Goal: Transaction & Acquisition: Book appointment/travel/reservation

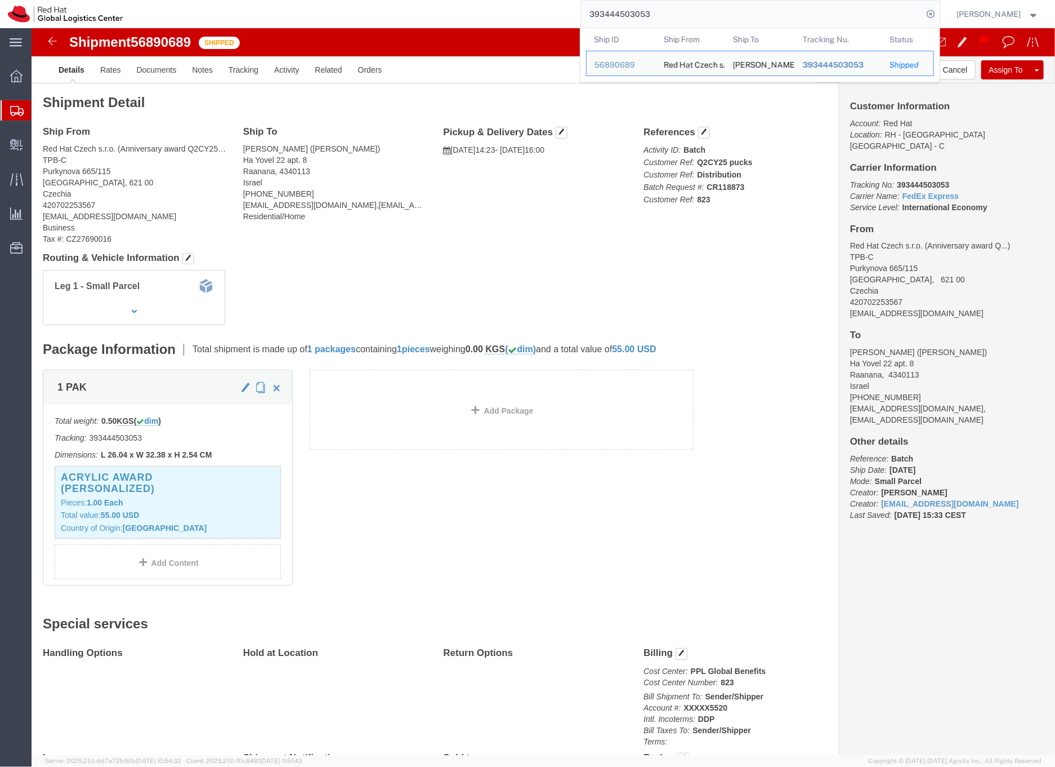
click at [16, 110] on icon at bounding box center [17, 111] width 14 height 10
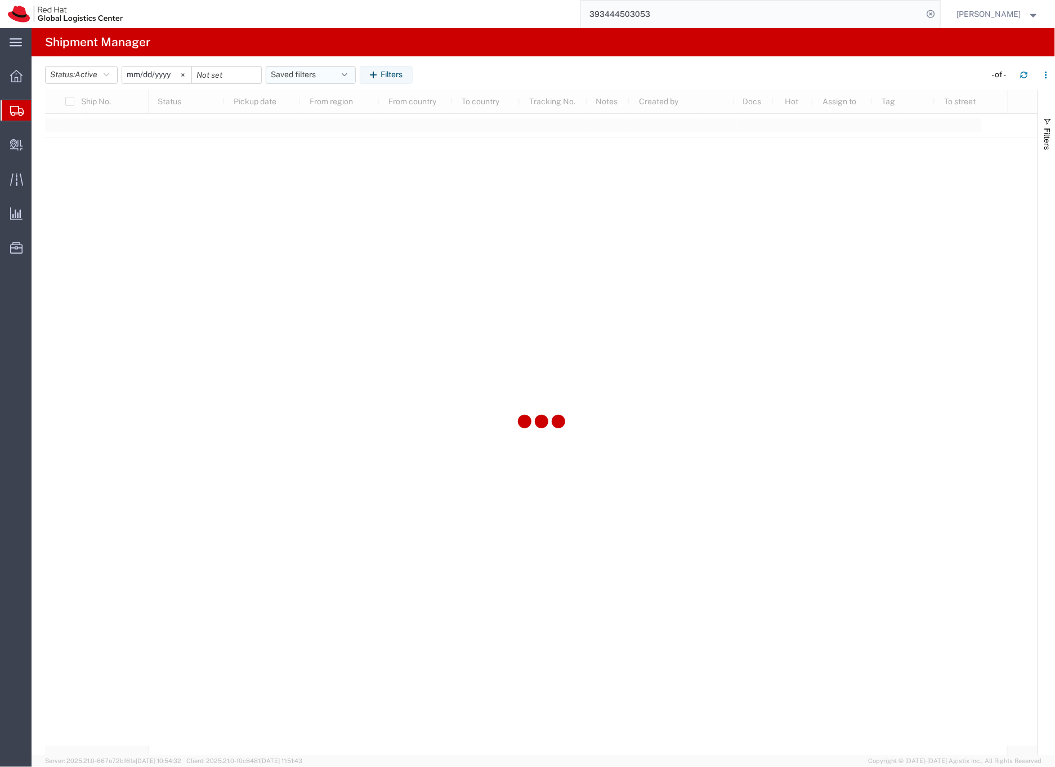
click at [304, 75] on button "Saved filters" at bounding box center [311, 75] width 90 height 18
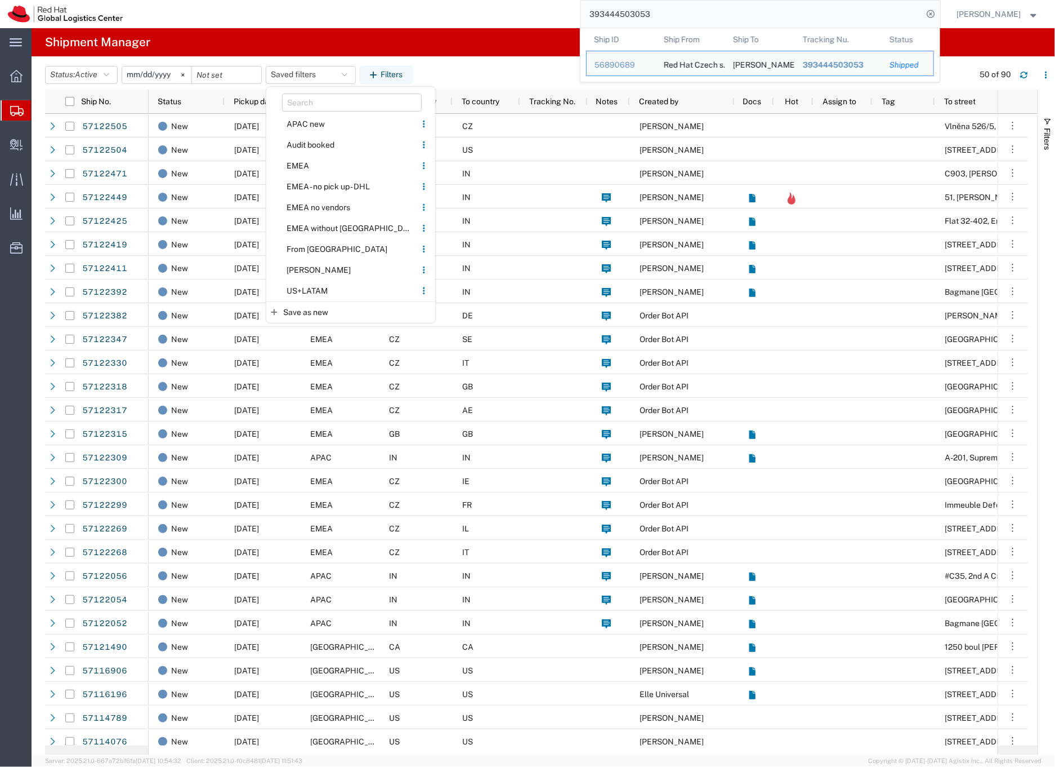
click at [633, 11] on input "393444503053" at bounding box center [752, 14] width 342 height 27
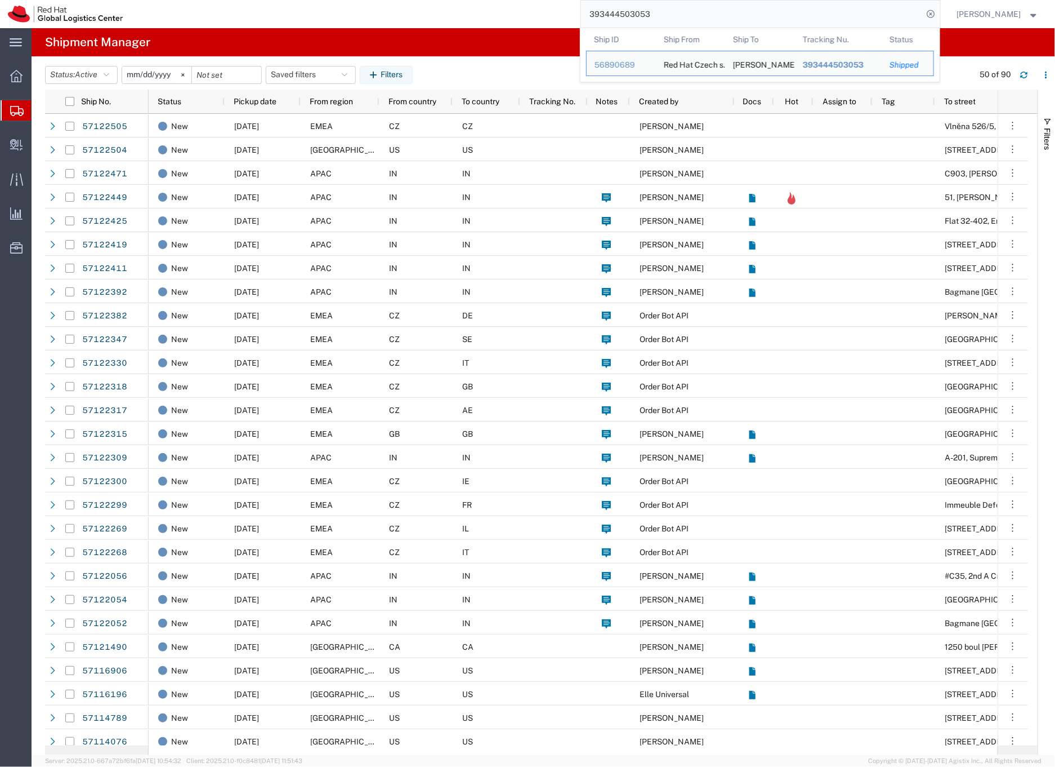
click at [633, 11] on input "393444503053" at bounding box center [752, 14] width 342 height 27
paste input "57122346"
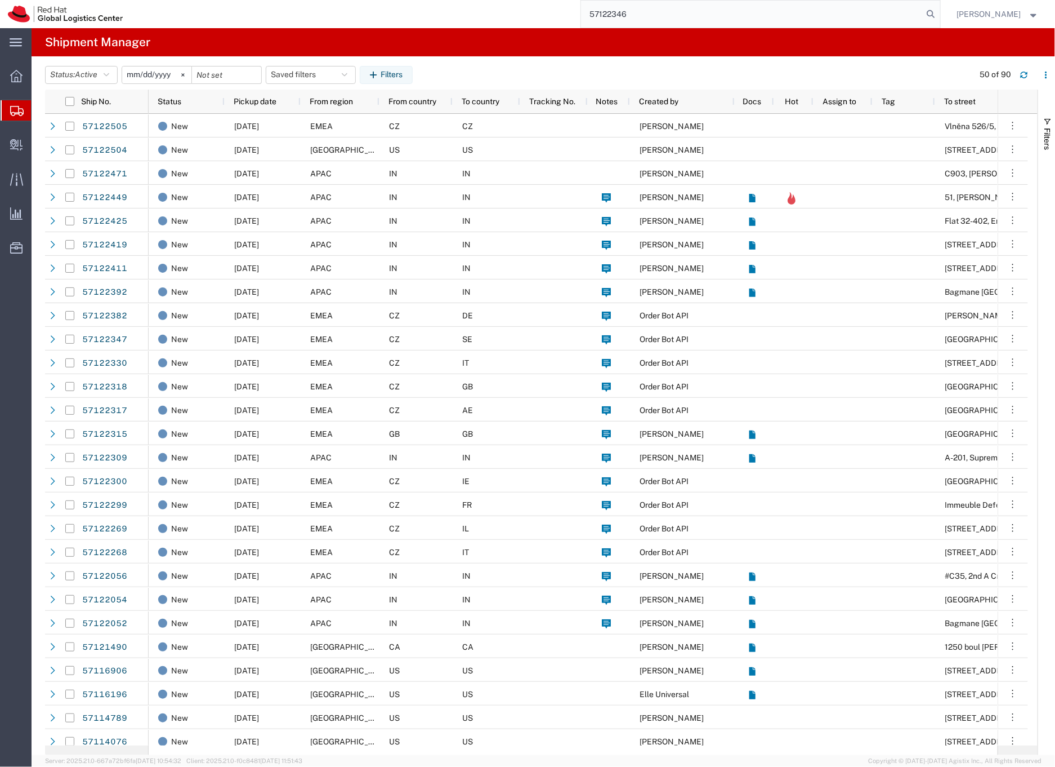
type input "57122346"
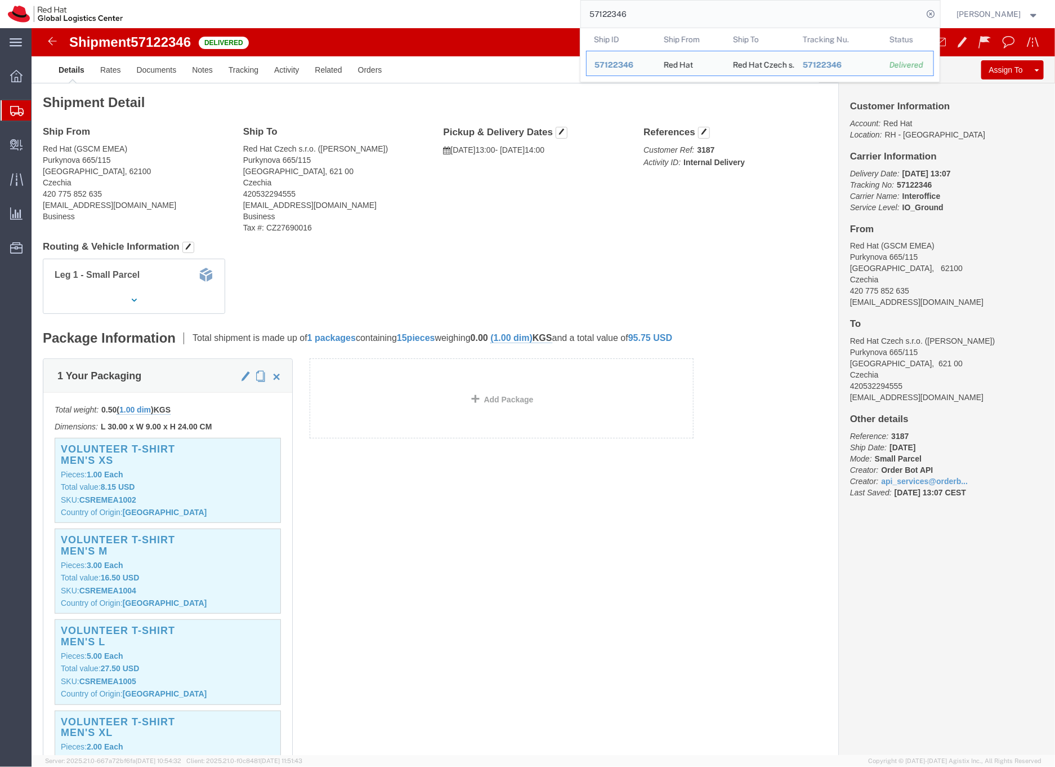
click at [627, 14] on input "57122346" at bounding box center [752, 14] width 342 height 27
drag, startPoint x: 652, startPoint y: 7, endPoint x: 658, endPoint y: 10, distance: 6.8
click at [653, 7] on input "57122346" at bounding box center [752, 14] width 342 height 27
click at [661, 10] on input "57122346" at bounding box center [752, 14] width 342 height 27
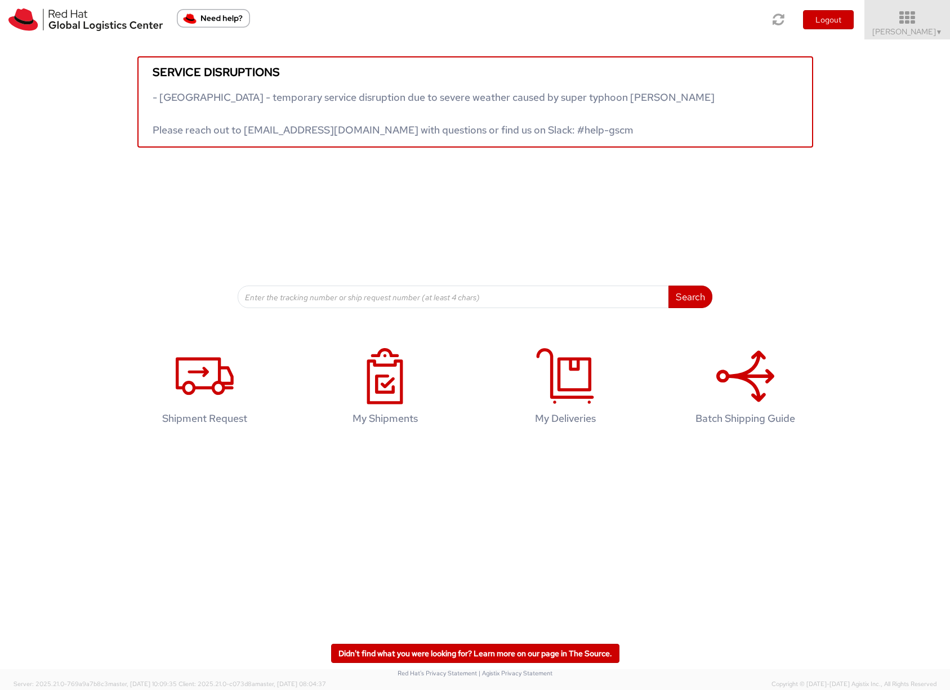
click at [931, 32] on span "Sona Mala ▼" at bounding box center [907, 31] width 70 height 10
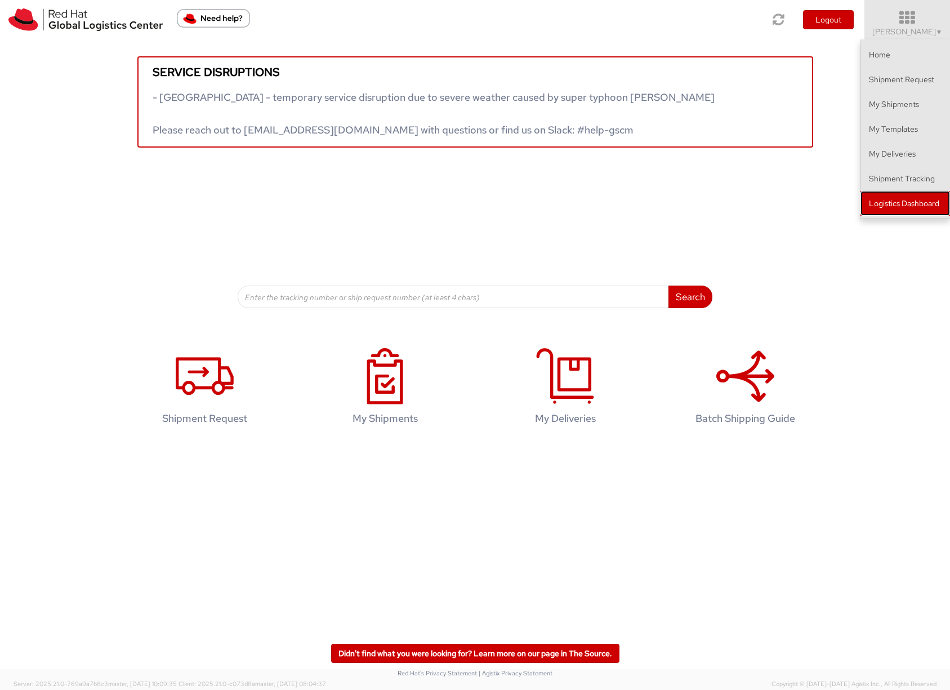
click at [897, 202] on link "Logistics Dashboard" at bounding box center [906, 203] width 90 height 25
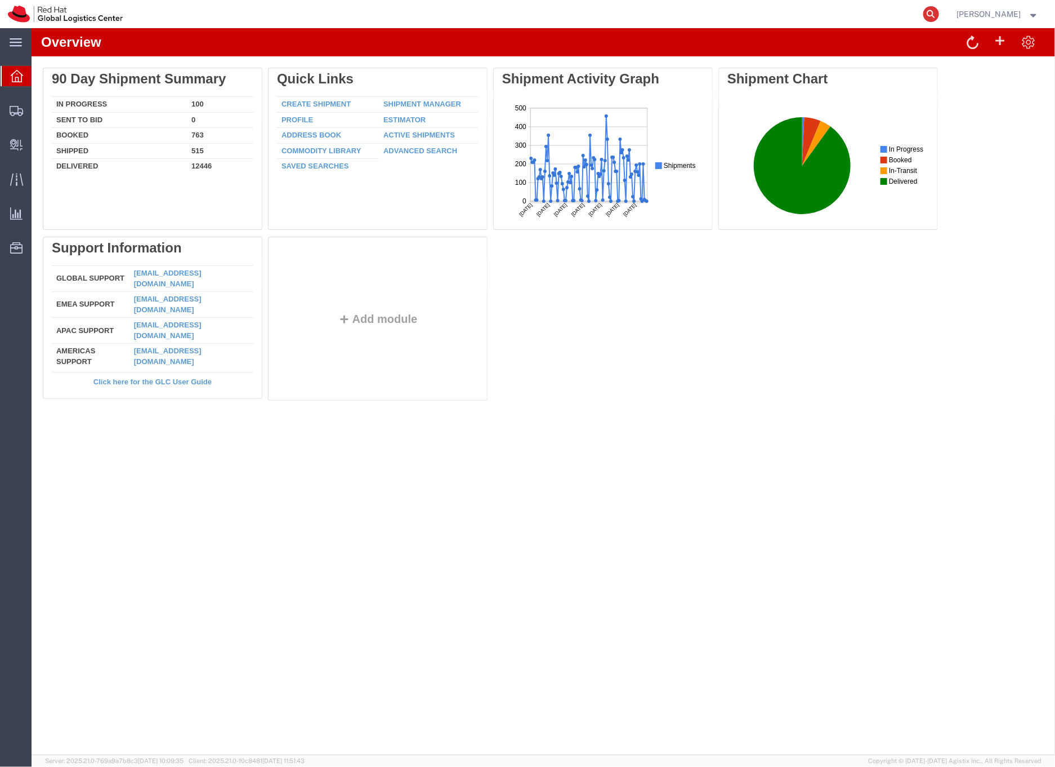
click at [939, 14] on icon at bounding box center [932, 14] width 16 height 16
click at [720, 18] on input "search" at bounding box center [752, 14] width 342 height 27
paste input "57122346"
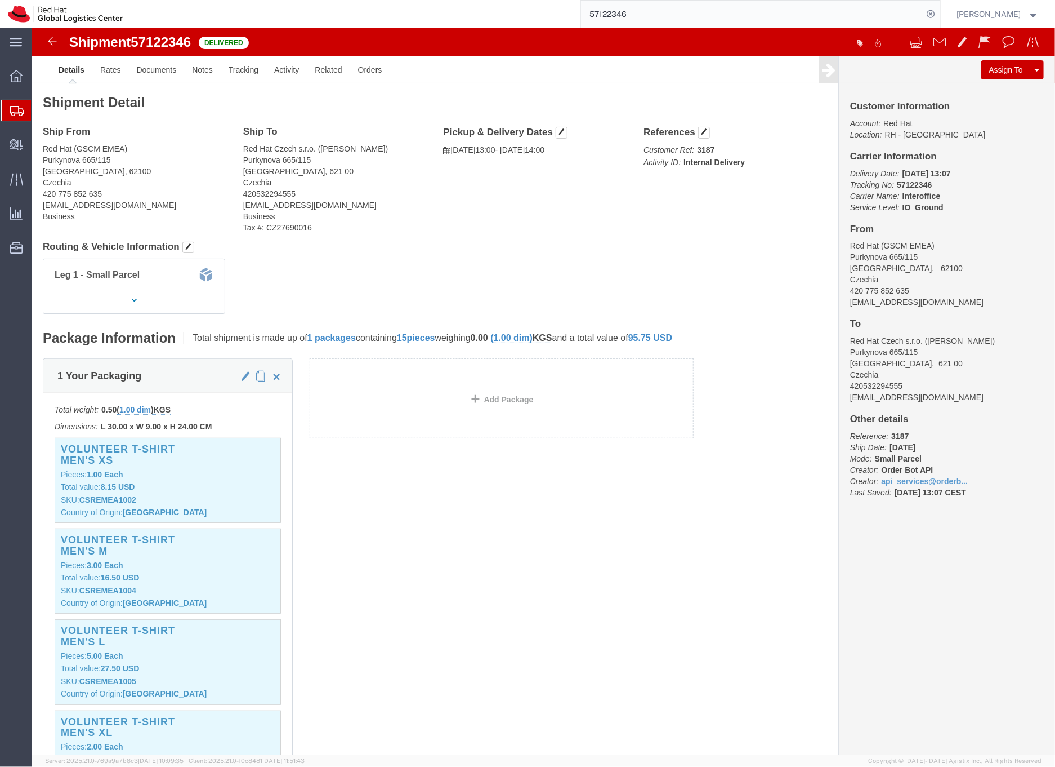
click at [632, 14] on input "57122346" at bounding box center [752, 14] width 342 height 27
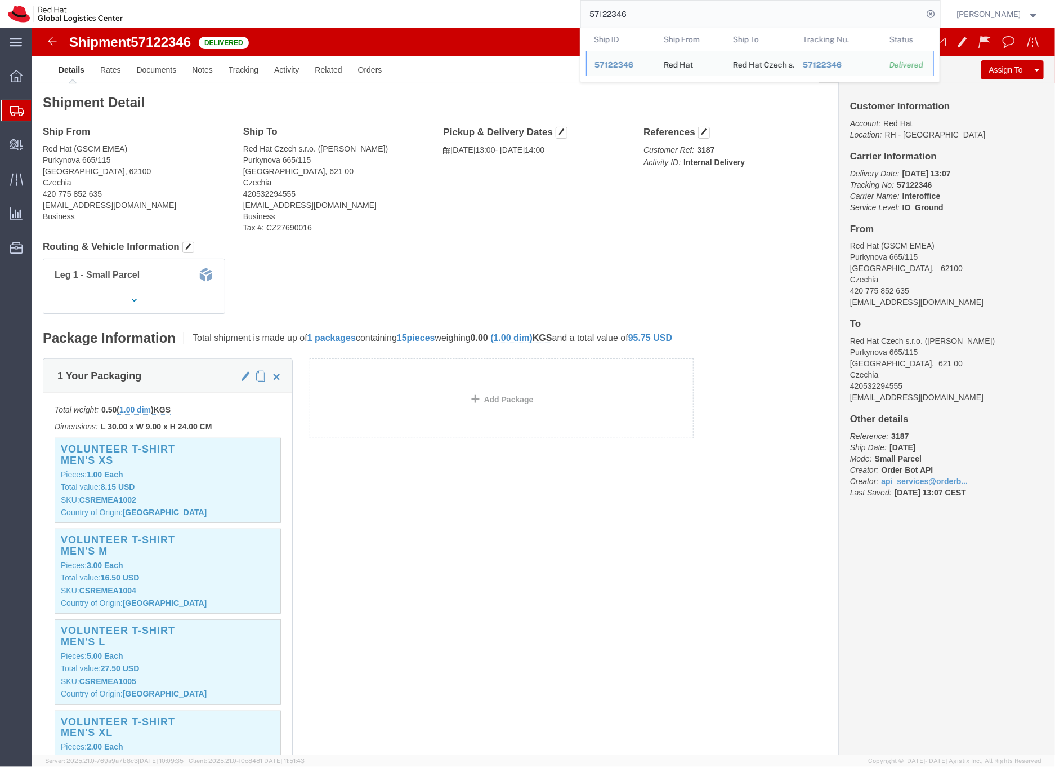
click at [632, 14] on input "57122346" at bounding box center [752, 14] width 342 height 27
paste input "17"
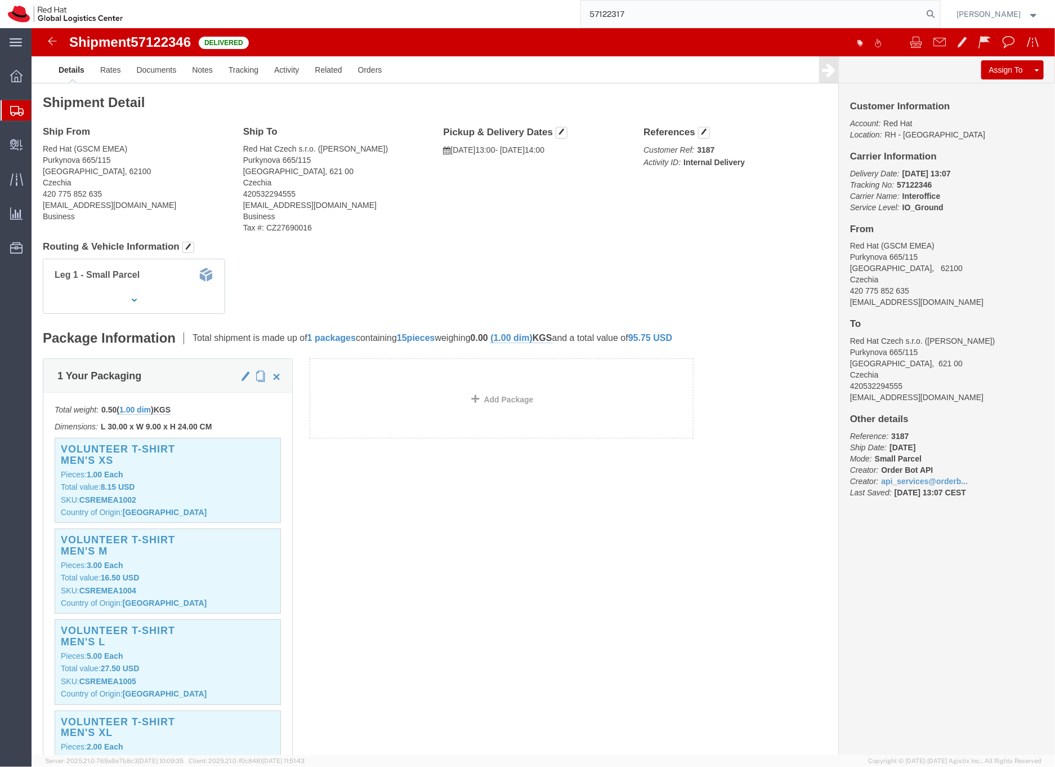
type input "57122317"
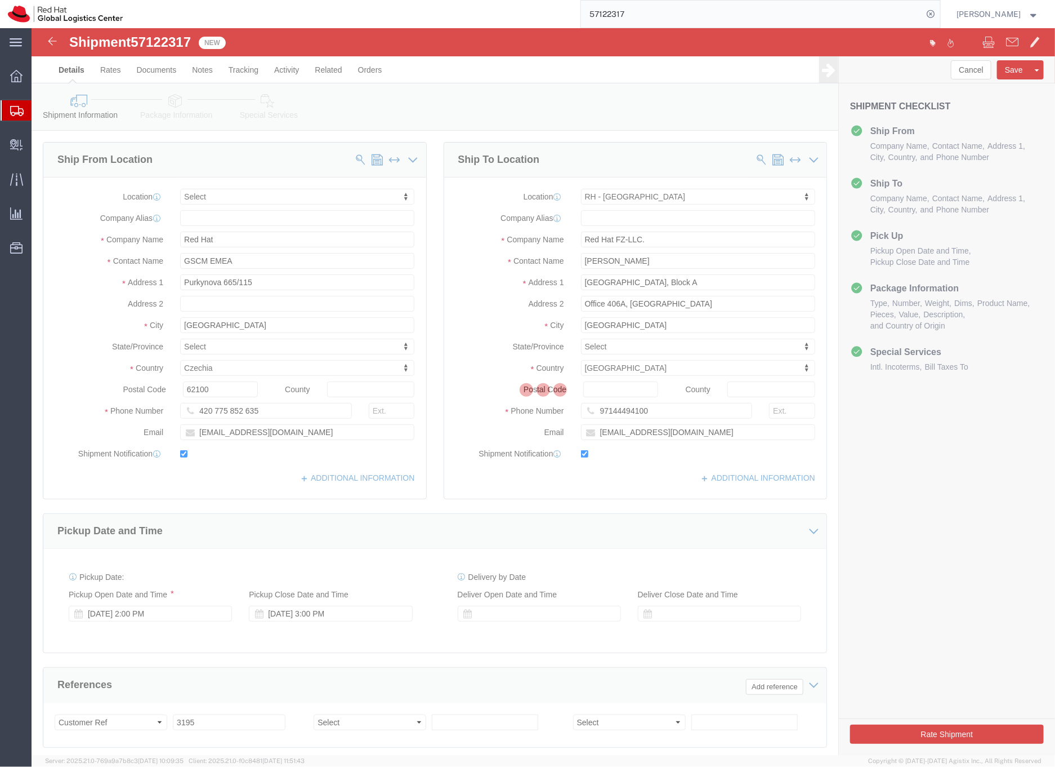
select select
select select "37952"
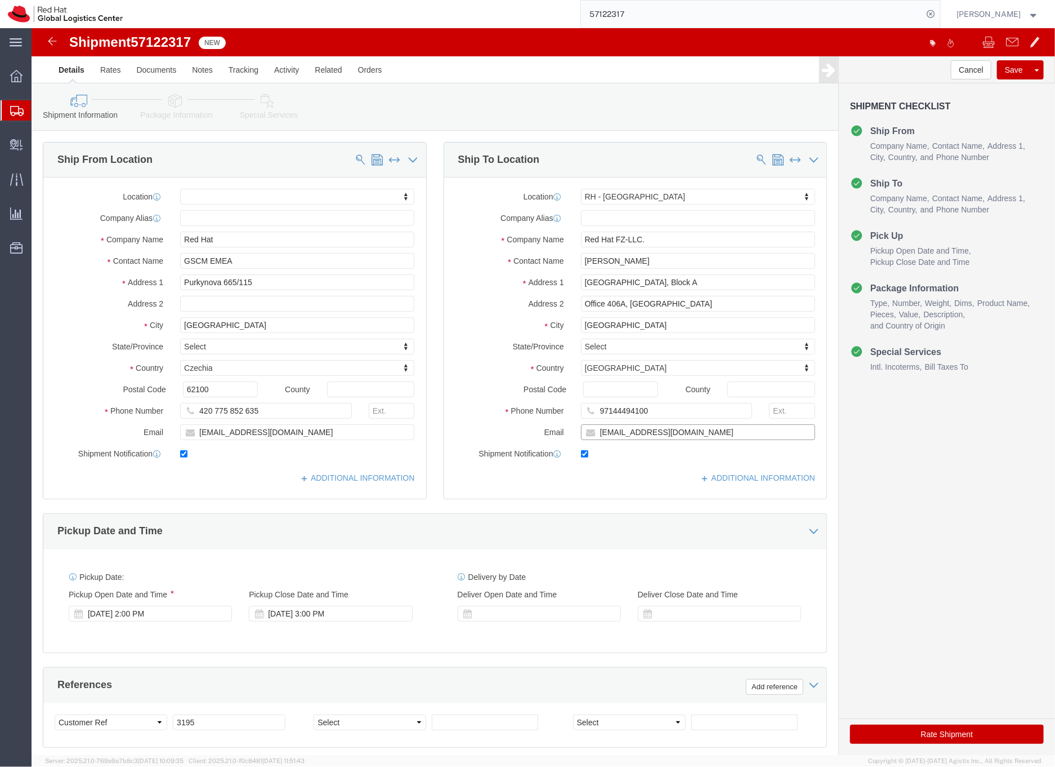
click input "oshallou@redhat.com"
type input "oshallou@redhat.com,EMEAlogistics@redhat.com"
click icon
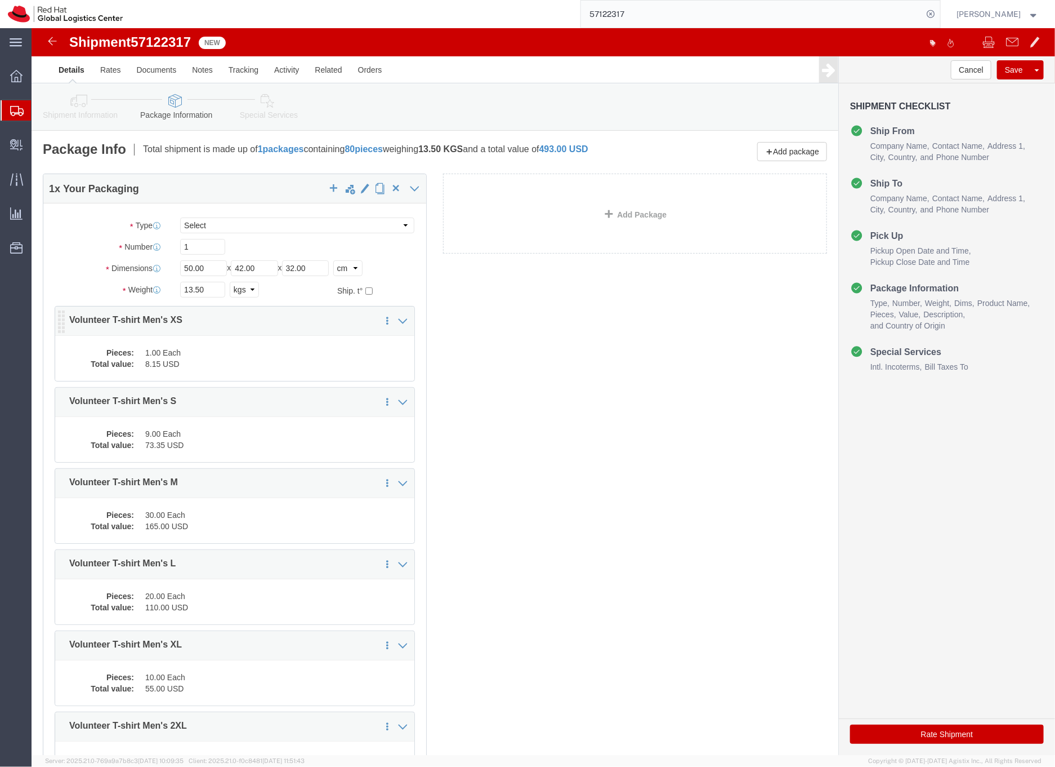
click dd "1.00 Each"
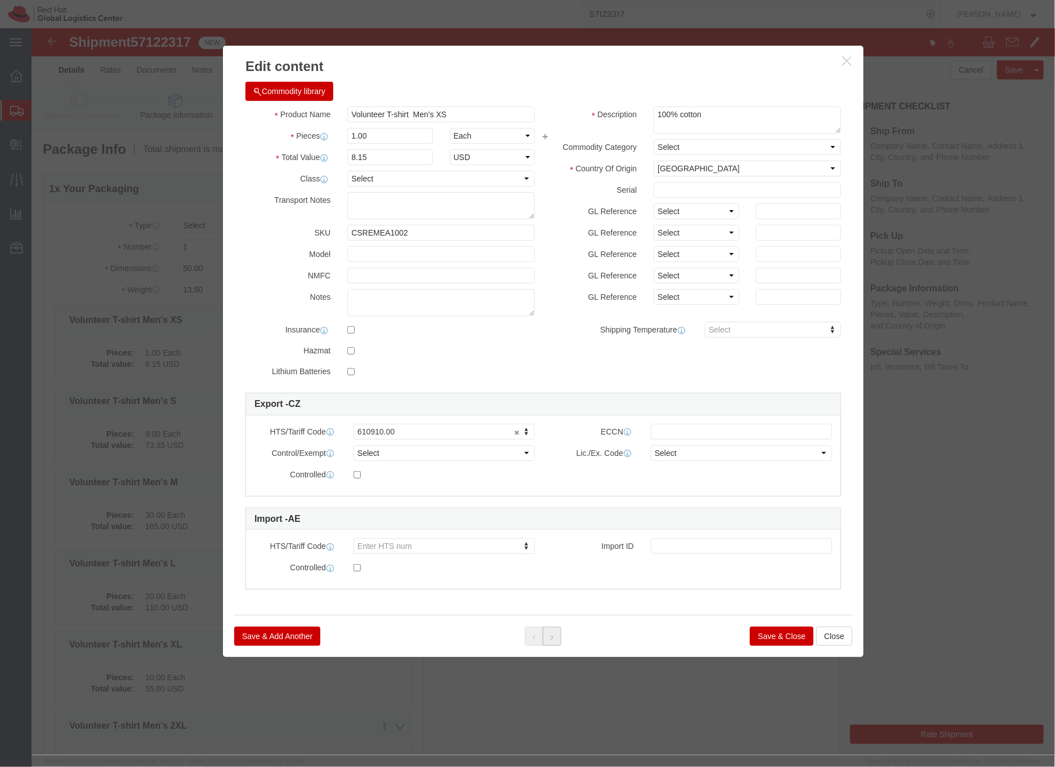
click button
click icon "button"
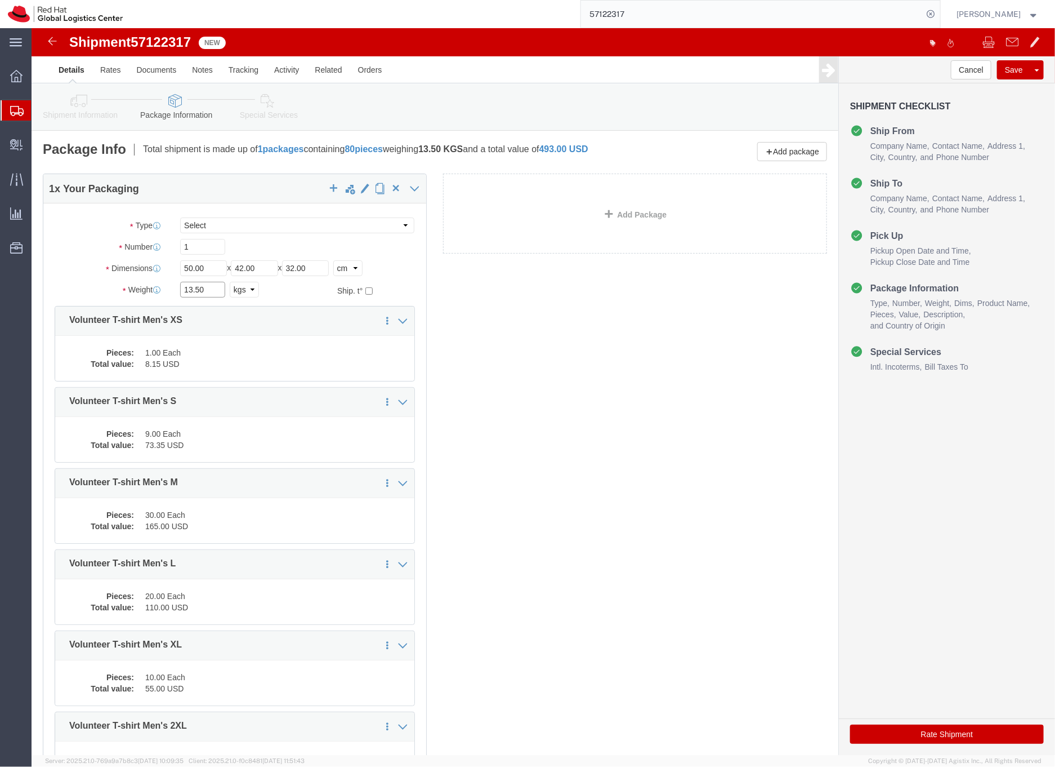
drag, startPoint x: 158, startPoint y: 261, endPoint x: 149, endPoint y: 258, distance: 10.0
click input "13.50"
type input "13"
click div "13 Select kgs lbs"
click dd "1.00 Each"
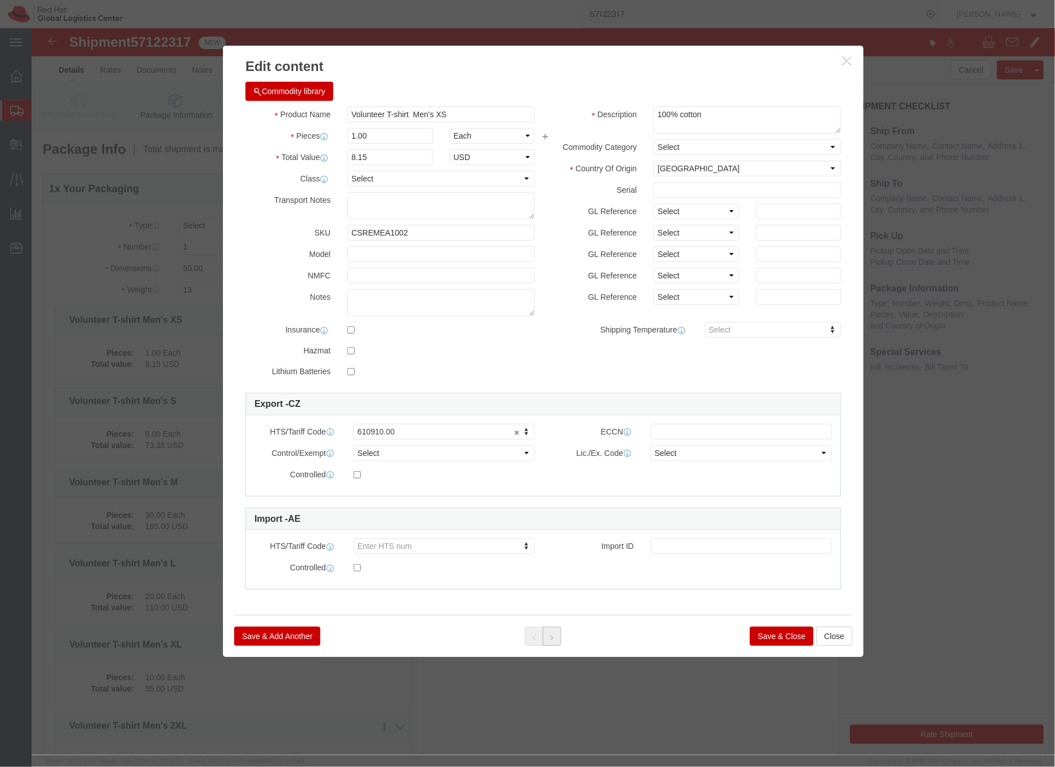
click icon
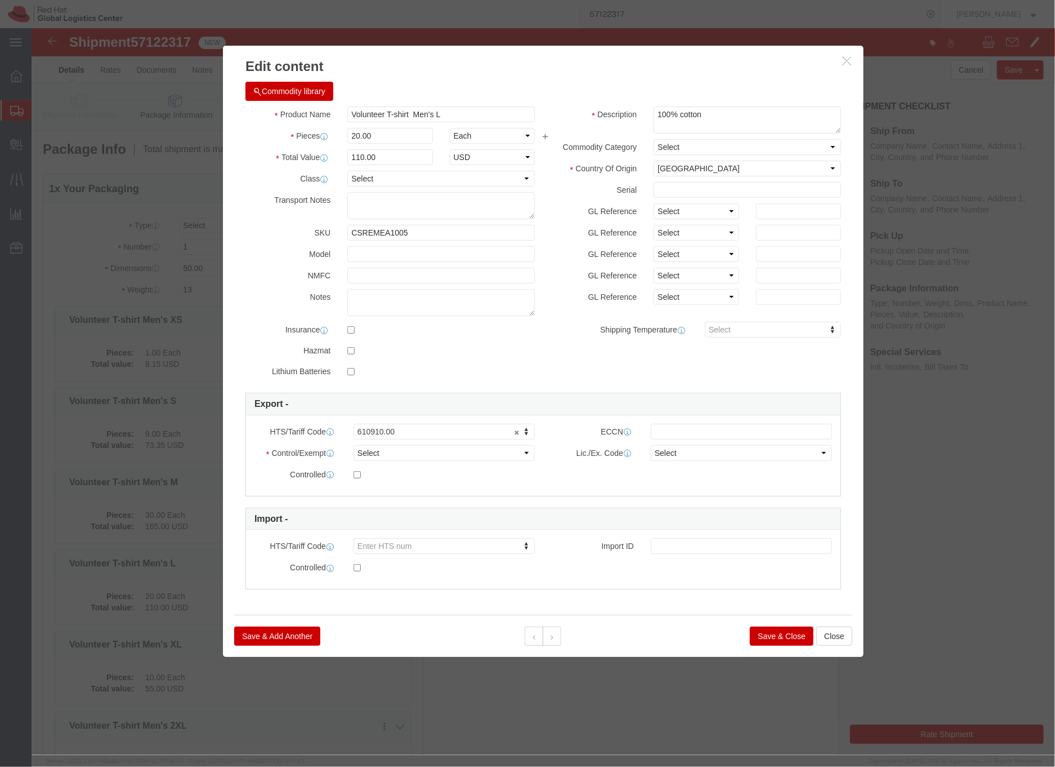
click icon "button"
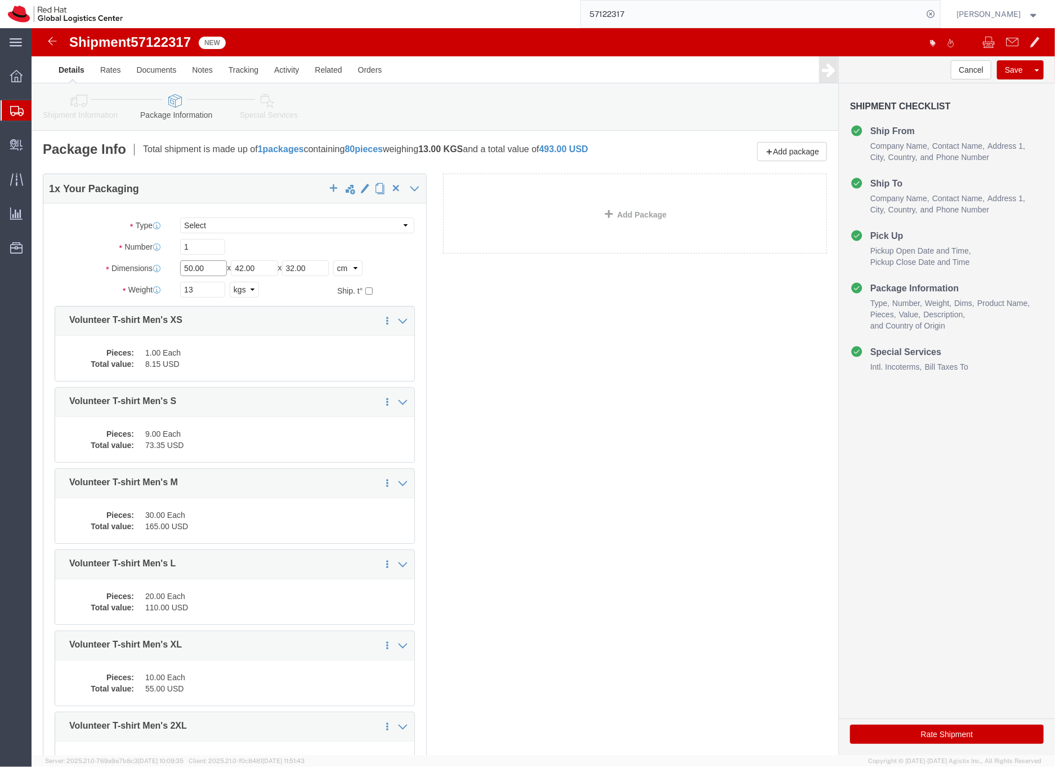
drag, startPoint x: 159, startPoint y: 240, endPoint x: 139, endPoint y: 235, distance: 20.2
click div "Length 50.00 x Width 42.00 x Height 32.00 Select cm ft in"
type input "46.00"
click dd "1.00 Each"
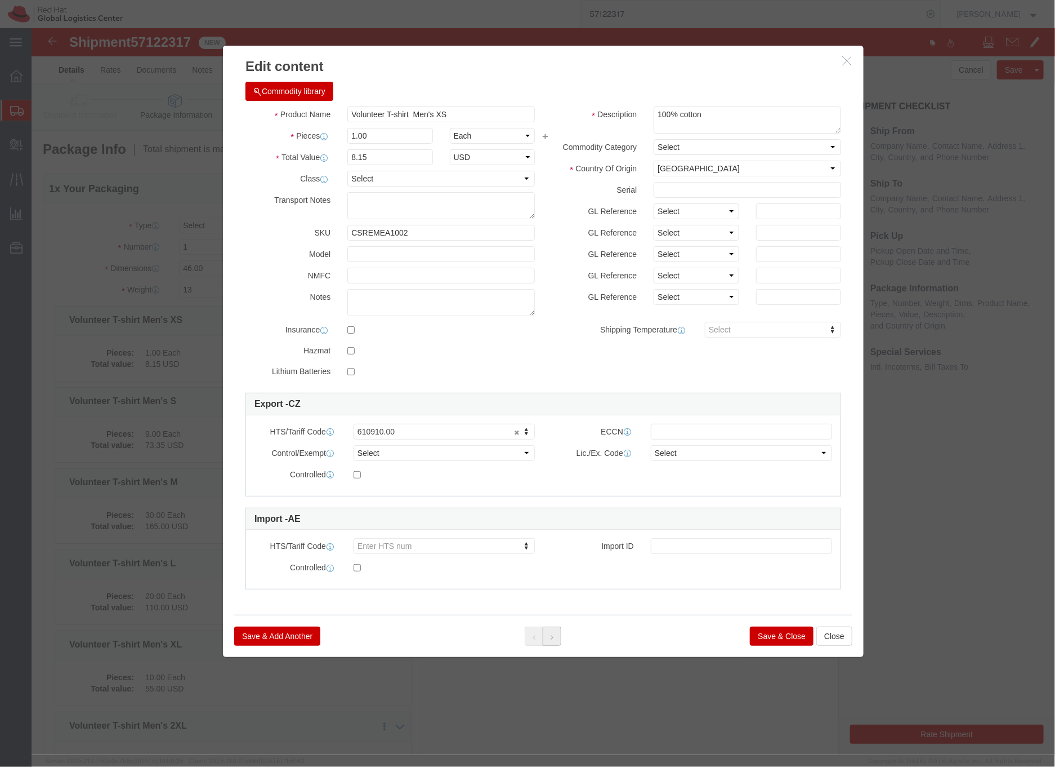
click icon
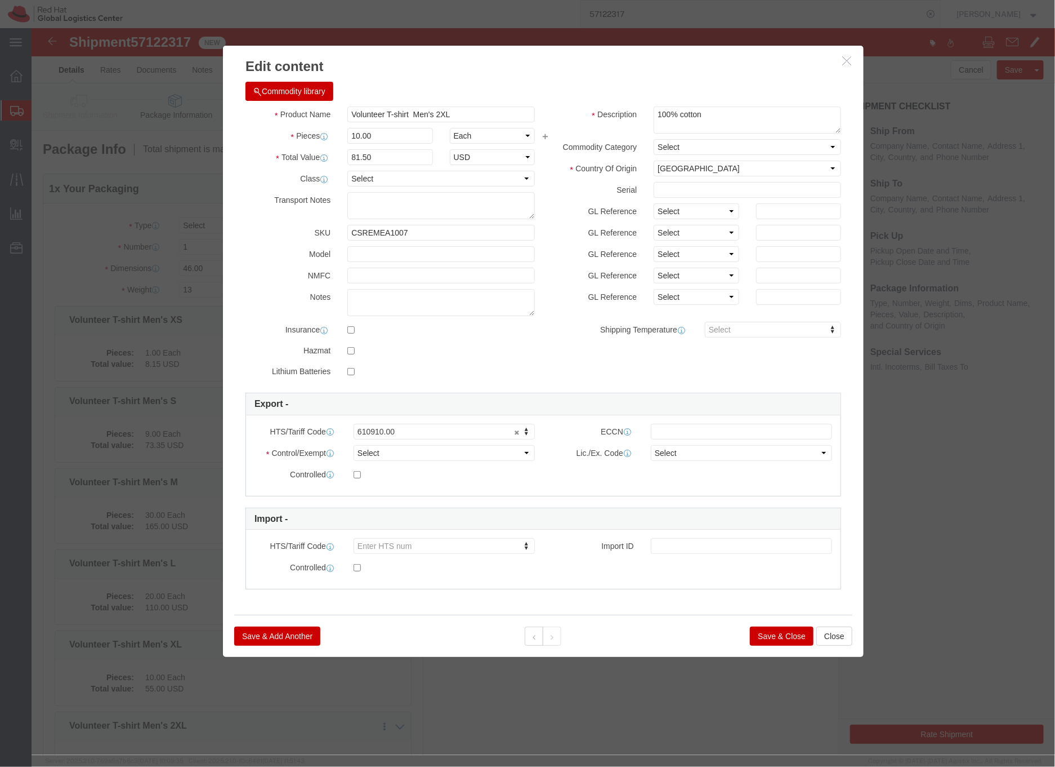
click div
click button "Save & Close"
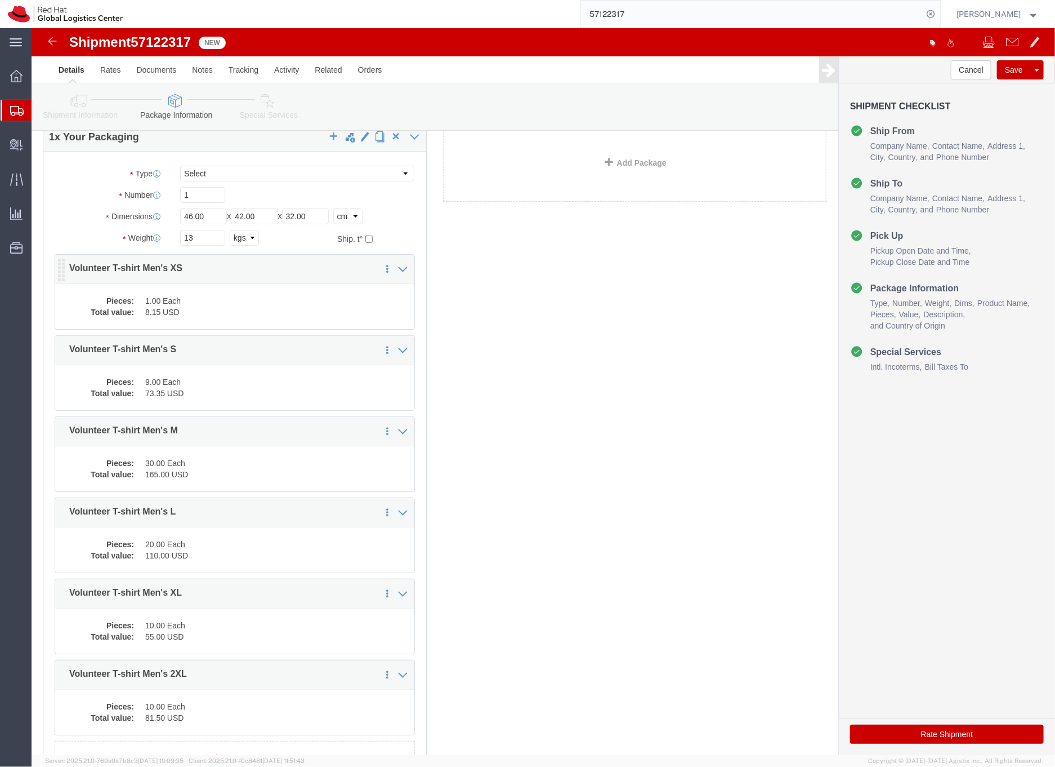
scroll to position [54, 0]
click link "Special Services"
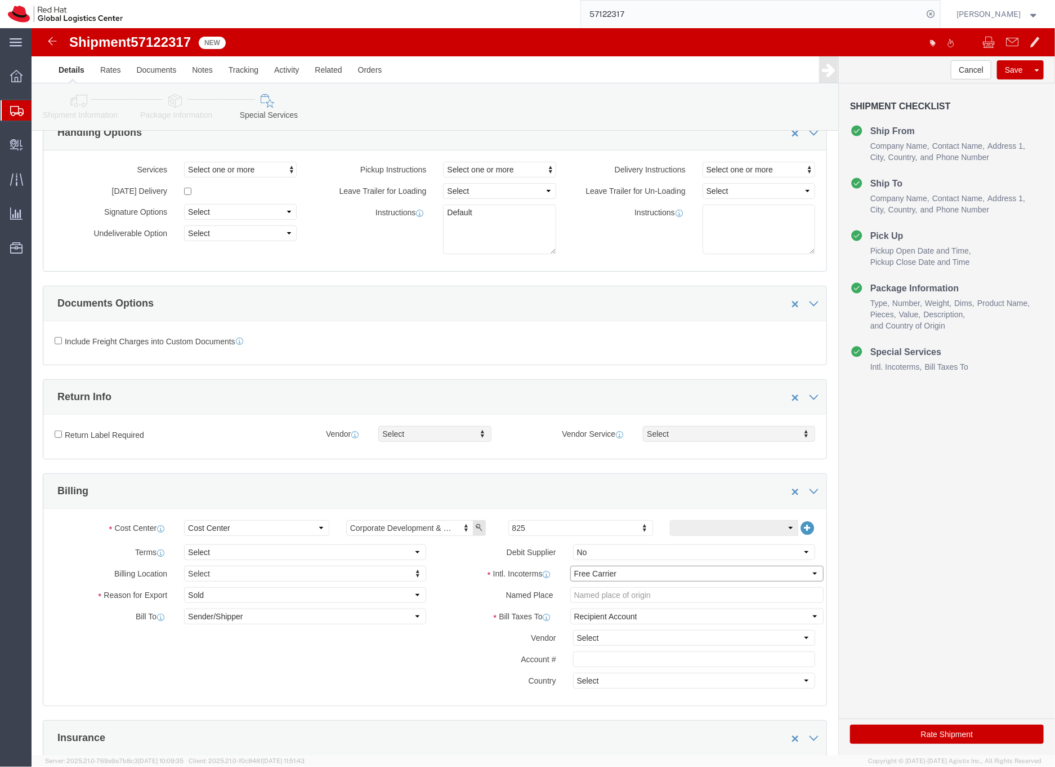
click select "Select Carriage Insurance Paid Carriage Paid To Cost and Freight Cost Insurance…"
select select "DDP"
click select "Select Carriage Insurance Paid Carriage Paid To Cost and Freight Cost Insurance…"
select select "SHIP"
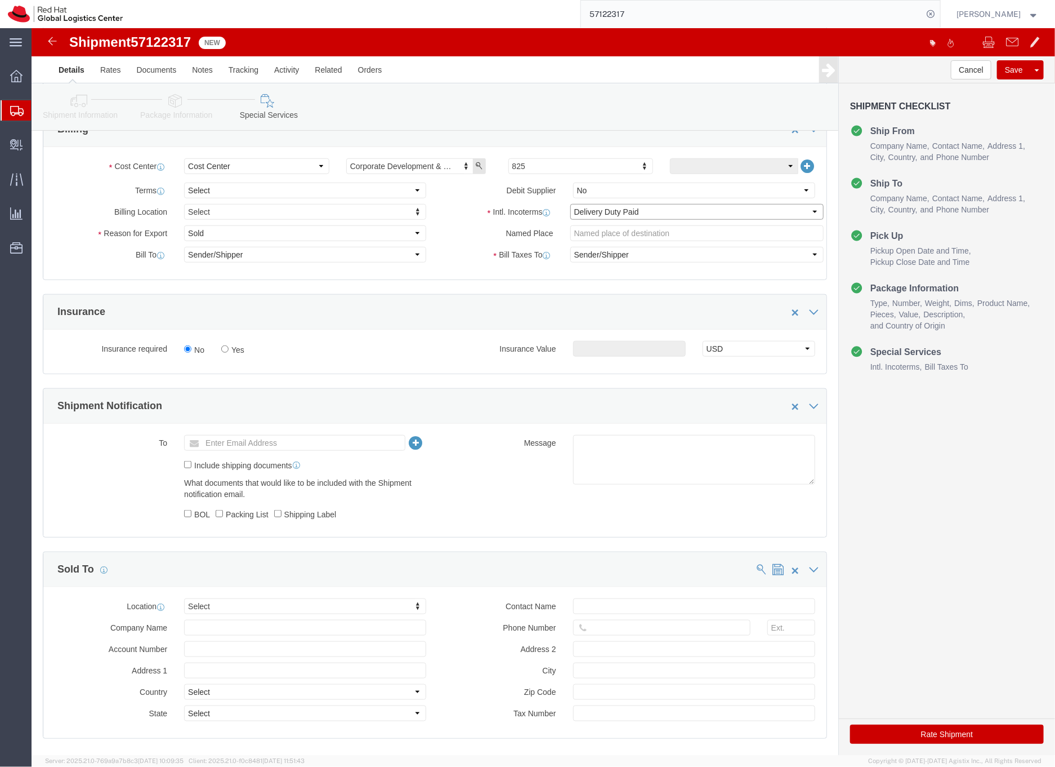
scroll to position [457, 0]
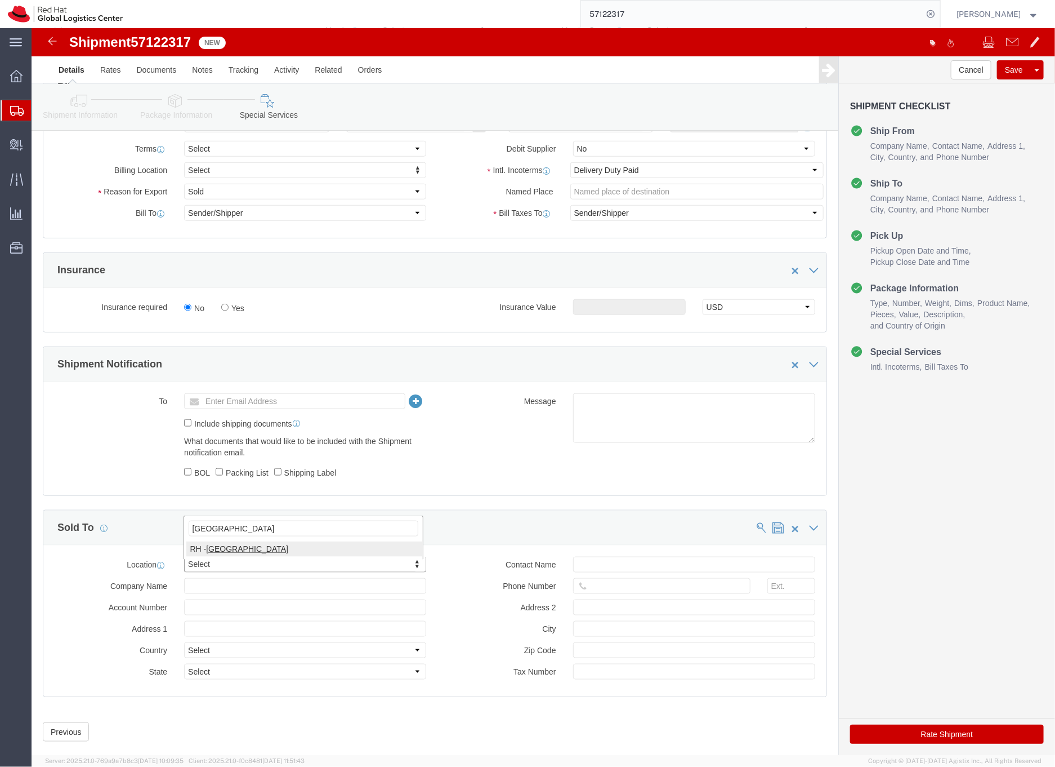
type input "dubai"
select select "37952"
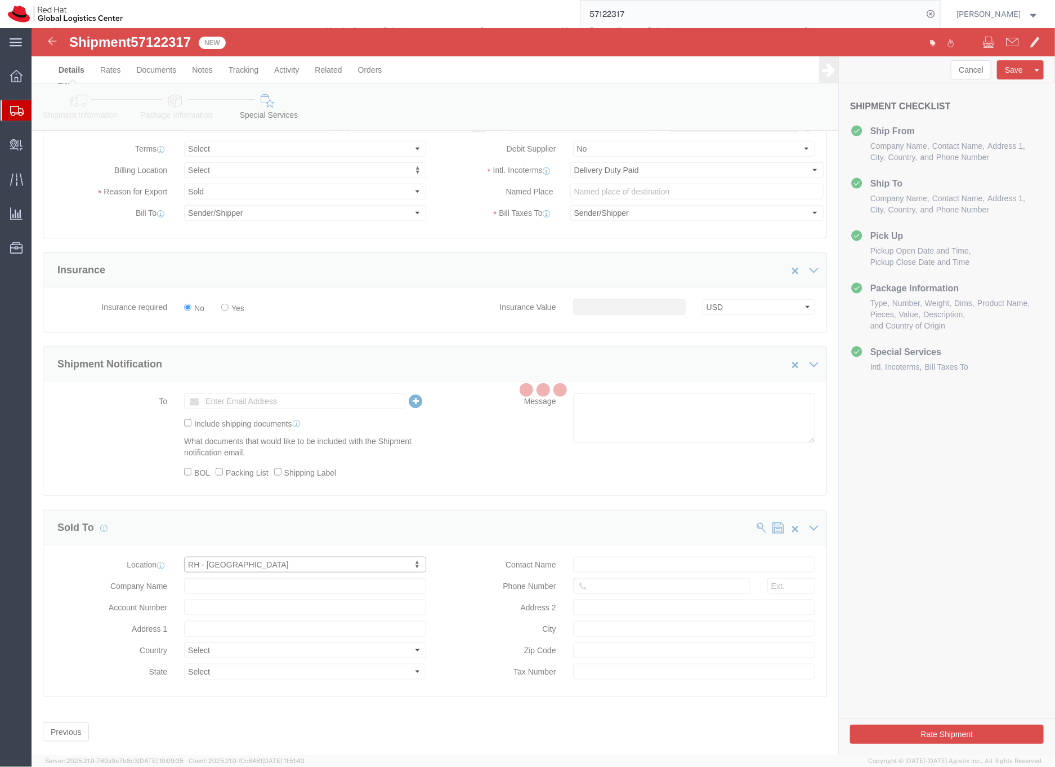
type input "Office Park Building, Block A"
select select "AE"
type input "971 4 4494 100"
type input "Office 406A, Dubai Knowledge Village"
type input "DUBAI"
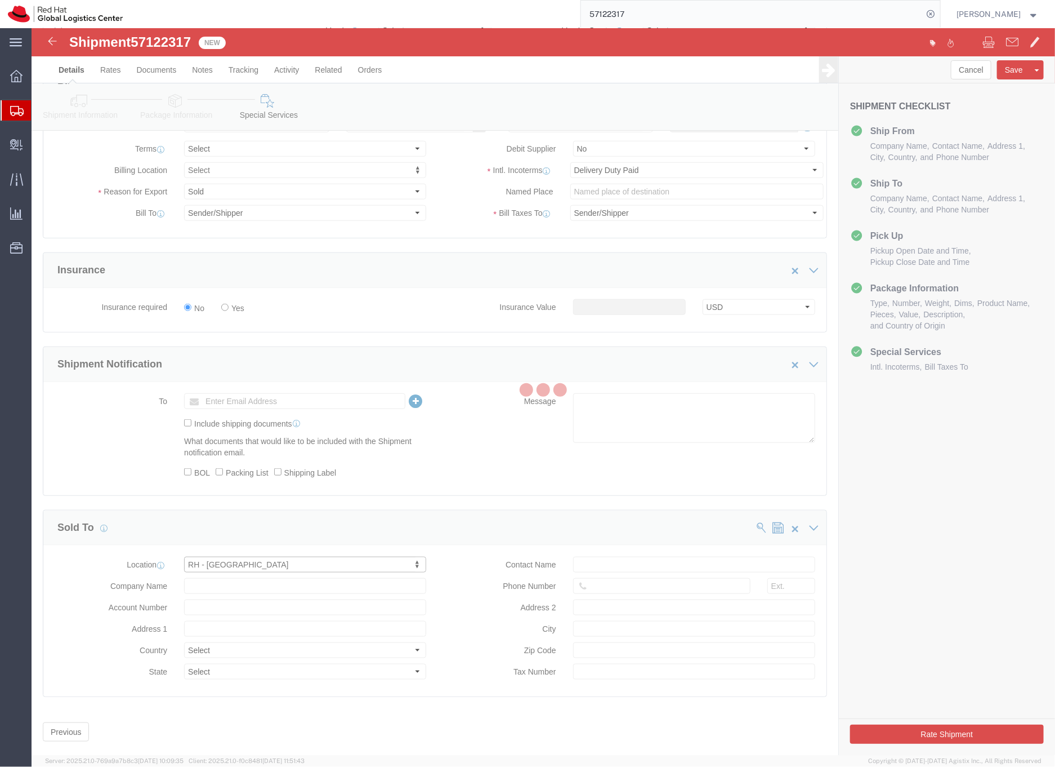
type input "100258132800003"
type input "Red Hat FZ-LLC."
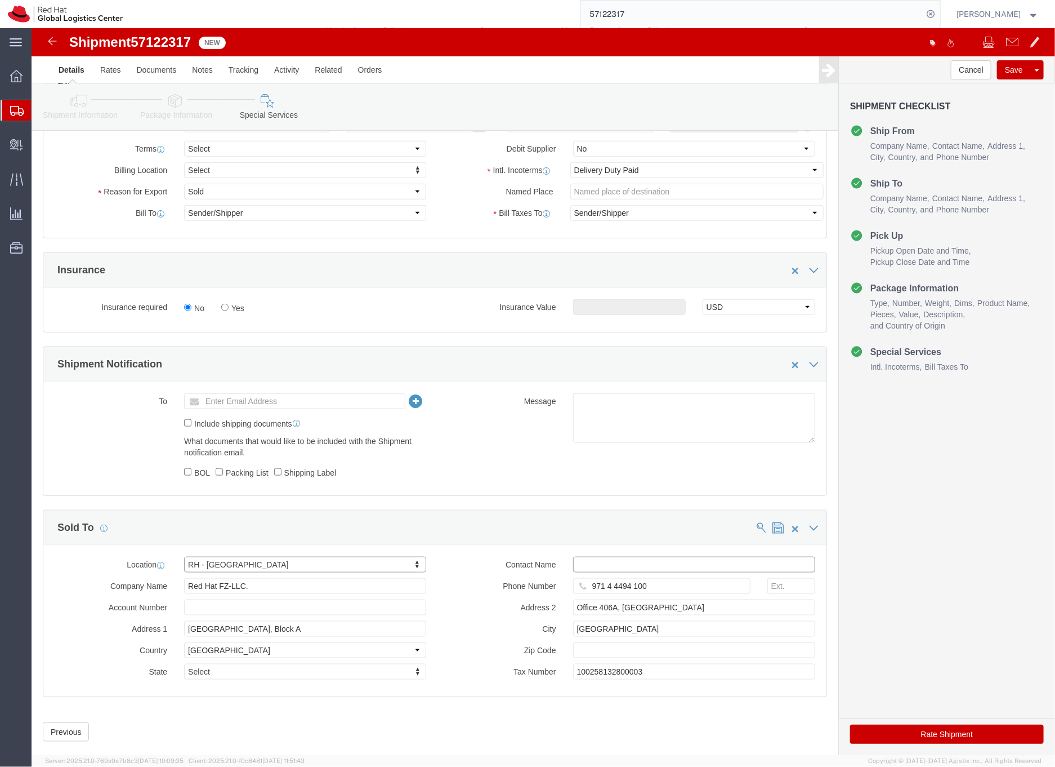
click input "text"
type input "[EMAIL_ADDRESS][DOMAIN_NAME]"
click button "Rate Shipment"
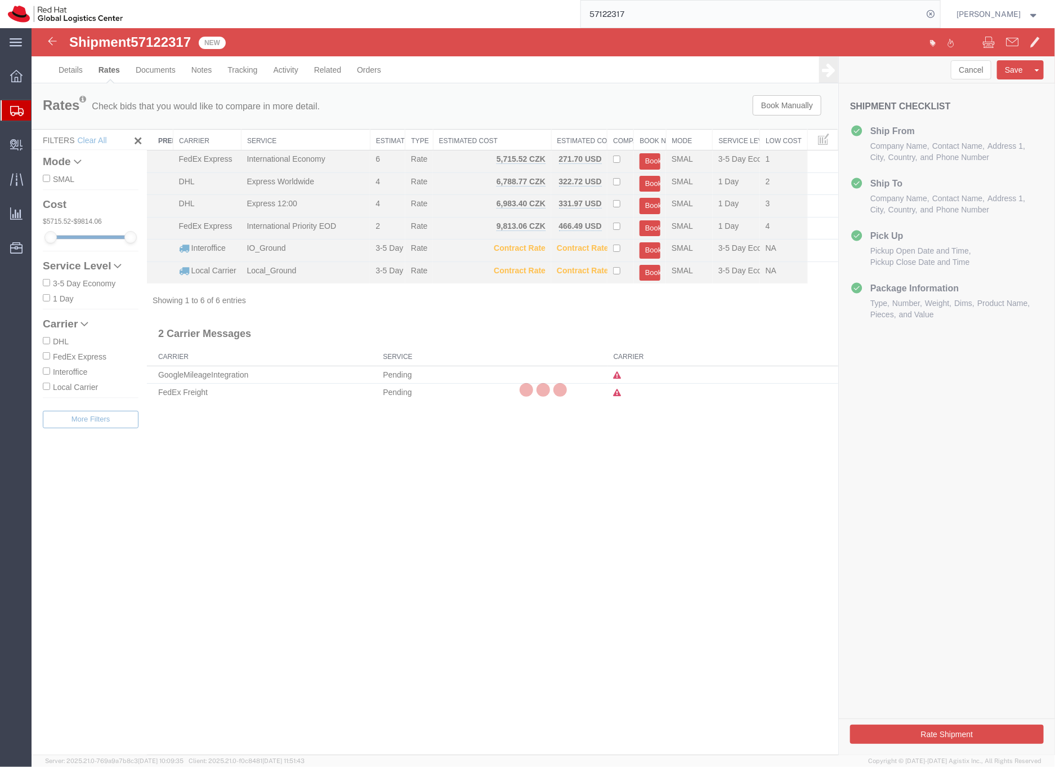
scroll to position [0, 0]
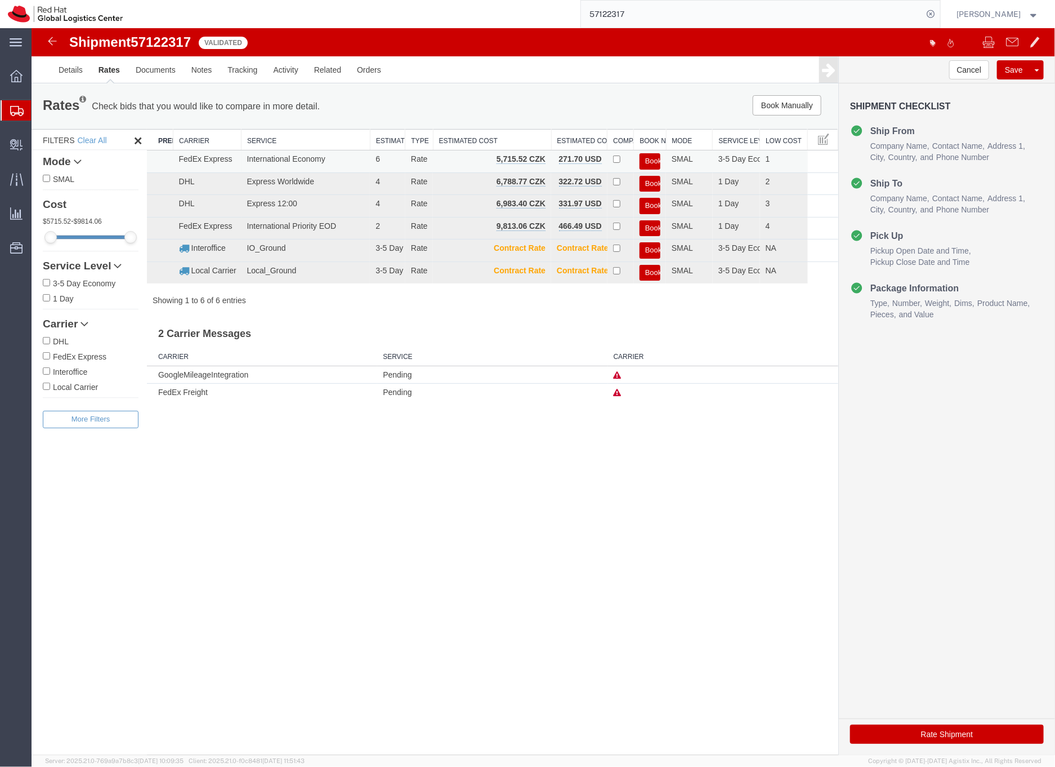
click at [648, 159] on button "Book" at bounding box center [649, 161] width 21 height 16
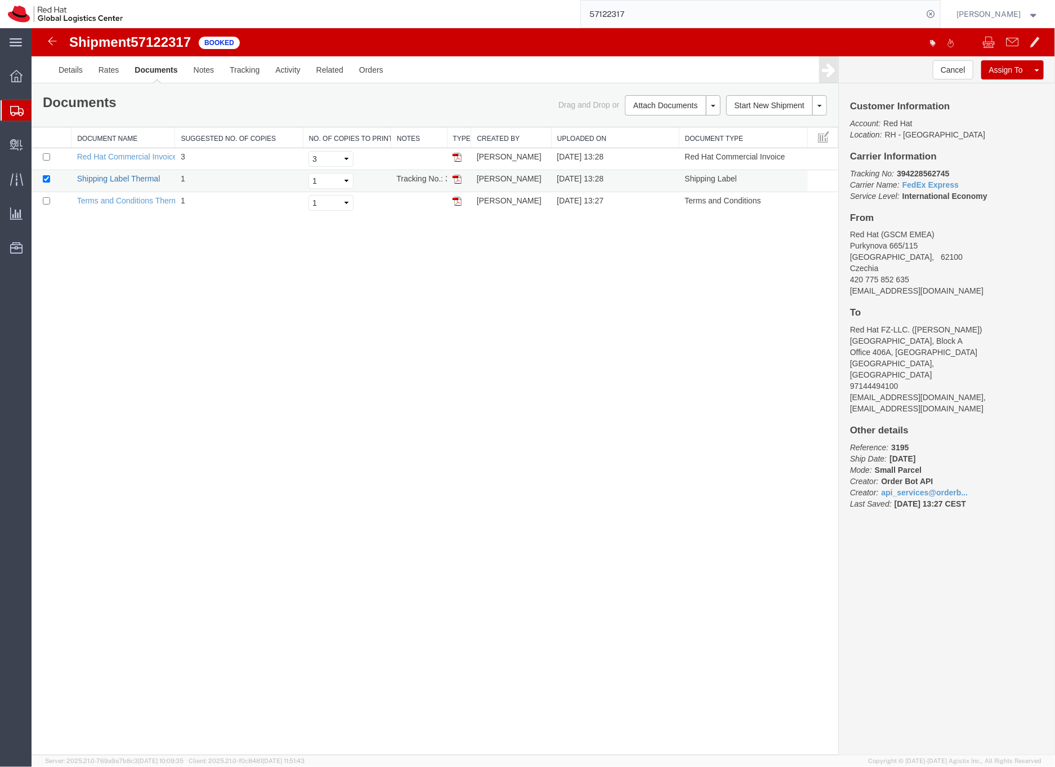
click at [119, 177] on link "Shipping Label Thermal" at bounding box center [118, 177] width 83 height 9
click at [935, 171] on b "394228562745" at bounding box center [923, 172] width 52 height 9
copy b "394228562745"
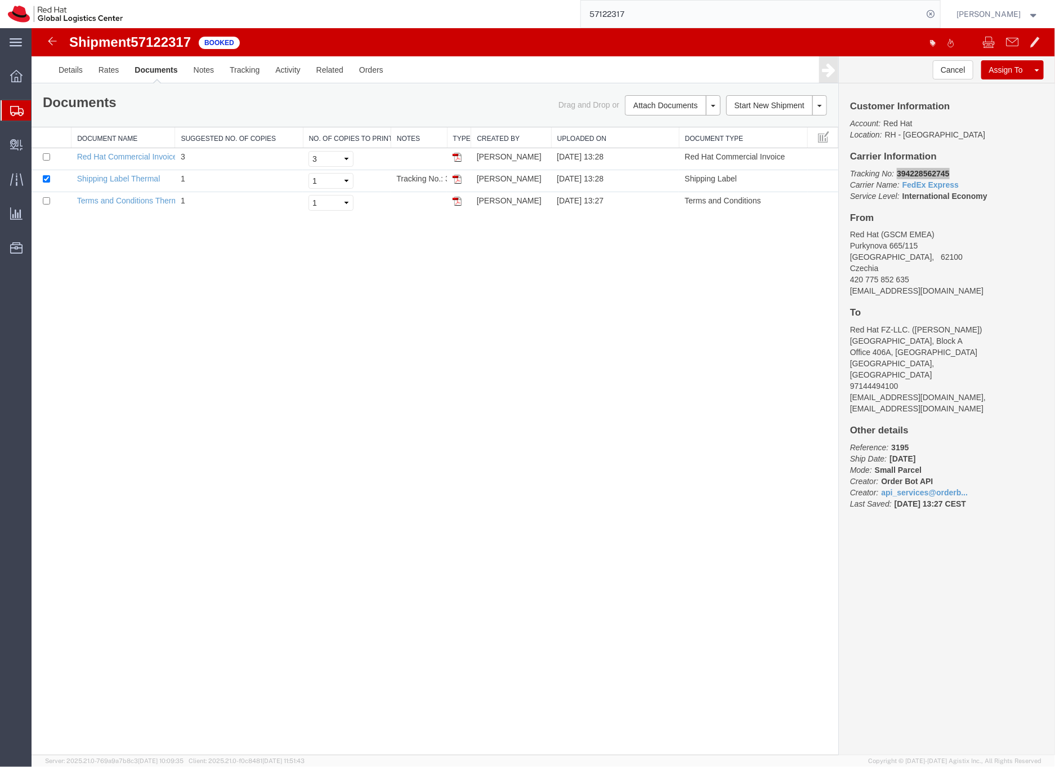
click at [641, 12] on input "57122317" at bounding box center [752, 14] width 342 height 27
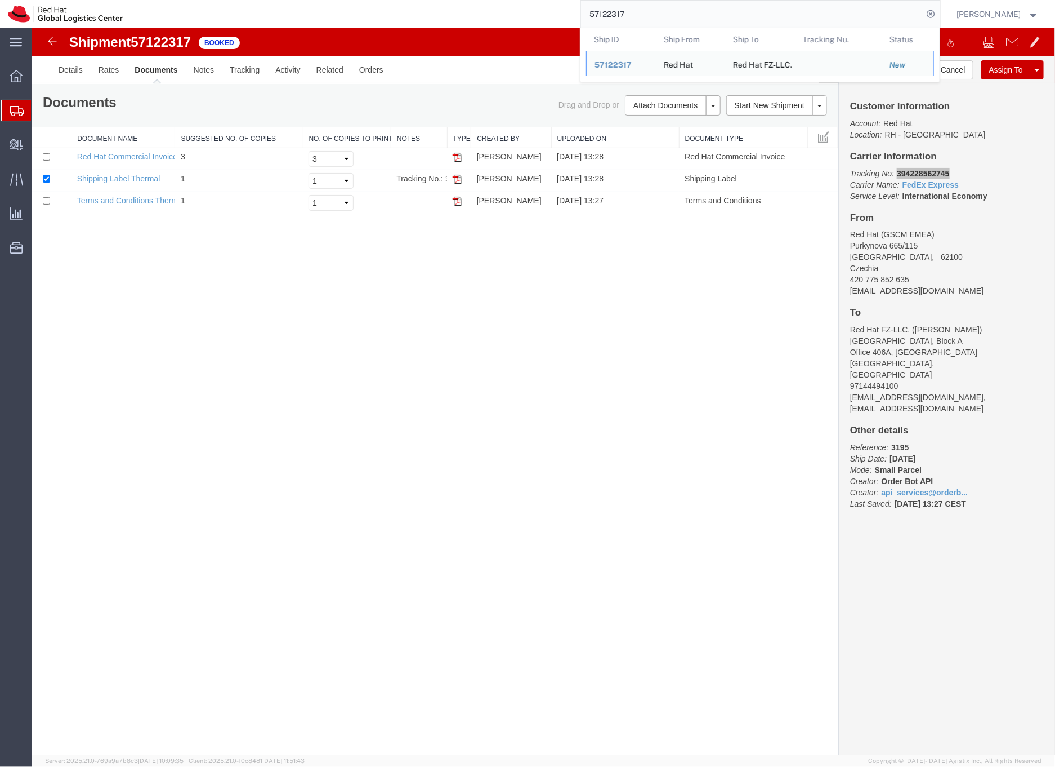
click at [641, 12] on input "57122317" at bounding box center [752, 14] width 342 height 27
paste input "8"
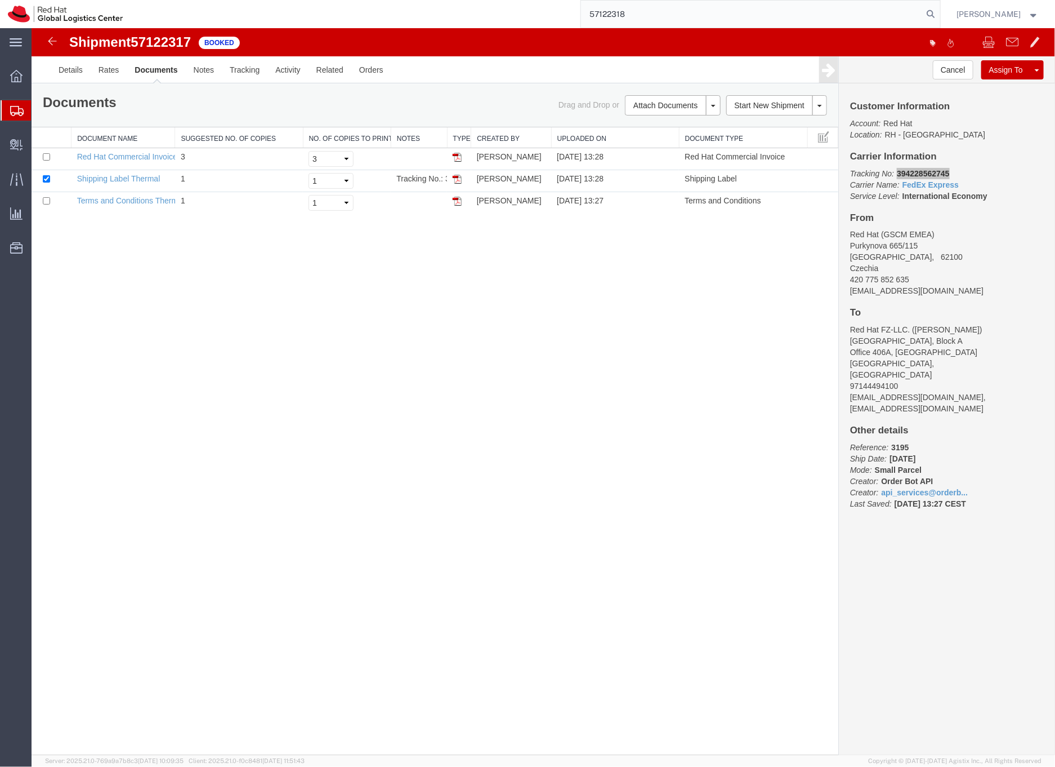
type input "57122318"
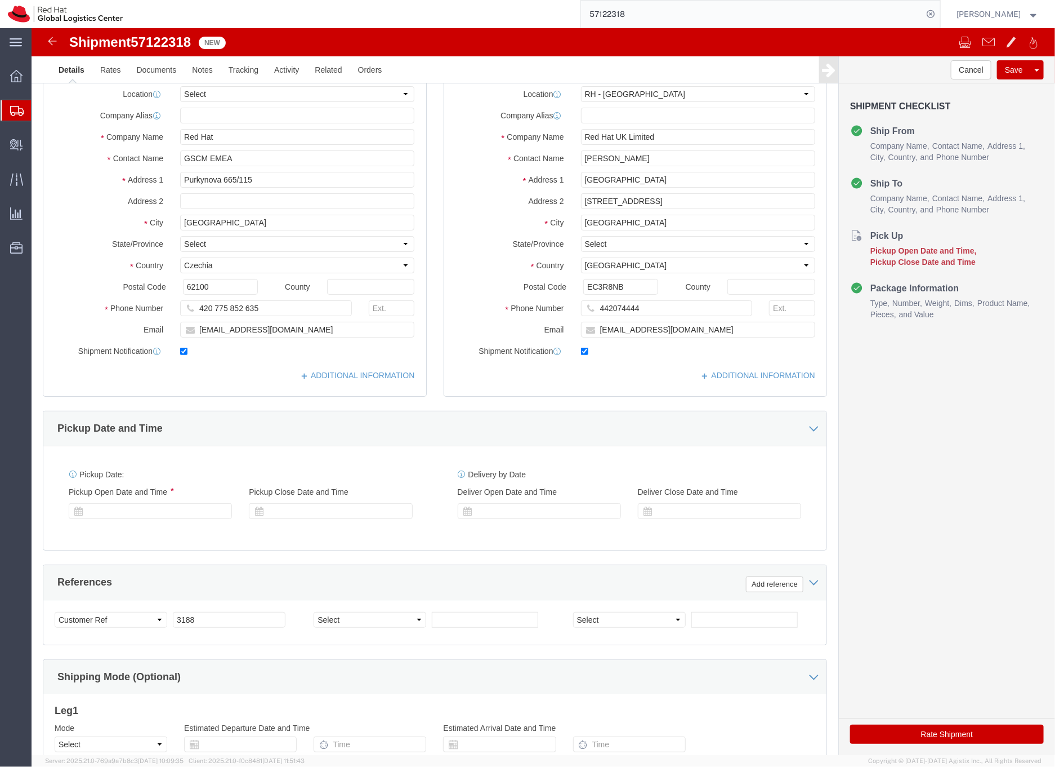
select select "37974"
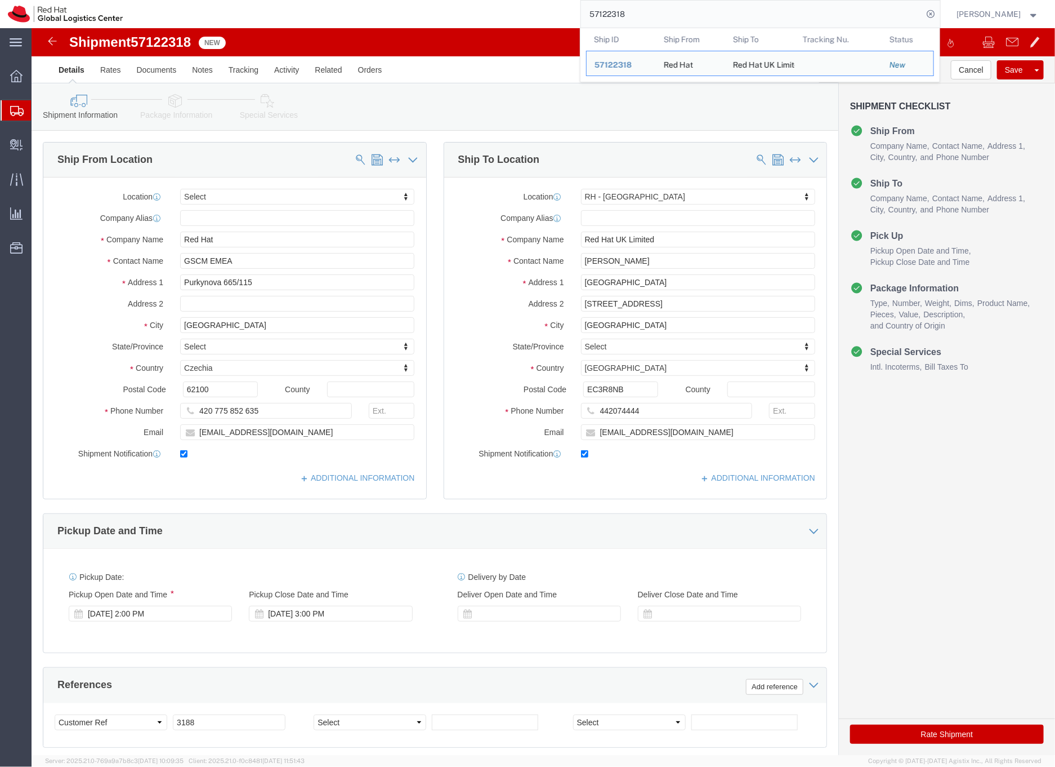
click icon
click div
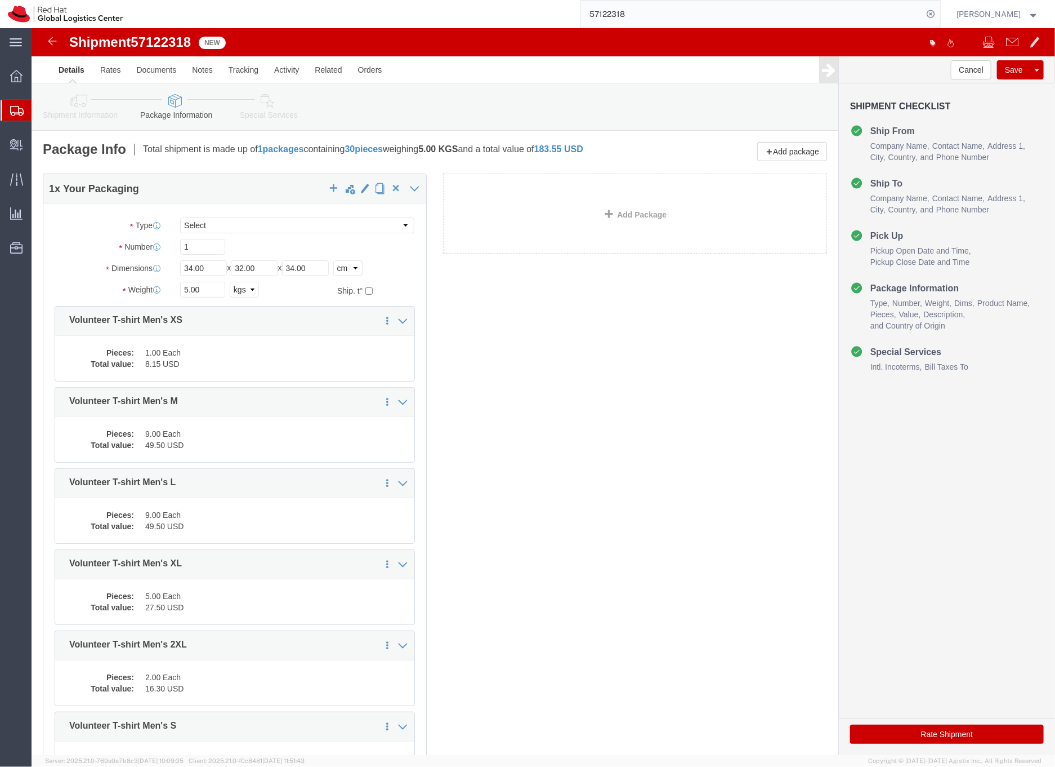
click icon
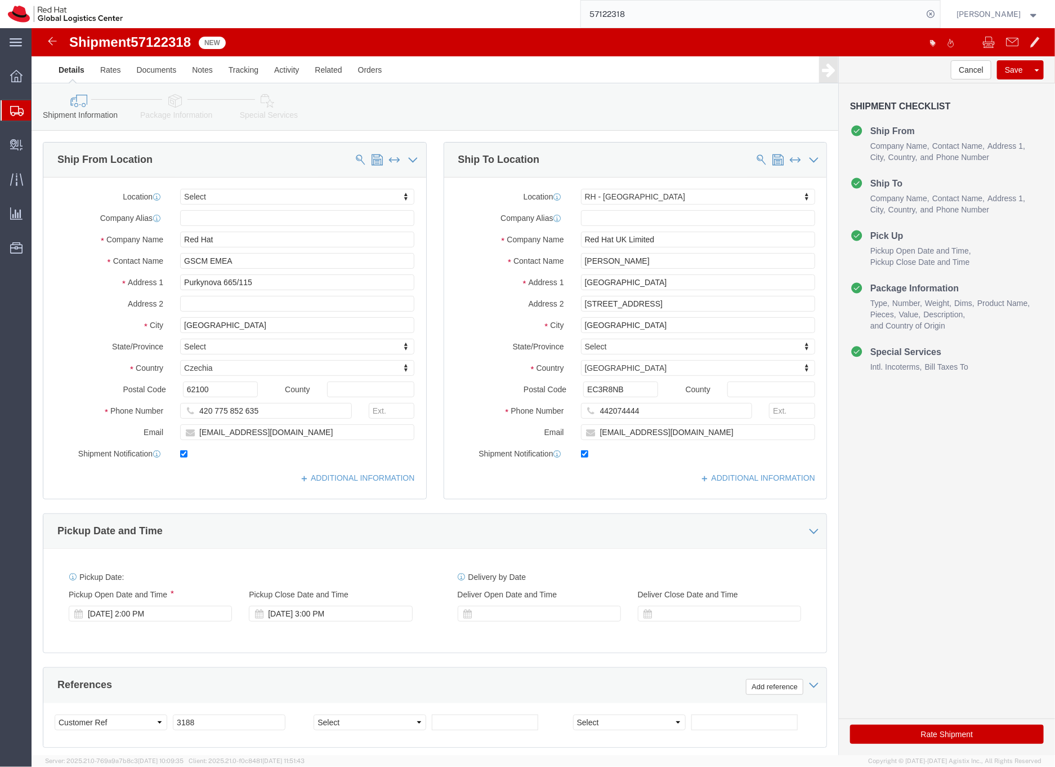
click icon
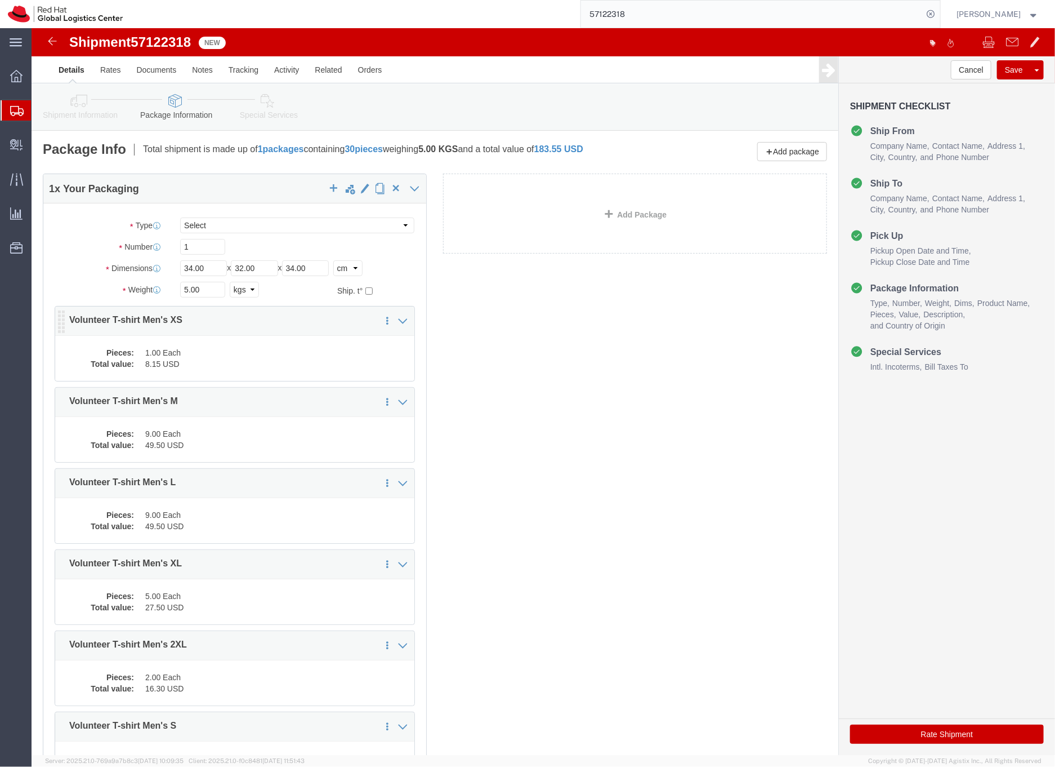
click dd "1.00 Each"
click div
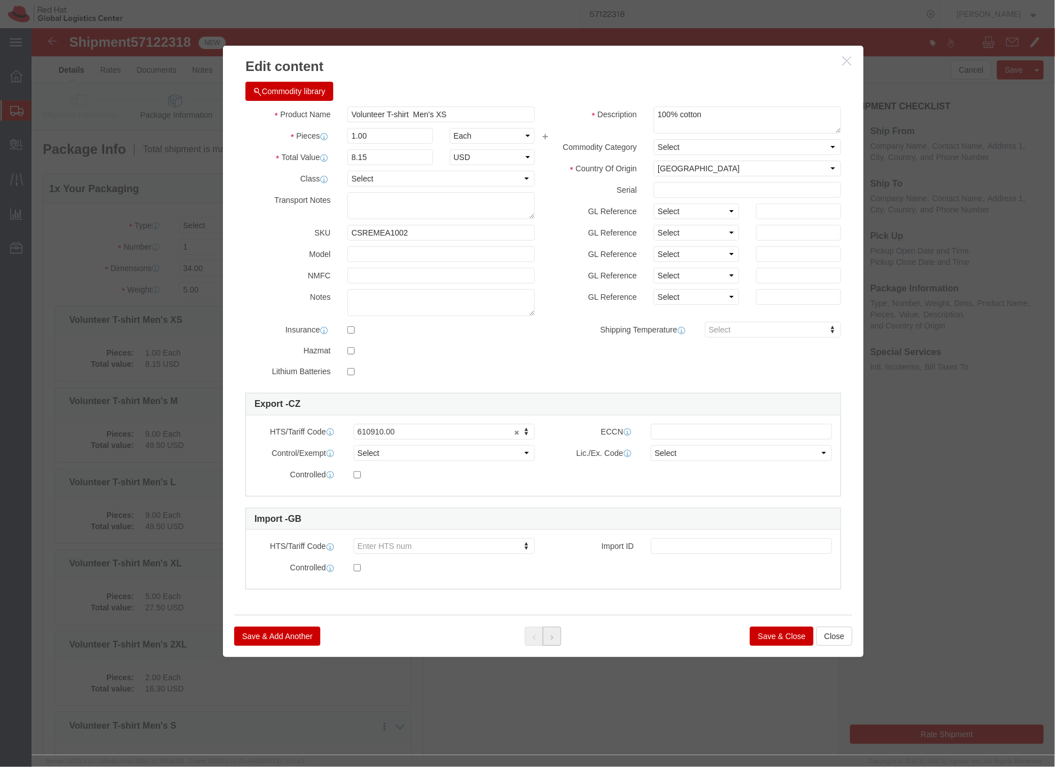
click button
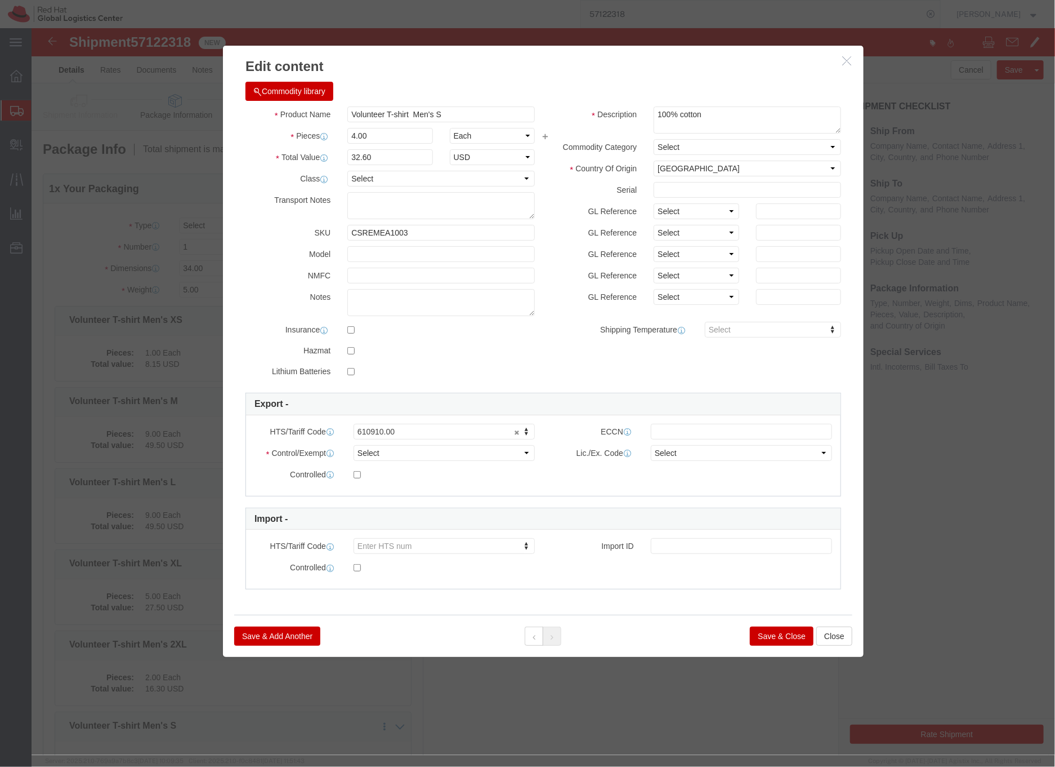
click icon "button"
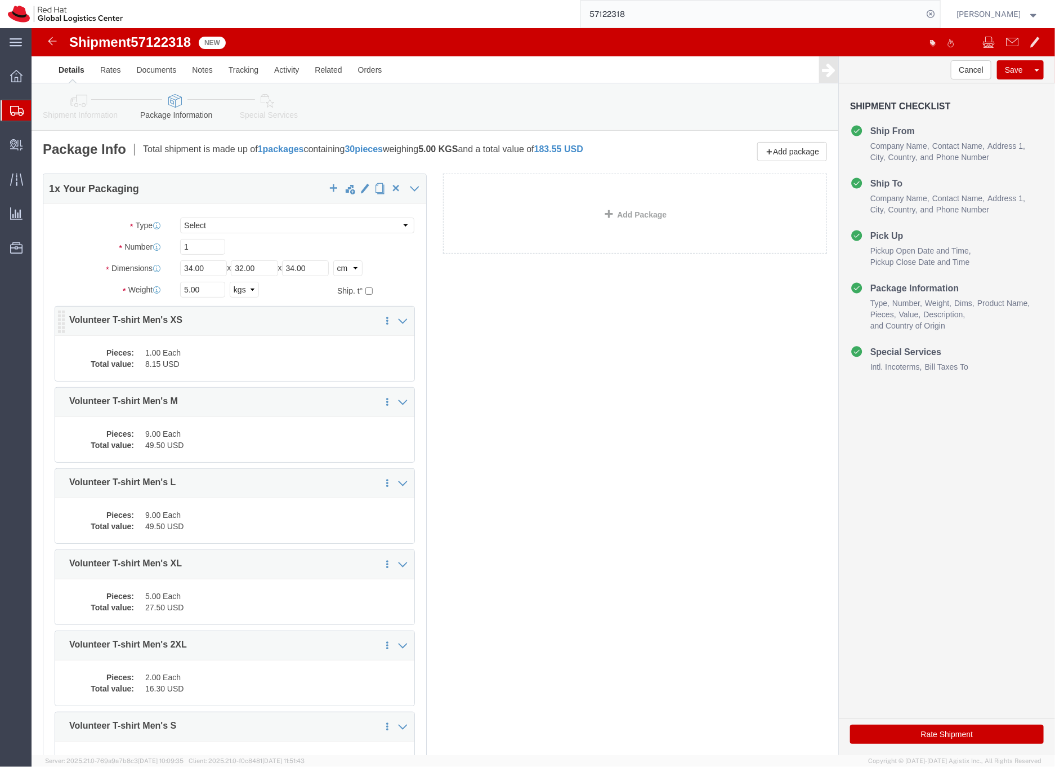
click dd "8.15 USD"
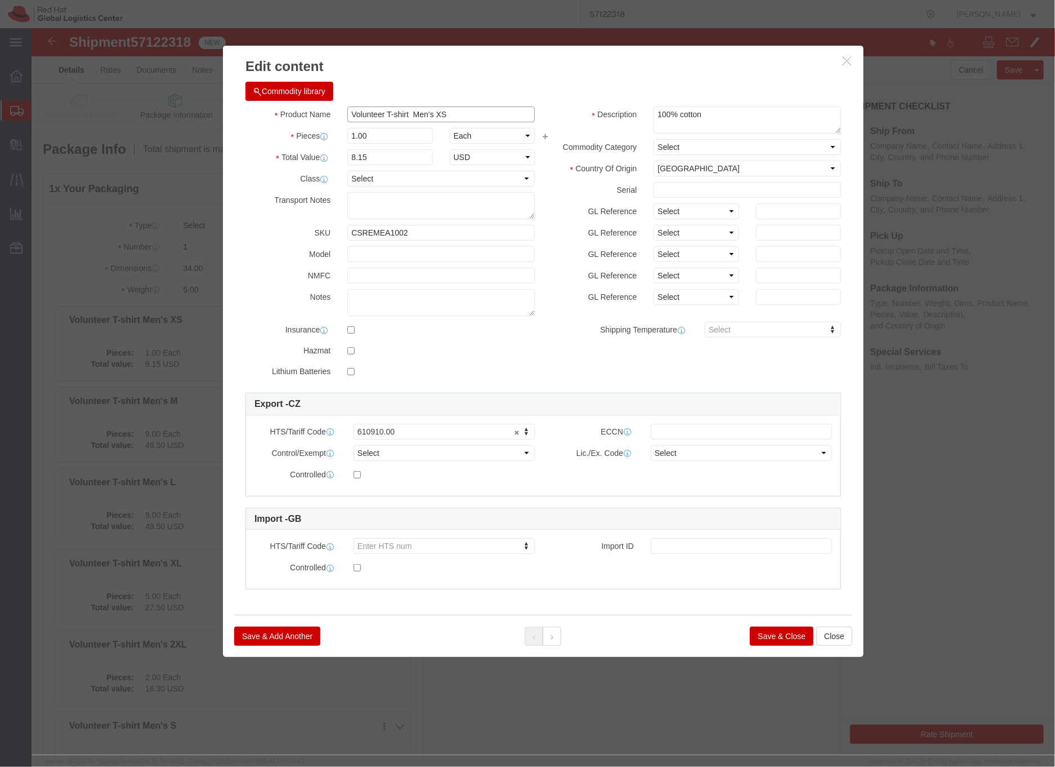
drag, startPoint x: 353, startPoint y: 88, endPoint x: 308, endPoint y: 81, distance: 45.2
click div "Volunteer T-shirt Men's XS"
type input "T-shirt Men's XS"
click textarea "100% cotton"
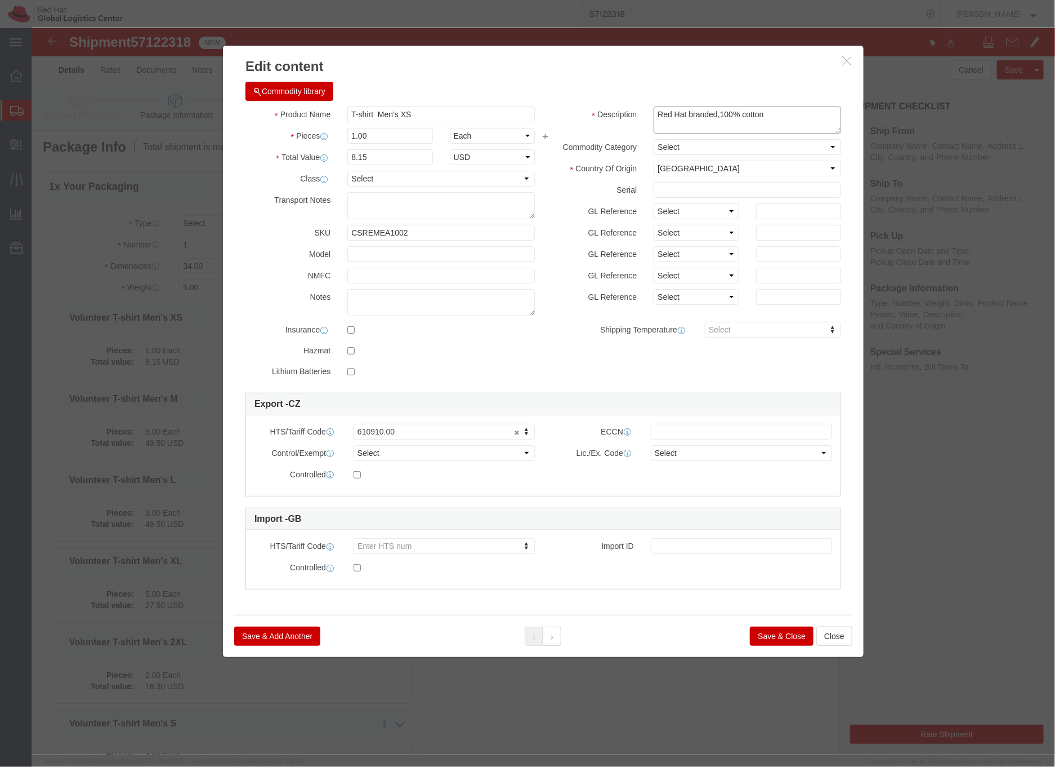
type textarea "Red Hat branded,100% cotton"
click button "Save & Close"
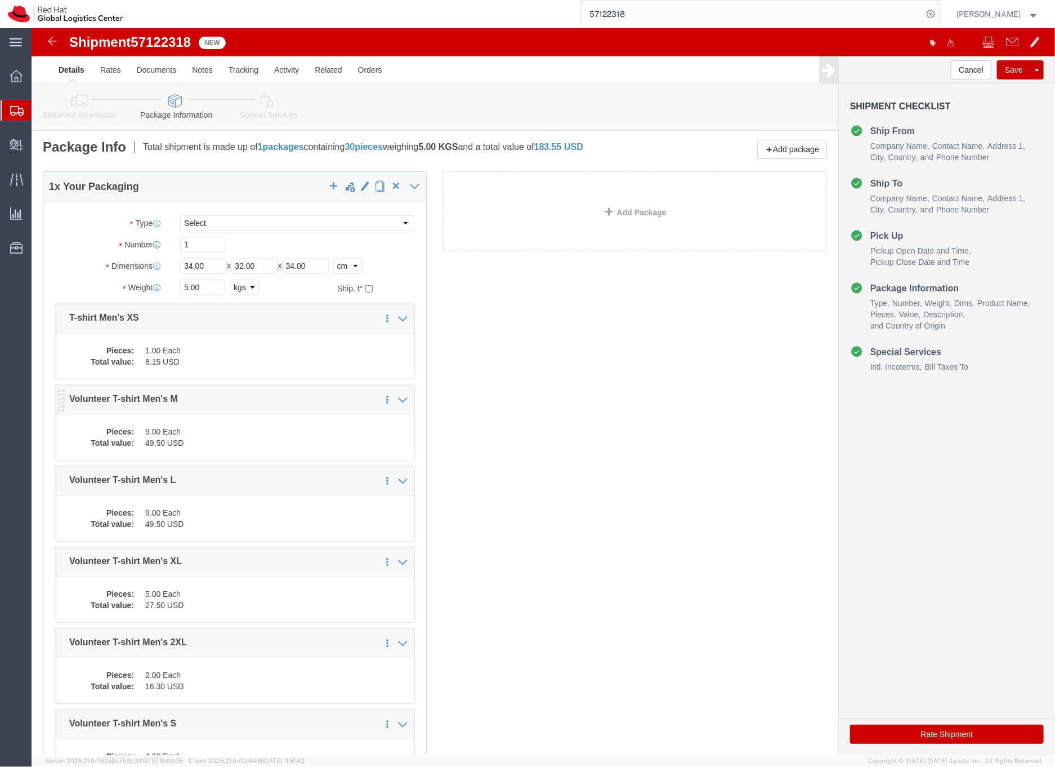
click dd "49.50 USD"
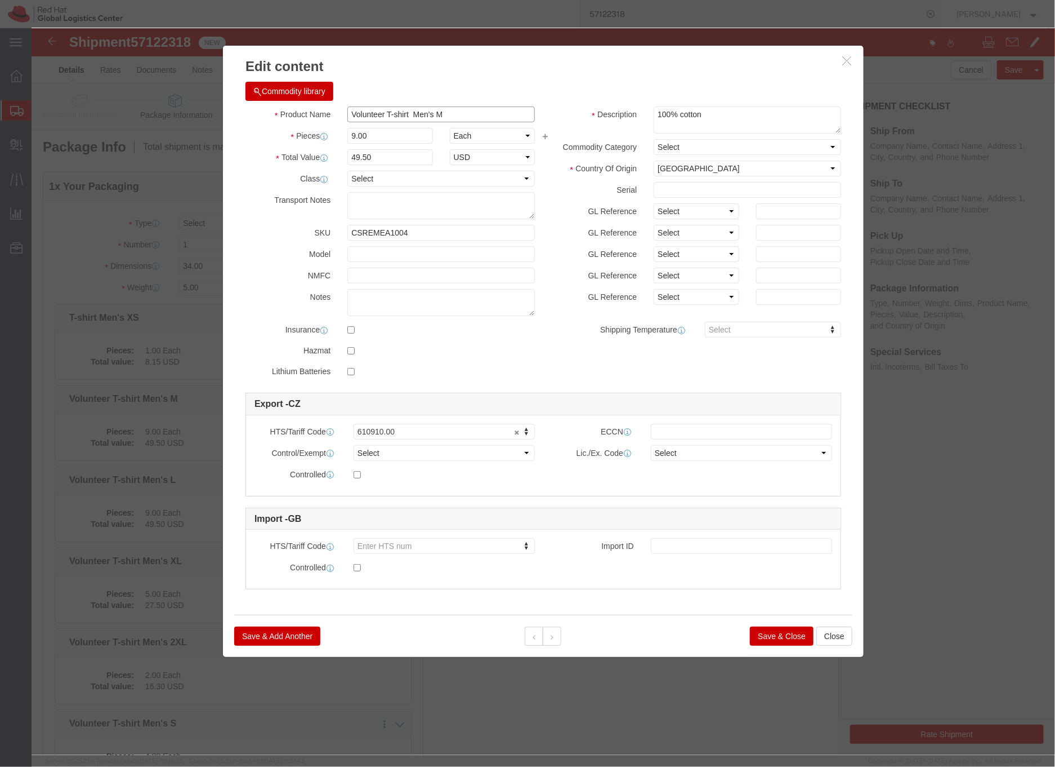
drag, startPoint x: 353, startPoint y: 85, endPoint x: 314, endPoint y: 85, distance: 38.9
click input "Volunteer T-shirt Men's M"
type input "T-shirt Men's M"
click textarea "100% cotton"
type textarea "Red Hat branded,100% cotton"
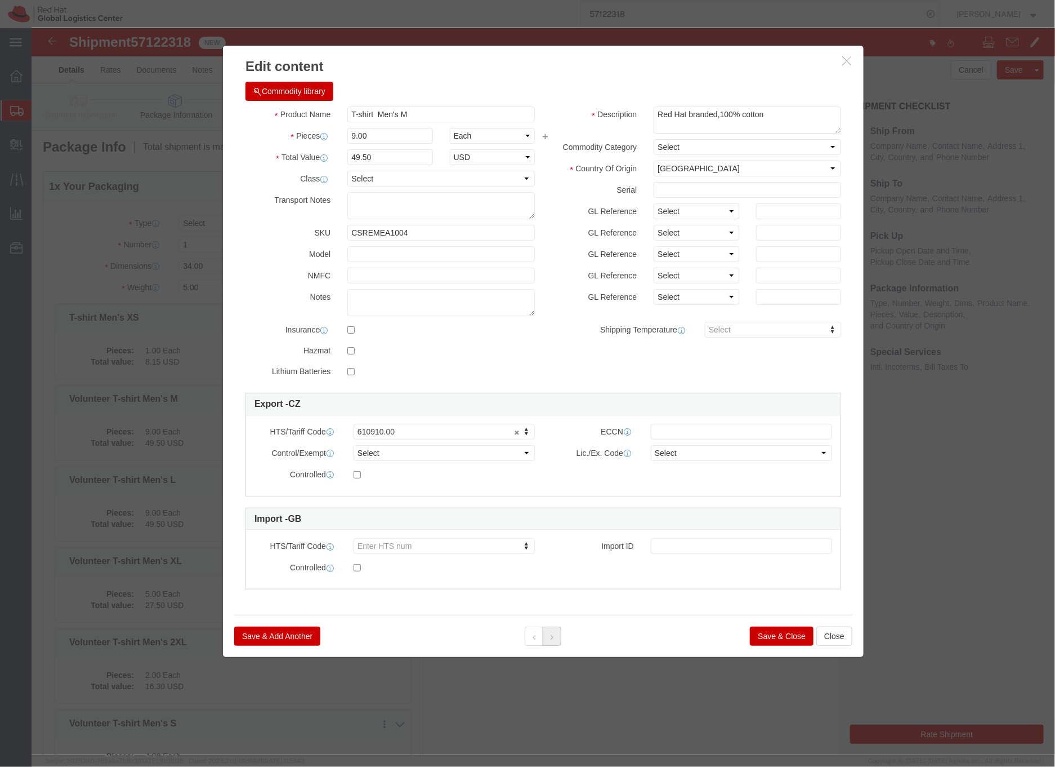
click icon
drag, startPoint x: 354, startPoint y: 84, endPoint x: 311, endPoint y: 85, distance: 42.2
click div "Volunteer T-shirt Men's L"
type input "T-shirt Men's L"
click textarea "100% cotton"
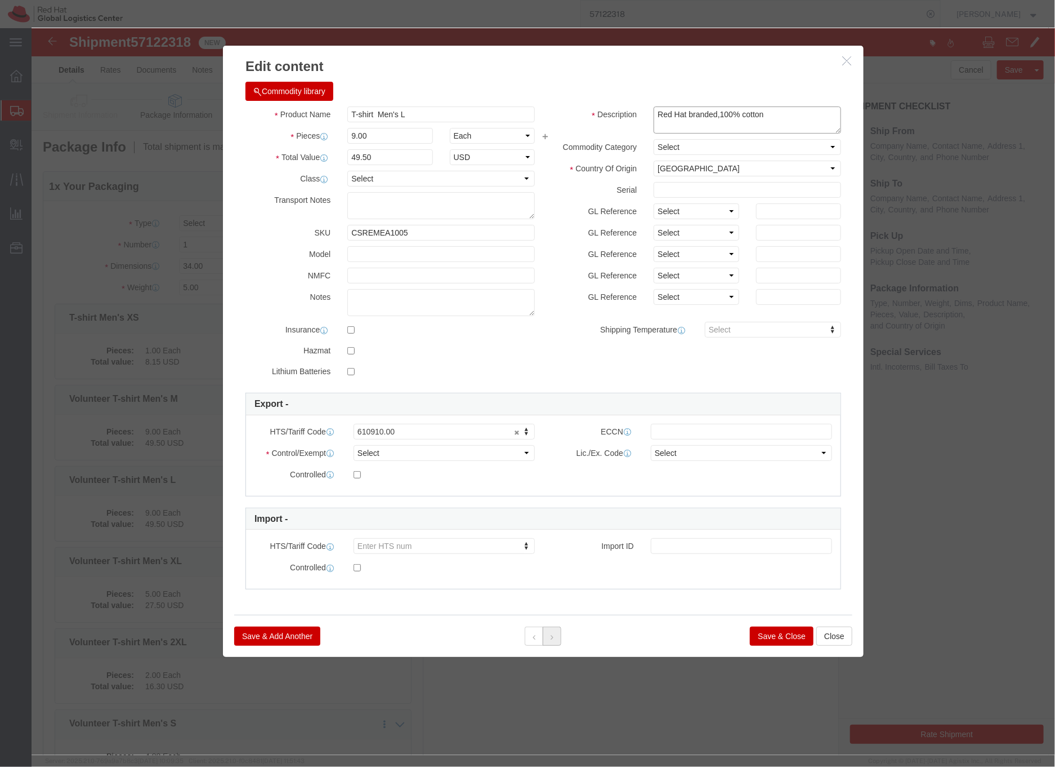
type textarea "Red Hat branded,100% cotton"
click icon
drag, startPoint x: 353, startPoint y: 88, endPoint x: 313, endPoint y: 88, distance: 39.4
click input "Volunteer T-shirt Men's XL"
type input "T-shirt Men's XL"
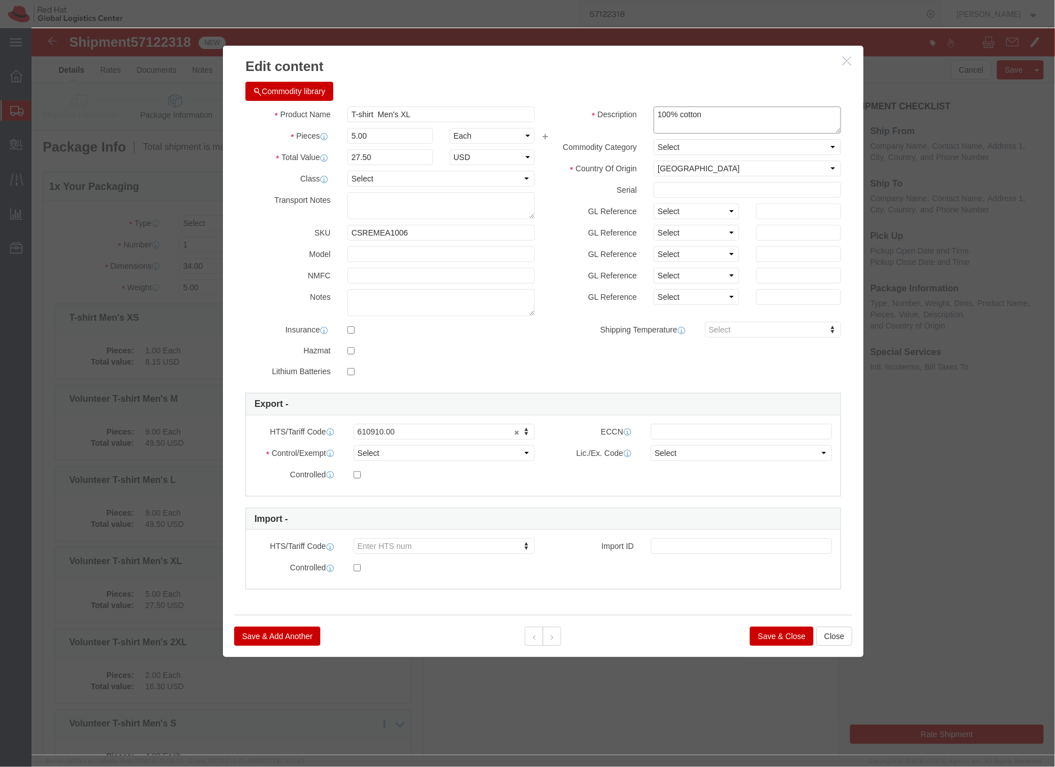
click textarea "100% cotton"
type textarea "Red Hat branded,100% cotton"
click icon
drag, startPoint x: 354, startPoint y: 86, endPoint x: 310, endPoint y: 87, distance: 43.9
click div "Volunteer T-shirt Men's 2XL"
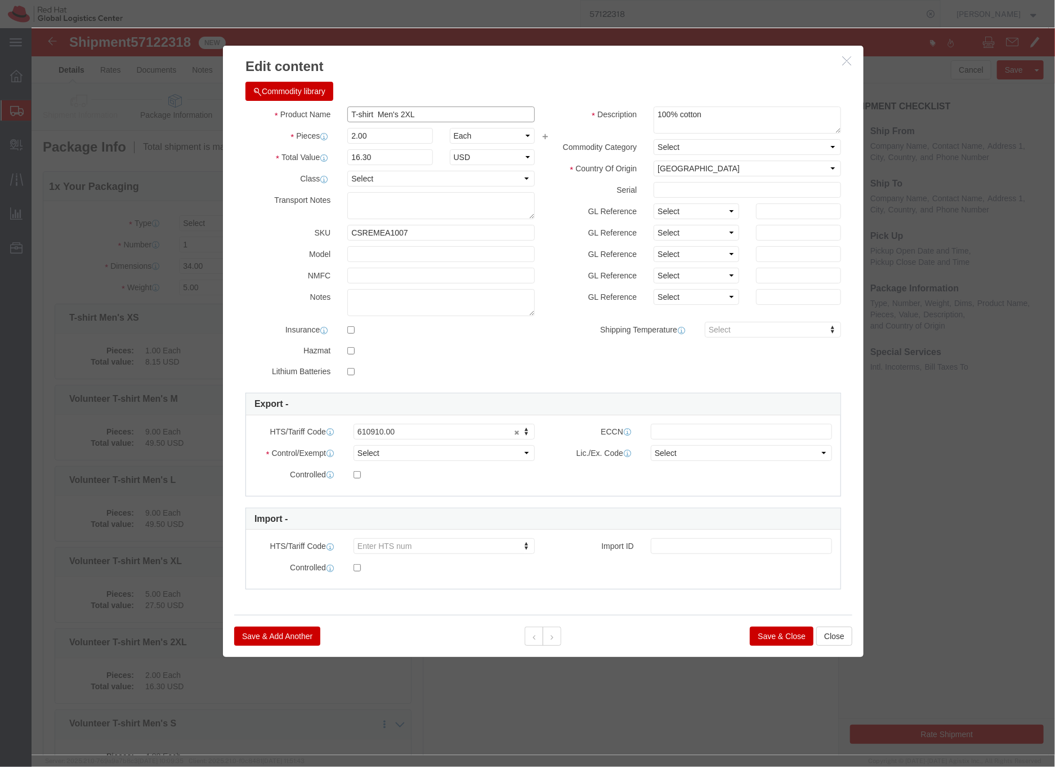
type input "T-shirt Men's 2XL"
click textarea "100% cotton"
type textarea "Red Hat Branded,100% cotton"
click button
drag, startPoint x: 354, startPoint y: 84, endPoint x: 314, endPoint y: 84, distance: 40.0
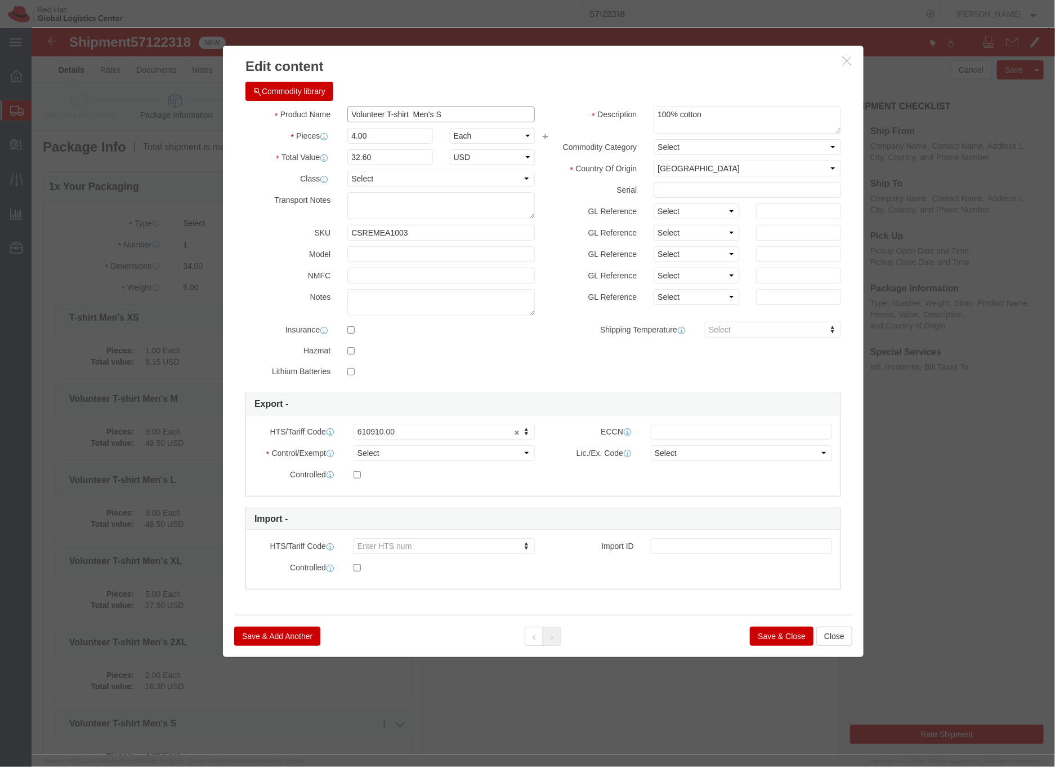
click input "Volunteer T-shirt Men's S"
type input "T-shirt Men's S"
click textarea "100% cotton"
type textarea "Red Hat branded,100% cotton"
click button "Save & Close"
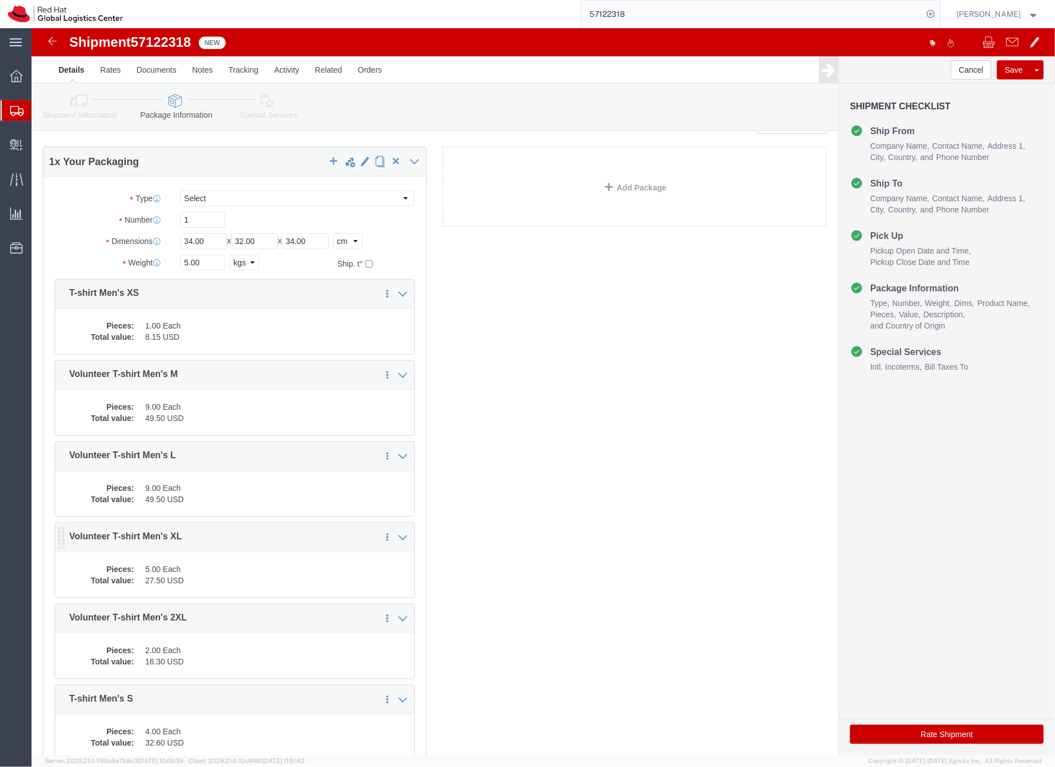
scroll to position [165, 0]
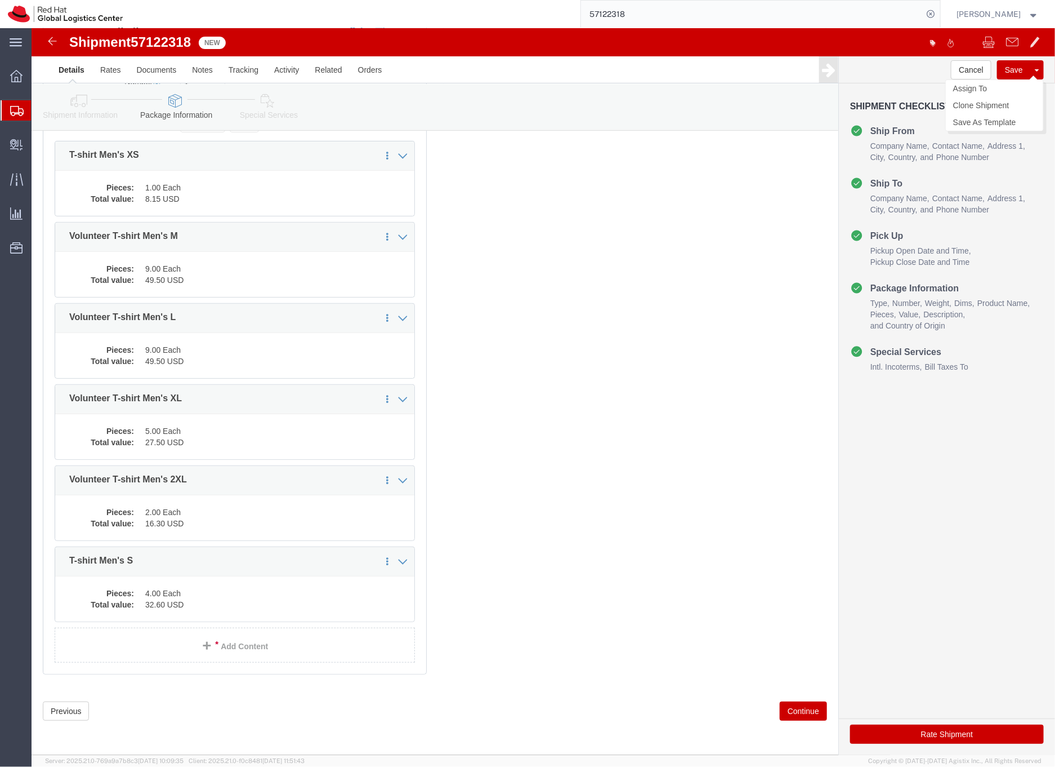
click button "Save"
click div "Pieces: 9.00 Each Total value: 49.50 USD"
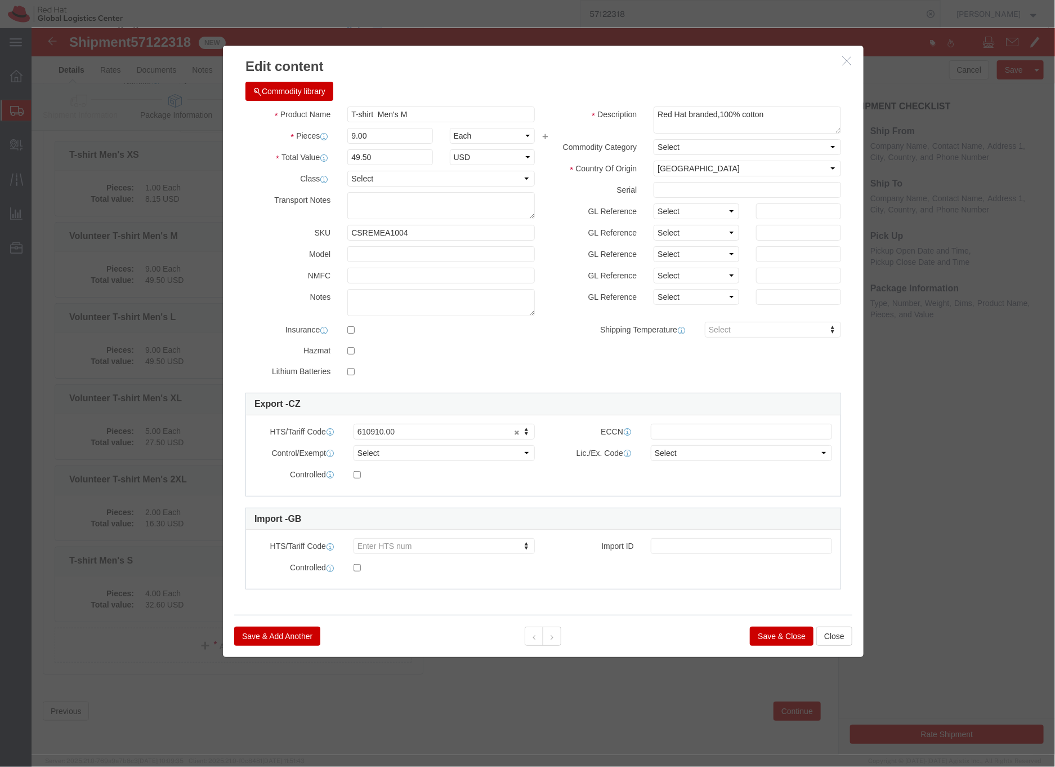
click button "Save & Close"
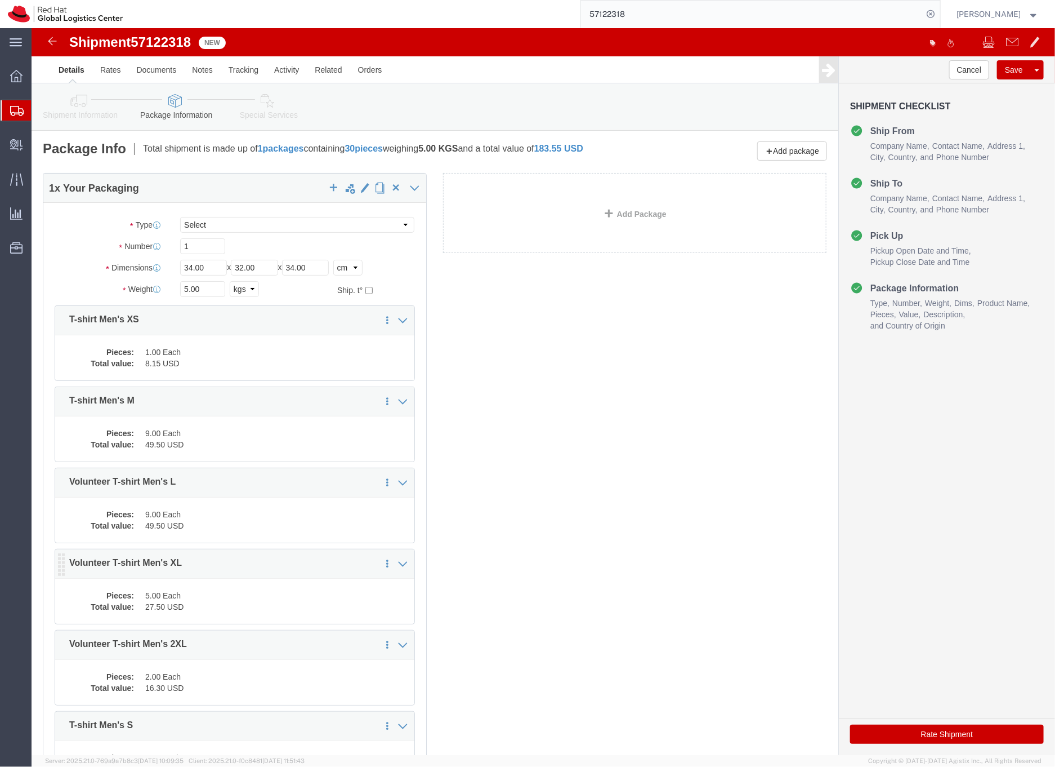
scroll to position [2, 0]
click div "Pieces: 9.00 Each Total value: 49.50 USD"
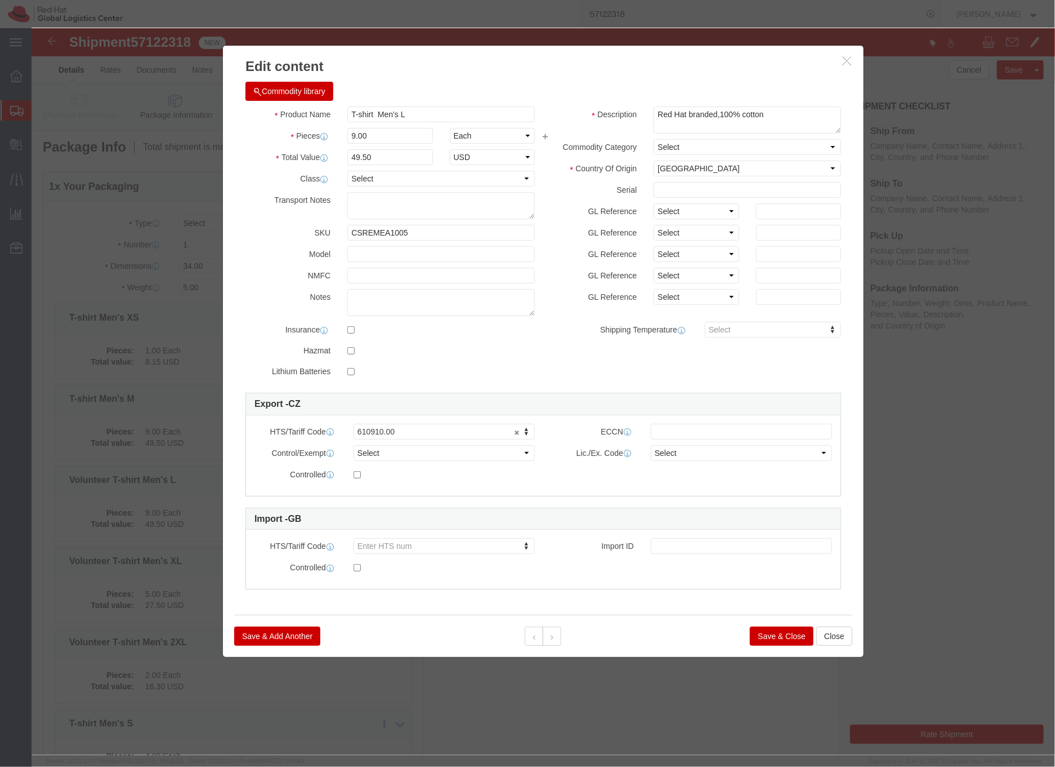
click button "Save & Close"
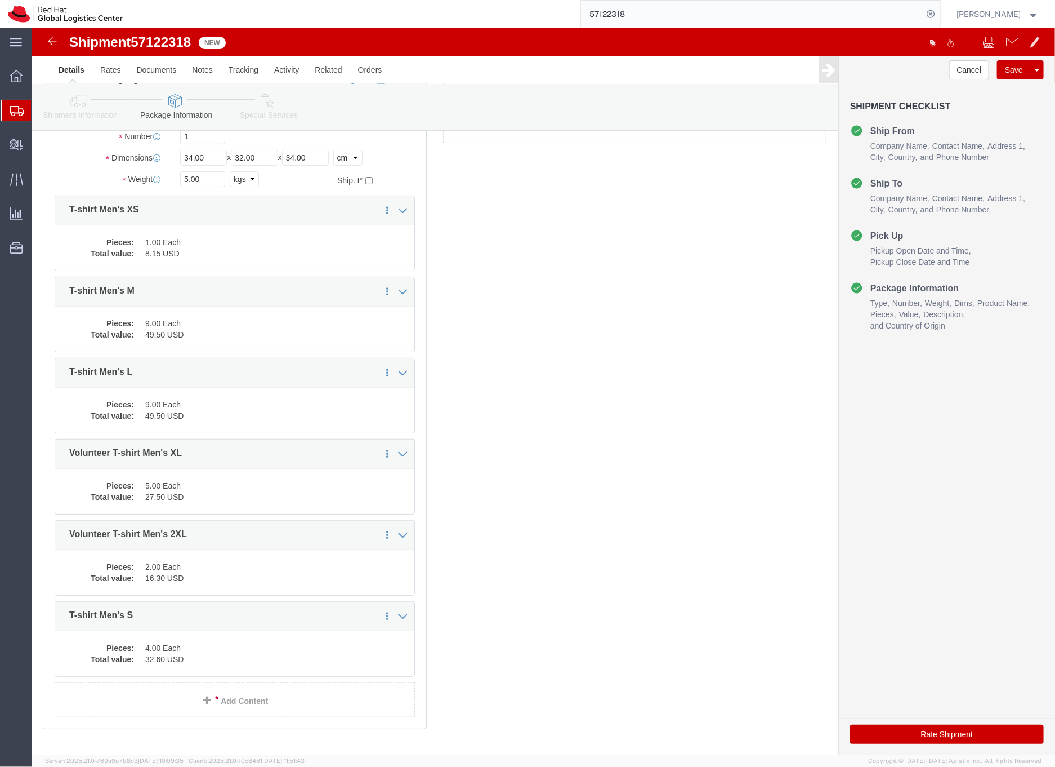
click link "Shipment Information"
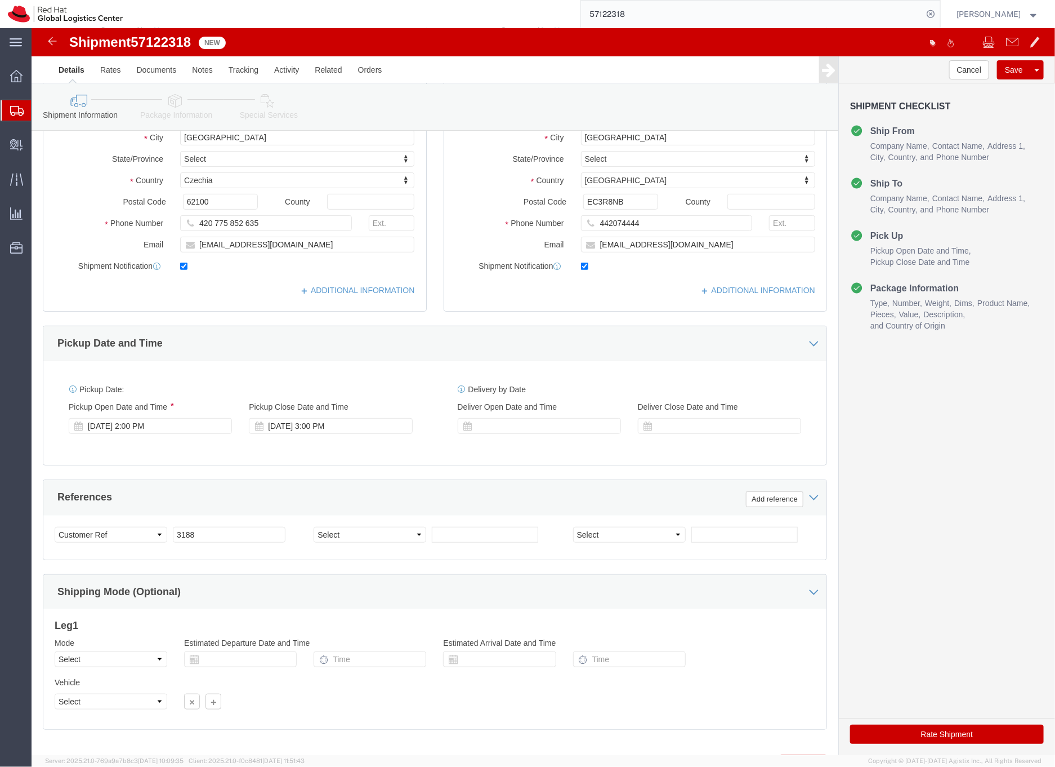
click icon
click input "manwagne@redhat.com"
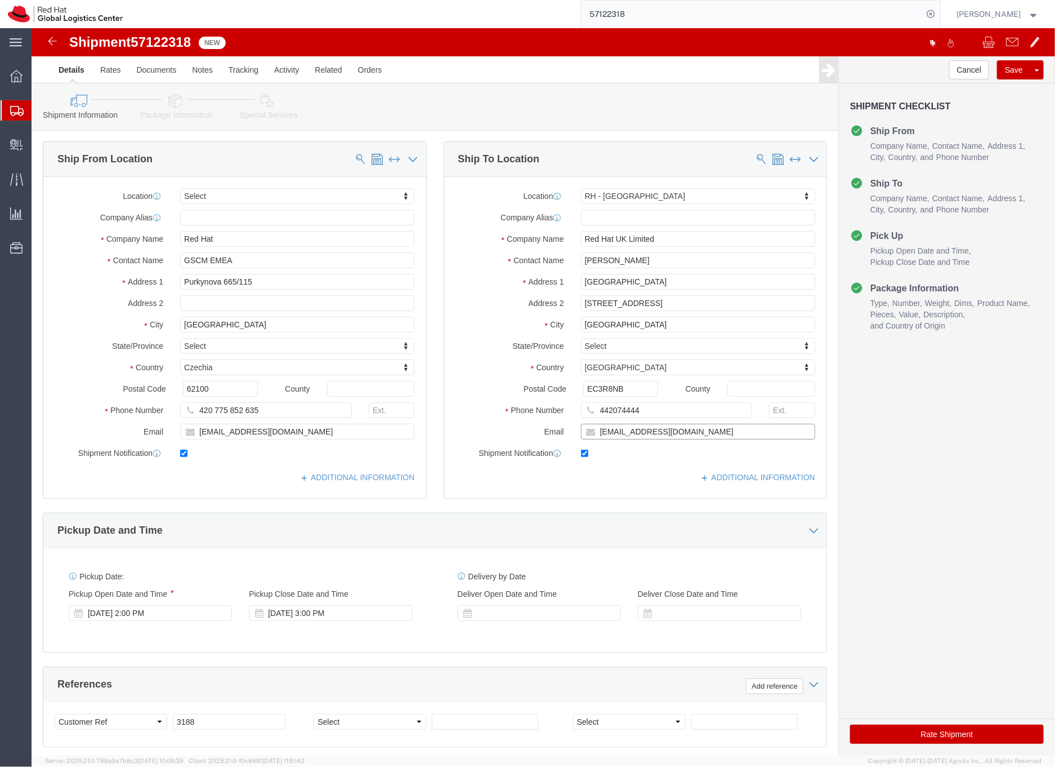
scroll to position [2, 0]
type input "manwagne@redhat.com,EMEAlogistics@redhat.com"
click icon
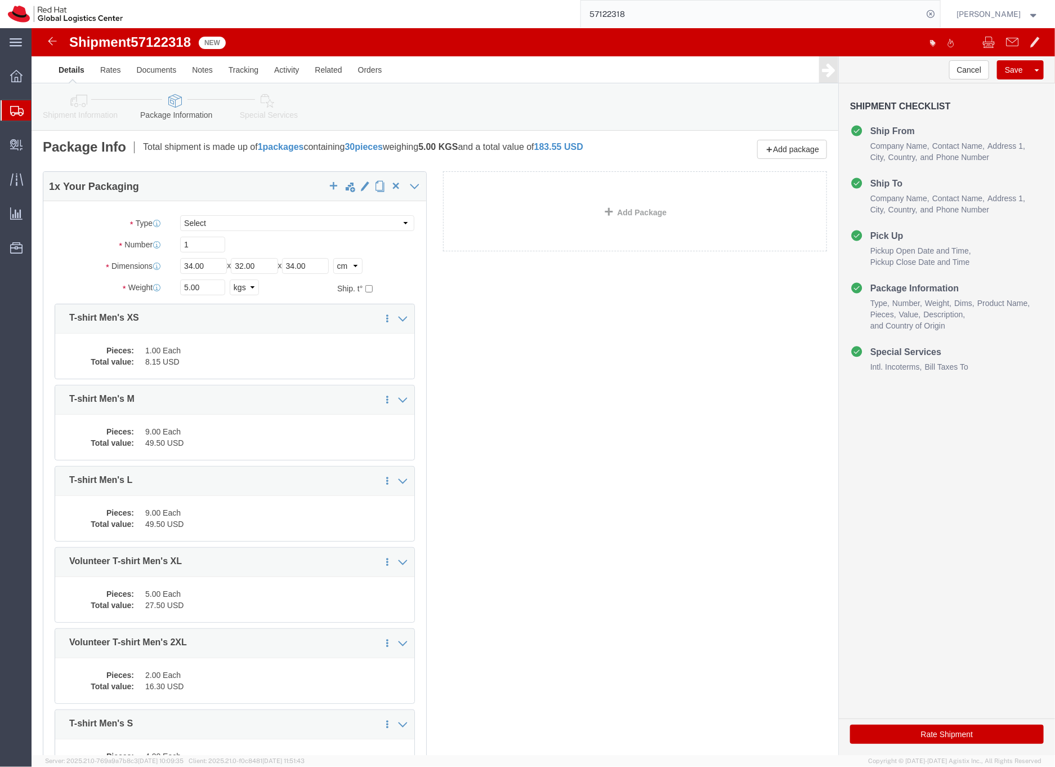
click icon
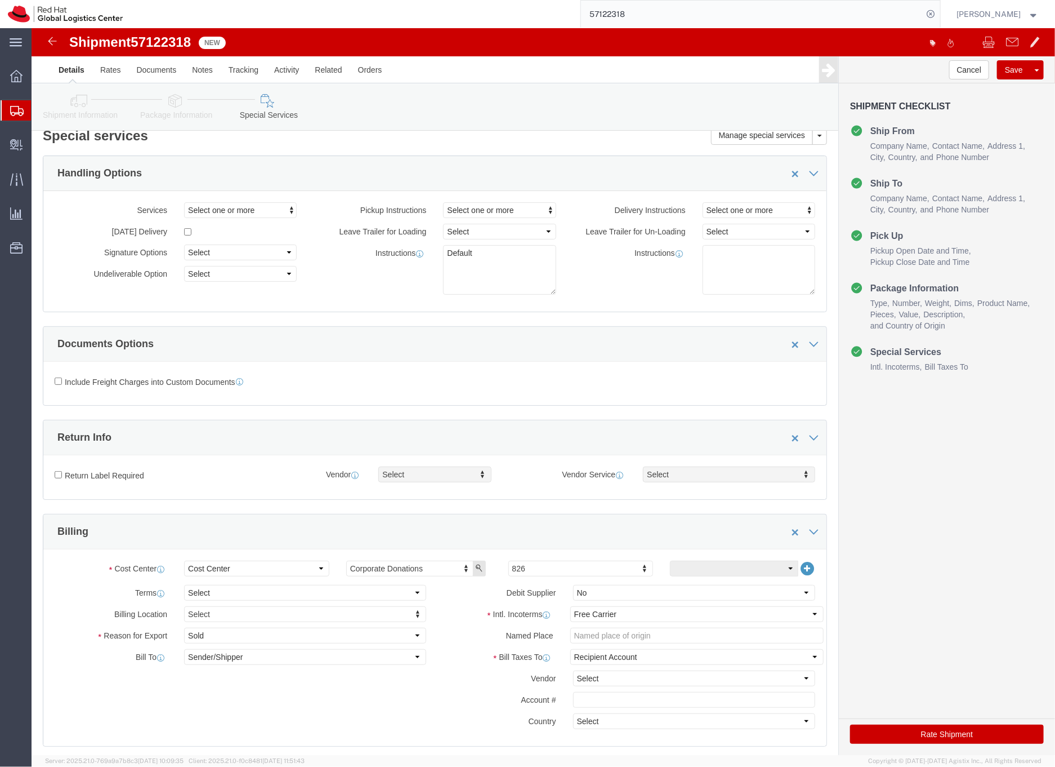
scroll to position [147, 0]
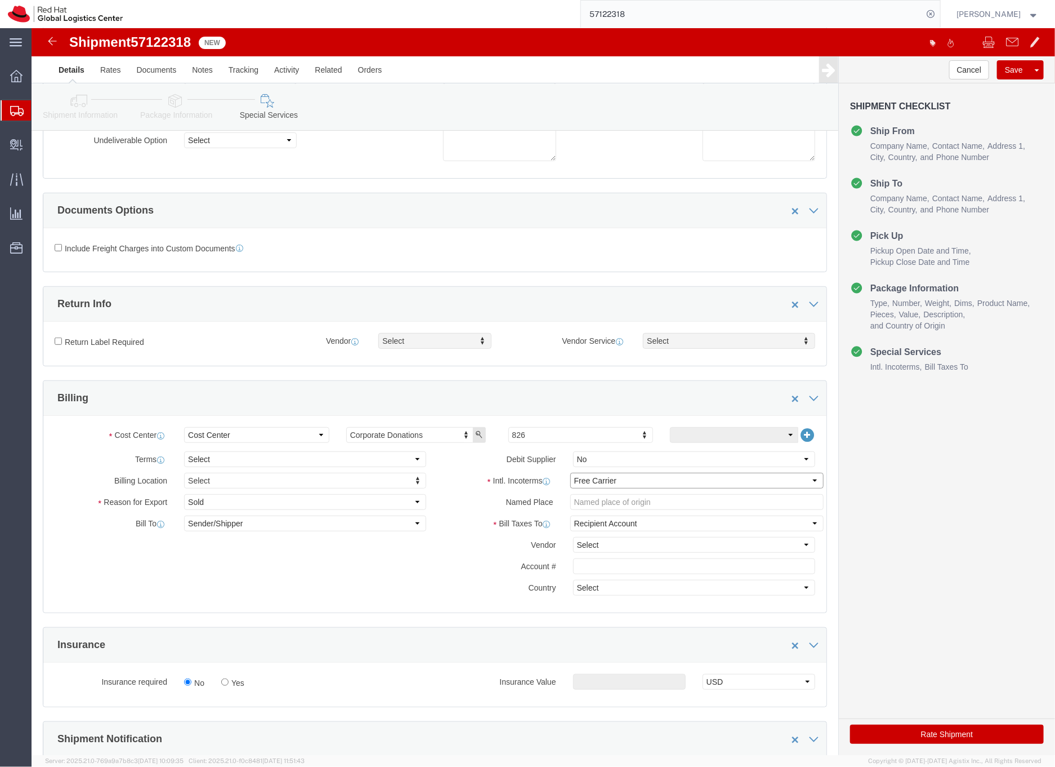
click select "Select Carriage Insurance Paid Carriage Paid To Cost and Freight Cost Insurance…"
select select "DDP"
click select "Select Carriage Insurance Paid Carriage Paid To Cost and Freight Cost Insurance…"
select select "SHIP"
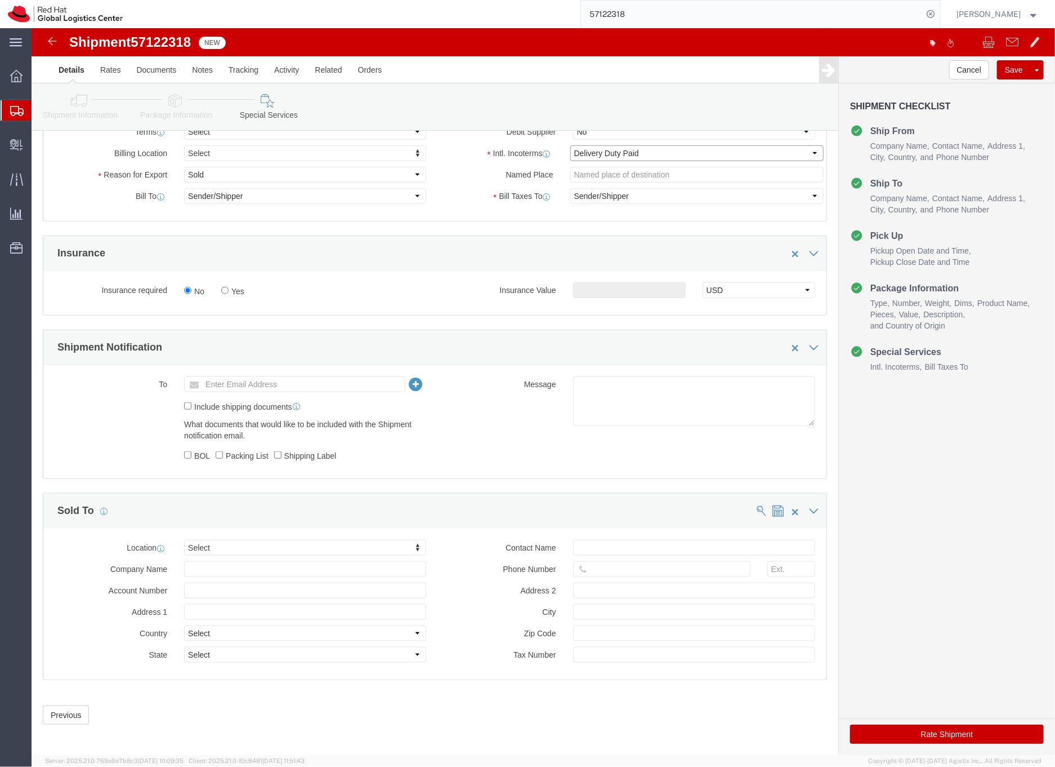
scroll to position [480, 0]
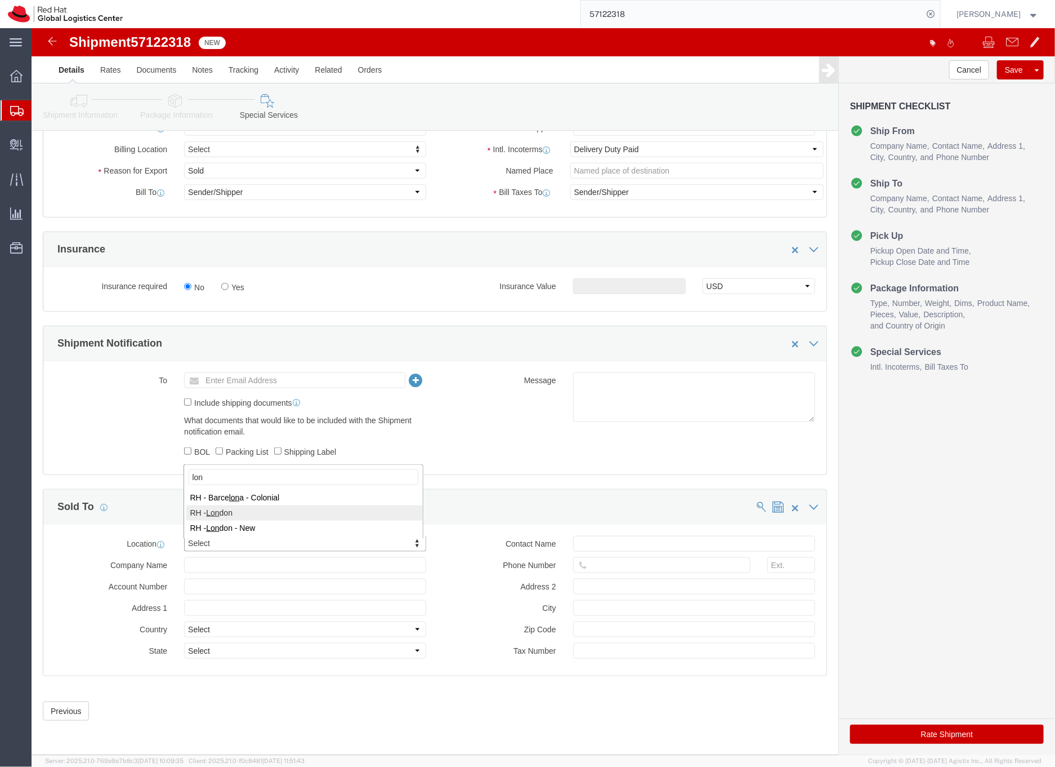
type input "lon"
select select "37974"
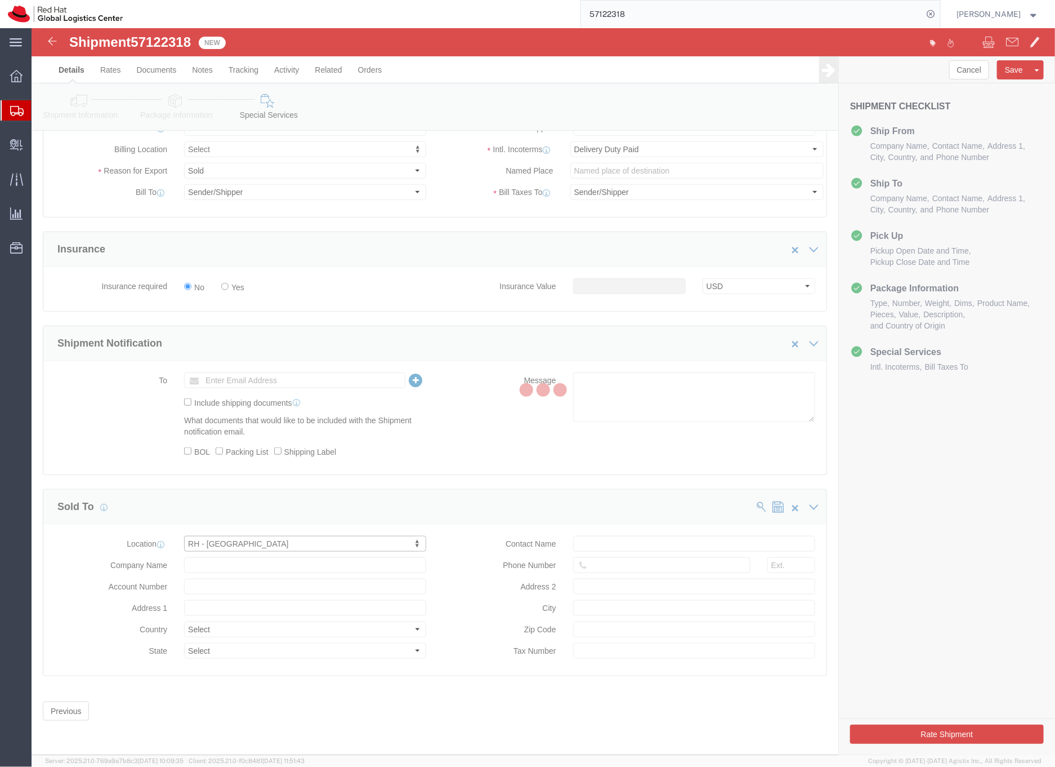
type input "Peninsular House"
select select "GB"
type input "44 207 009 4444"
type input "30-36 Monument Street, 4th Floor"
type input "LONDON"
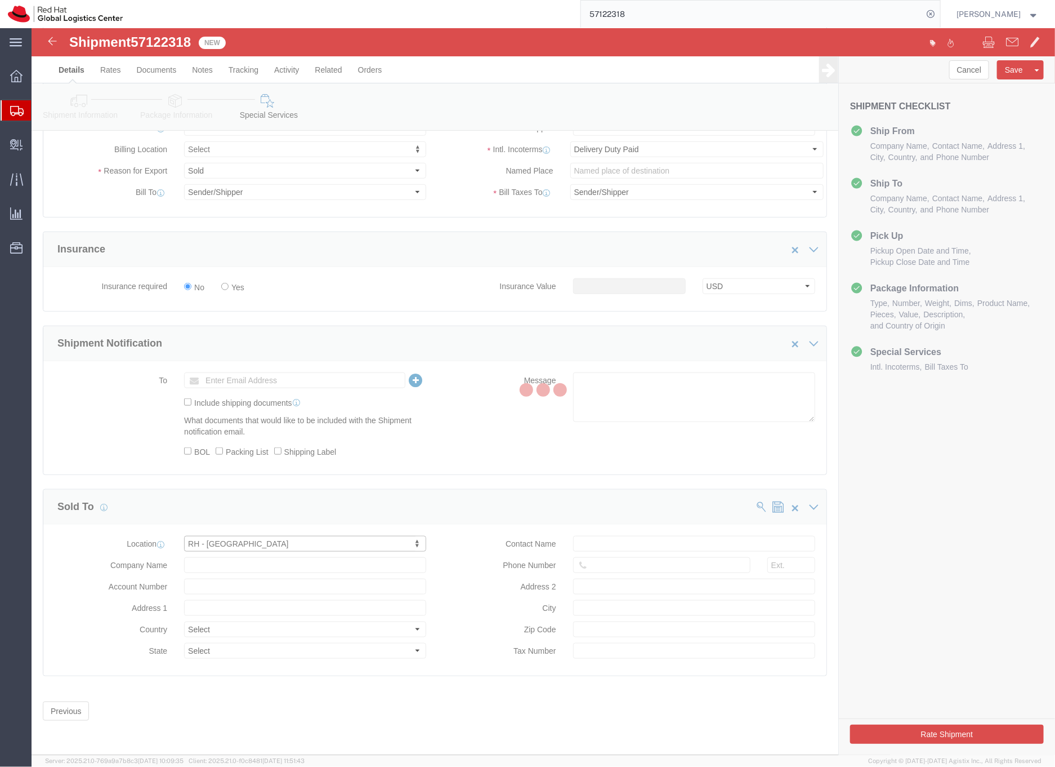
type input "EC3R8NB"
type input "Red Hat UK Limited"
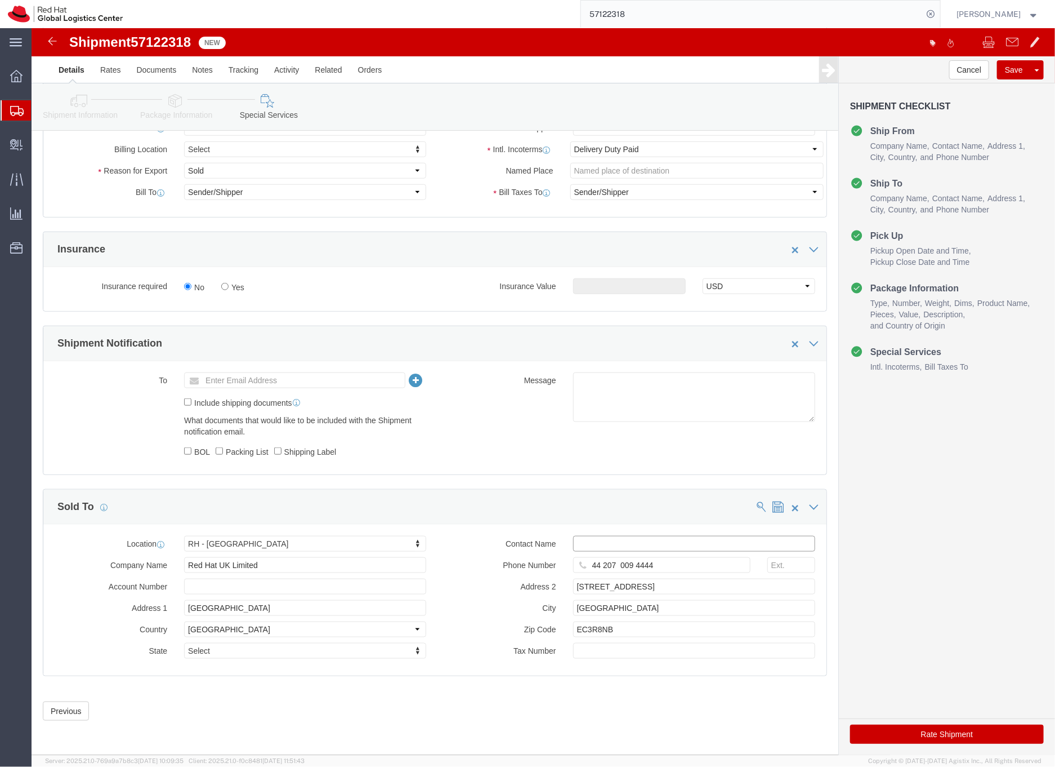
click input "text"
type input "[EMAIL_ADDRESS][DOMAIN_NAME]"
click button "Rate Shipment"
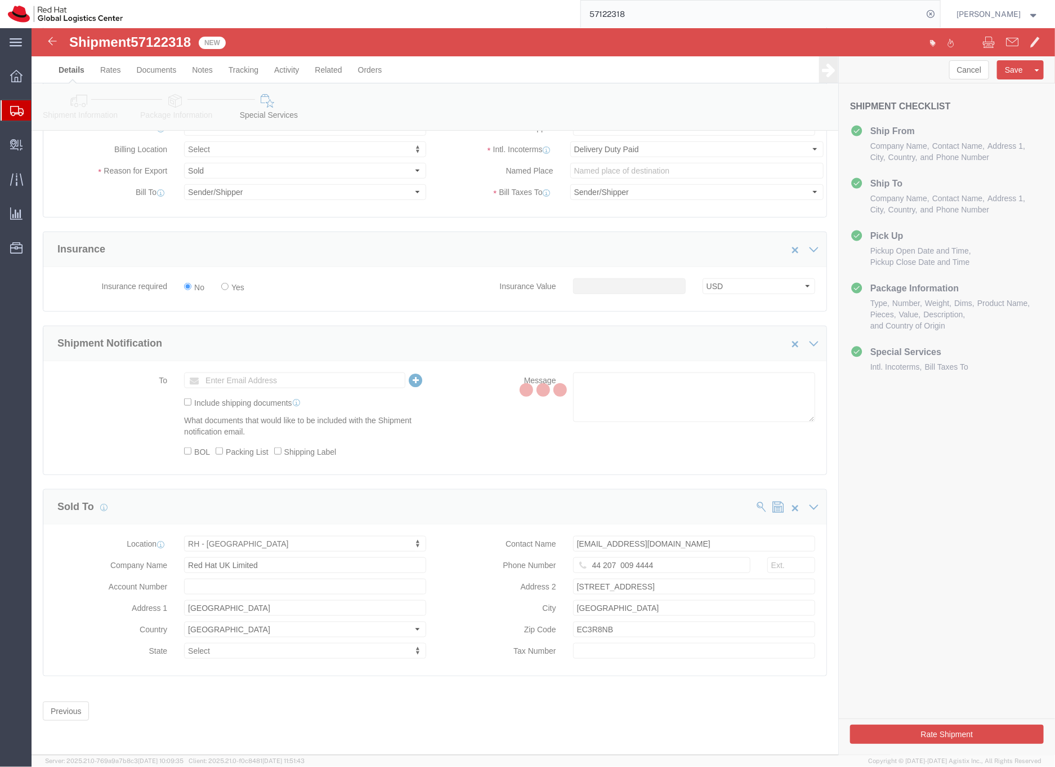
scroll to position [0, 0]
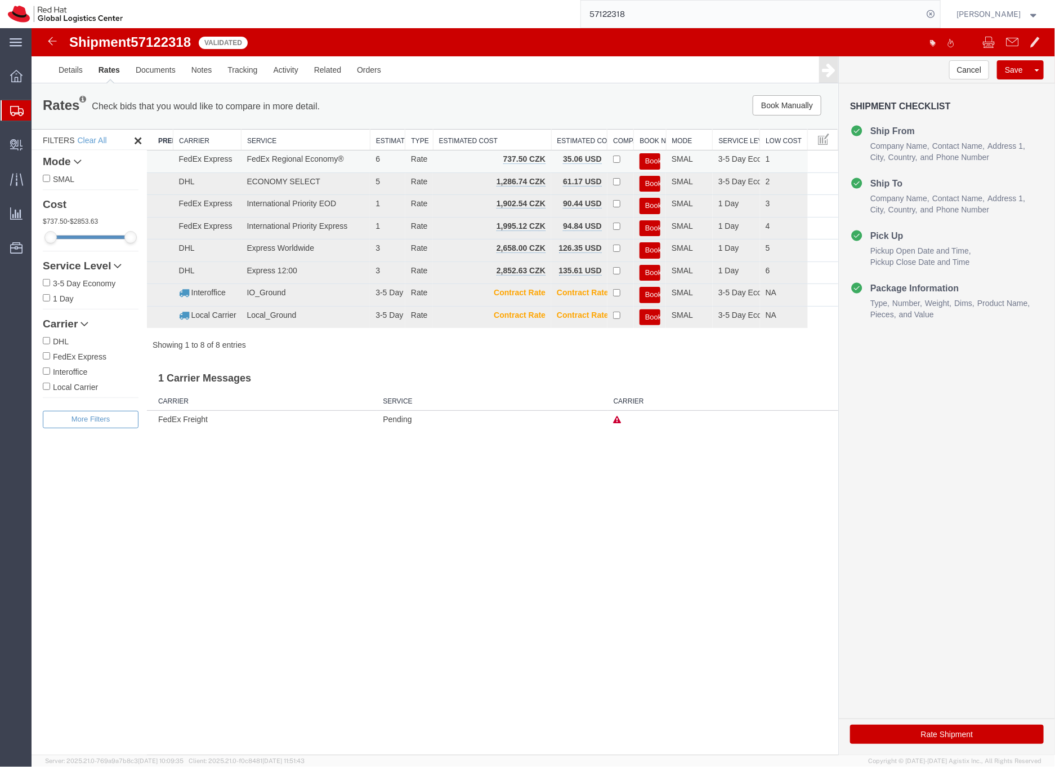
click at [647, 158] on button "Book" at bounding box center [649, 161] width 21 height 16
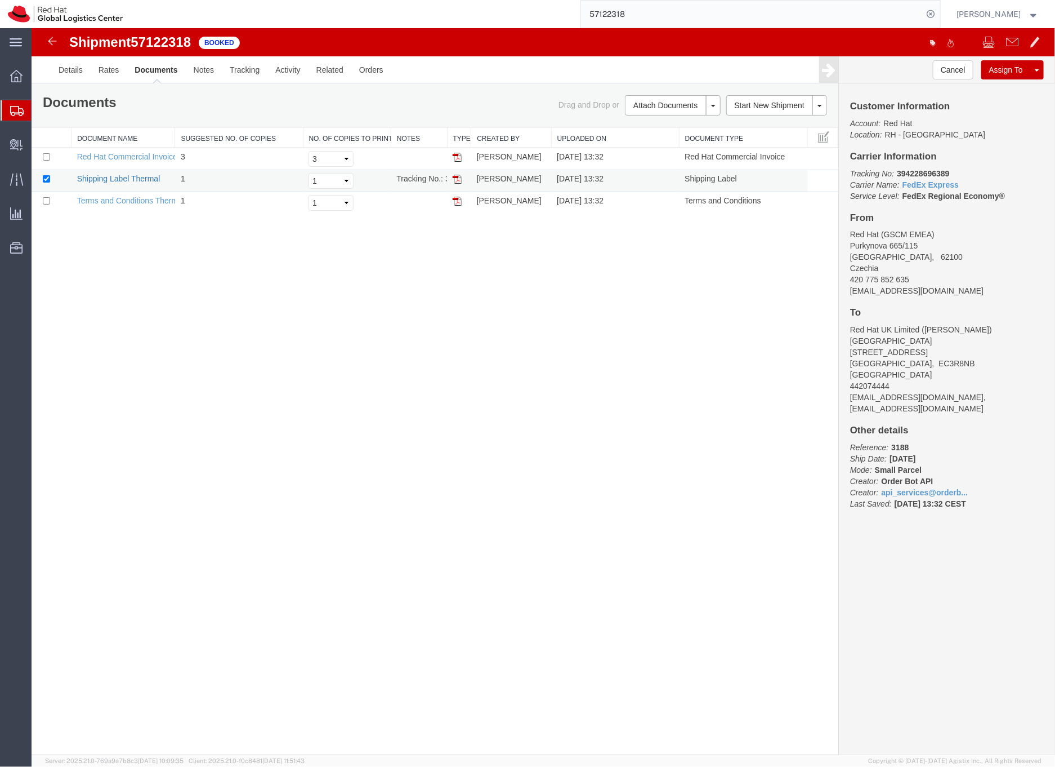
click at [145, 181] on link "Shipping Label Thermal" at bounding box center [118, 177] width 83 height 9
click at [113, 182] on link "Shipping Label Thermal" at bounding box center [118, 177] width 83 height 9
click at [936, 173] on b "394228696389" at bounding box center [923, 172] width 52 height 9
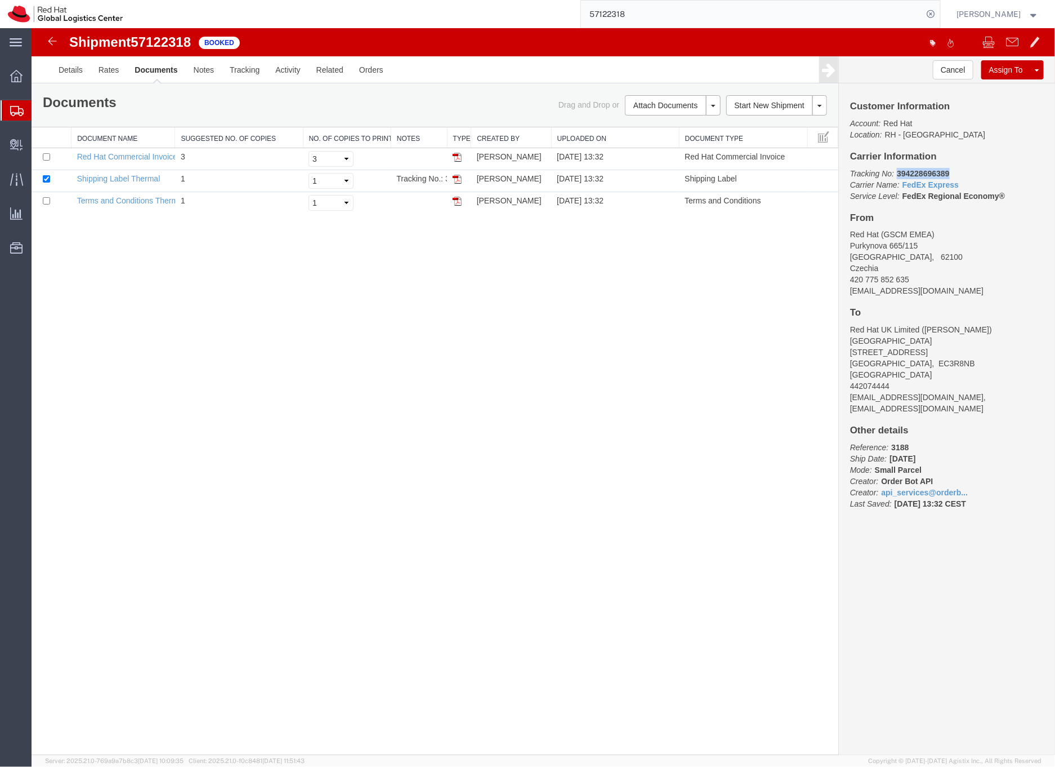
click at [936, 173] on b "394228696389" at bounding box center [923, 172] width 52 height 9
copy b "394228696389"
click at [632, 13] on input "57122318" at bounding box center [752, 14] width 342 height 27
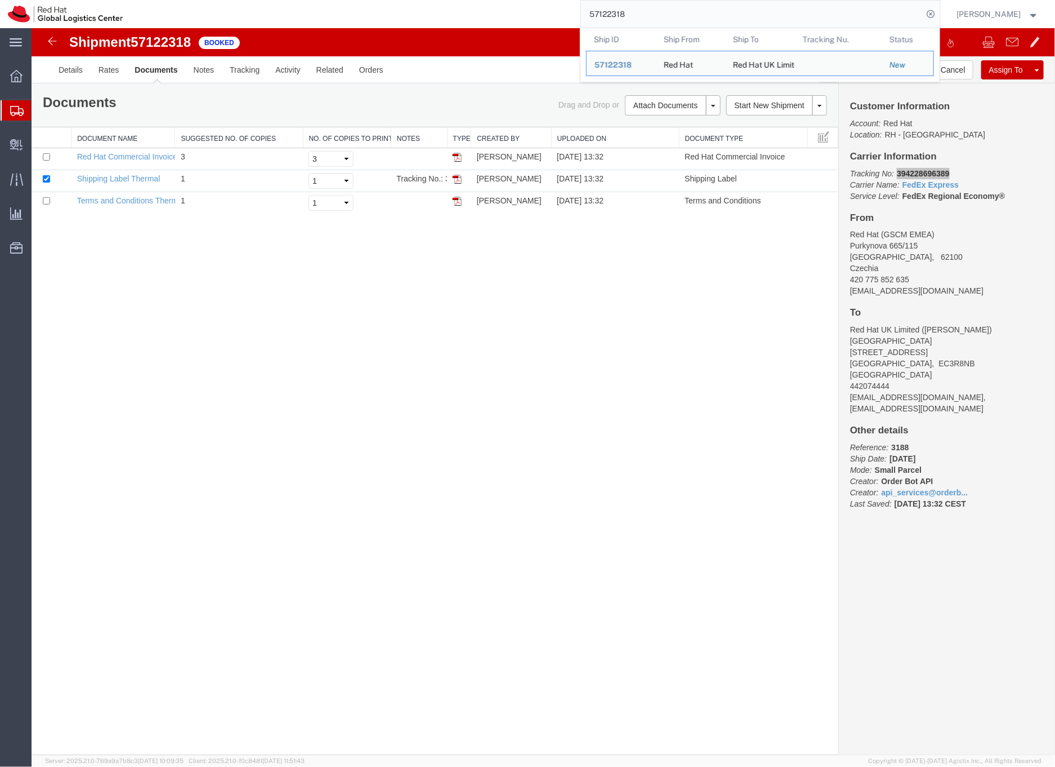
paste input "26"
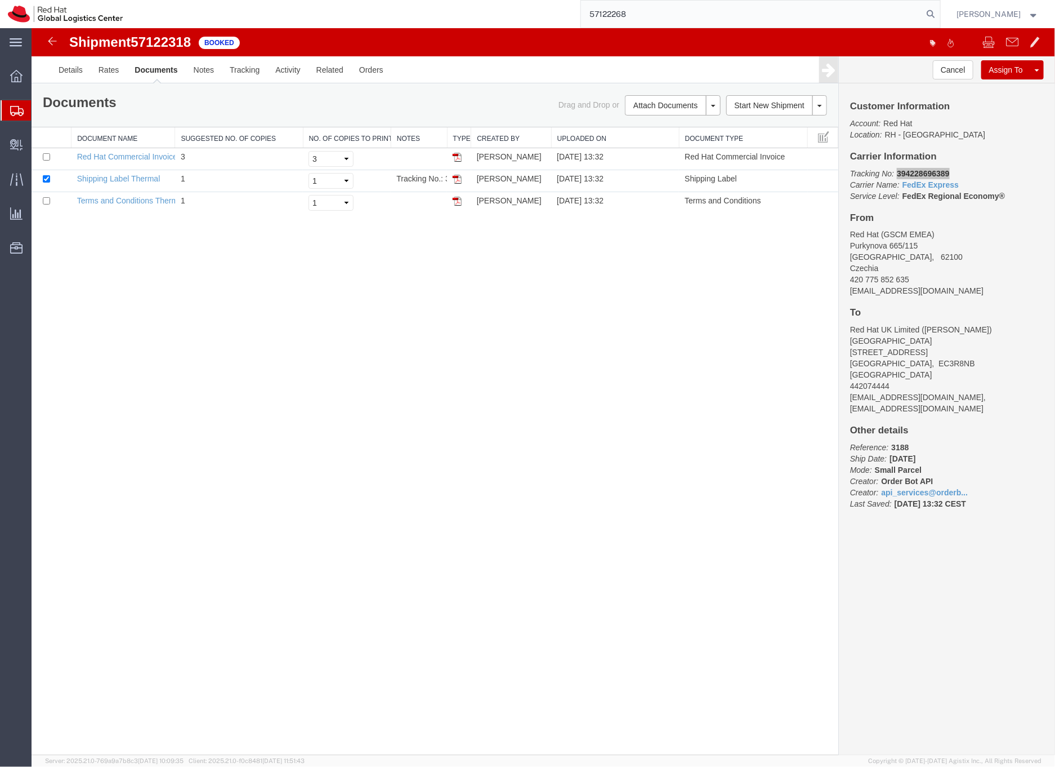
type input "57122268"
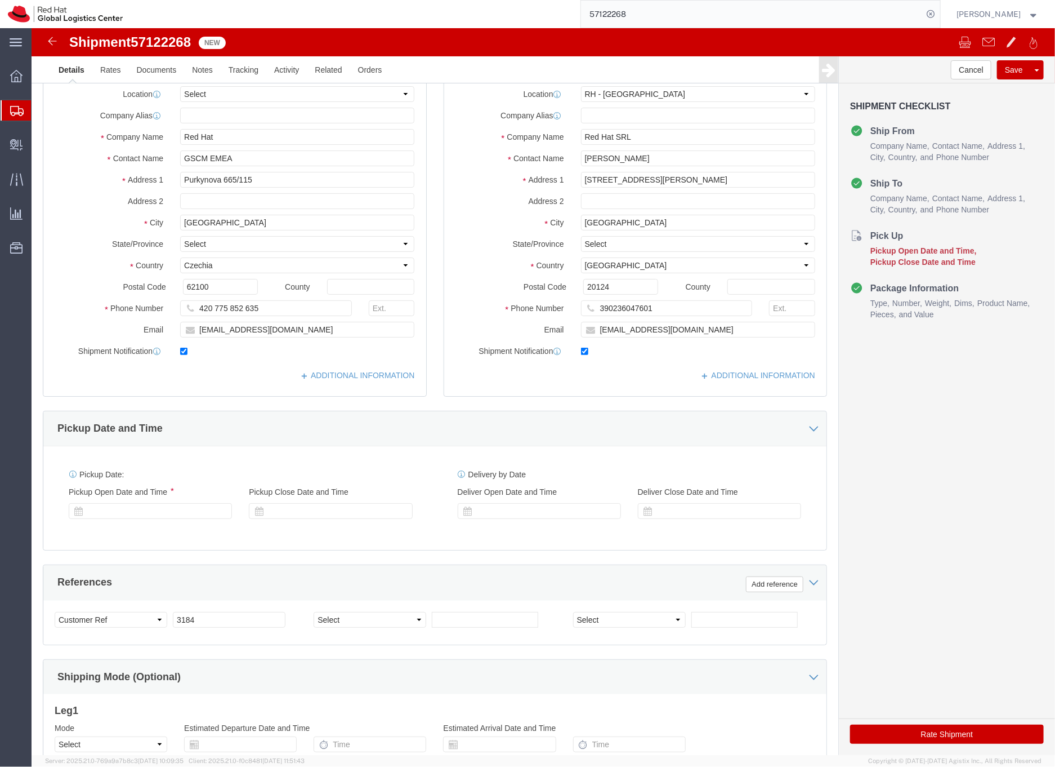
select select "37982"
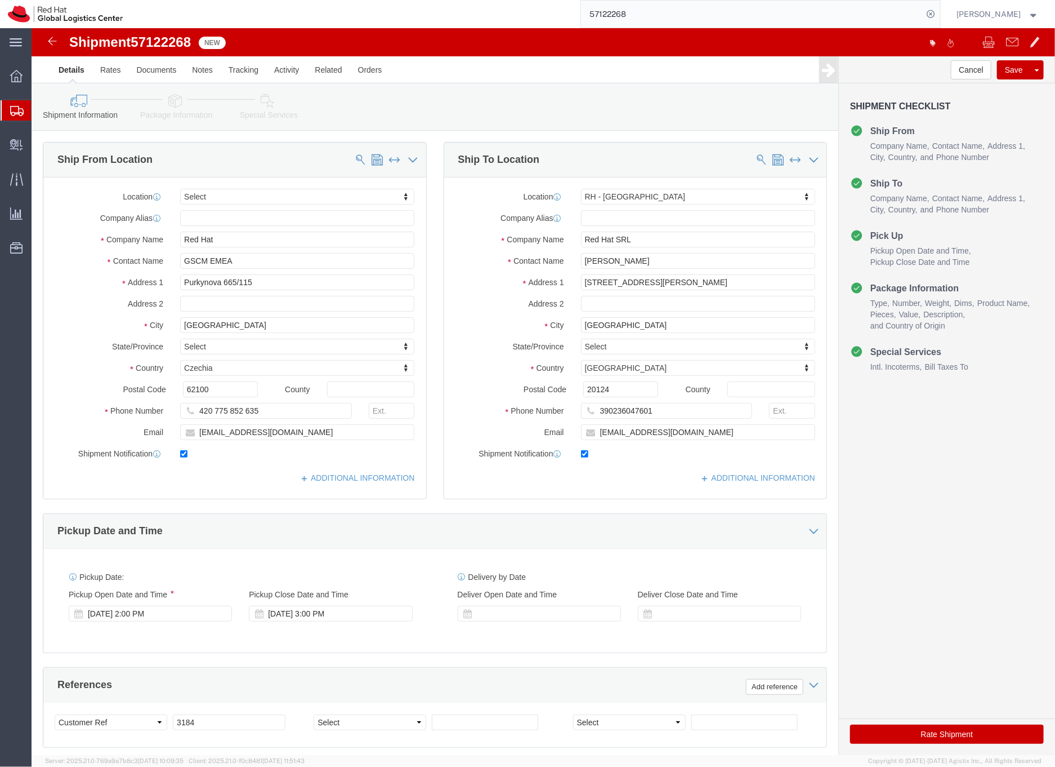
click icon
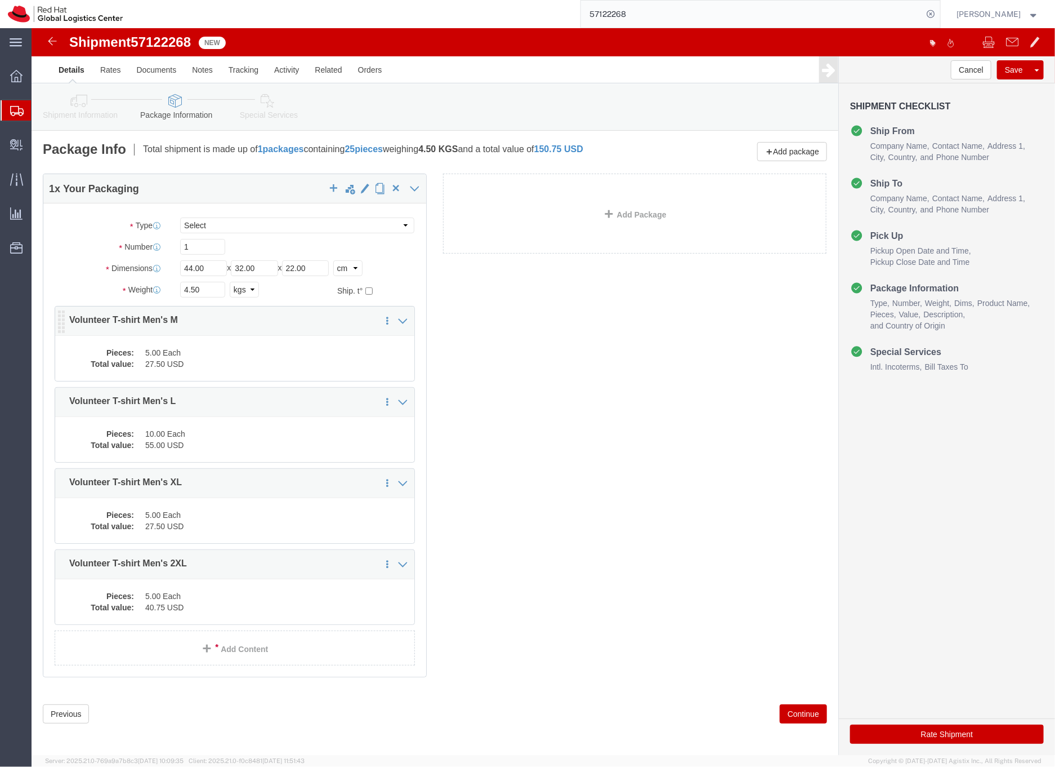
click div "Pieces: 5.00 Each Total value: 27.50 USD"
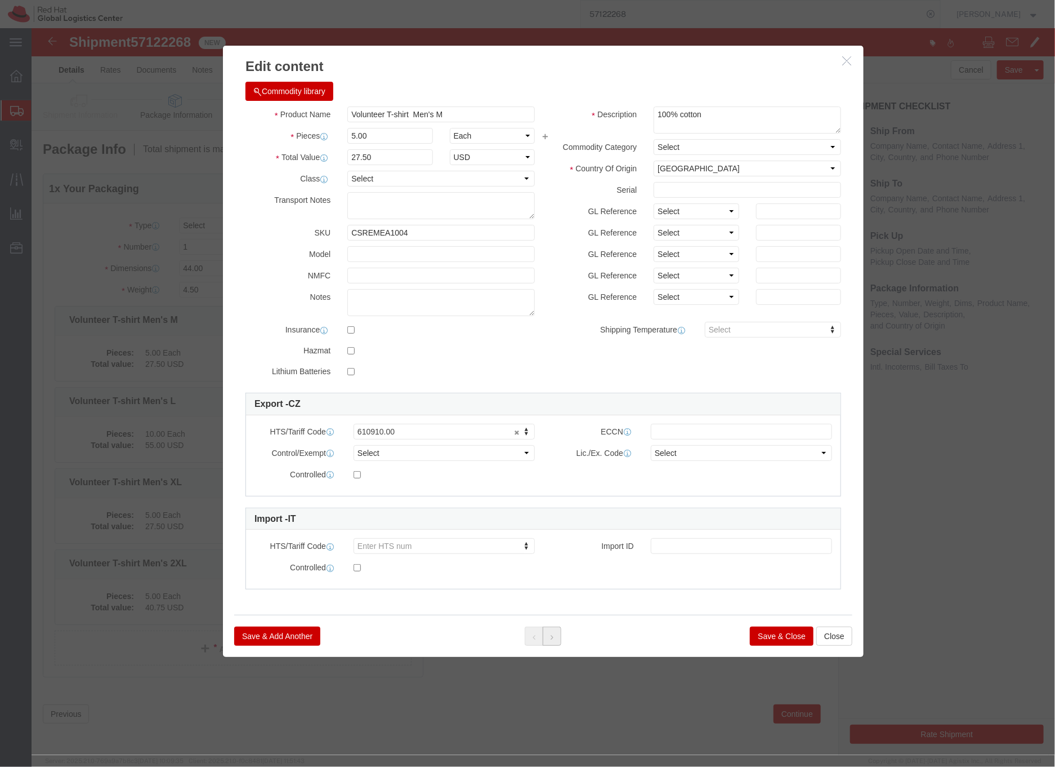
click button
click div
click button "Save & Close"
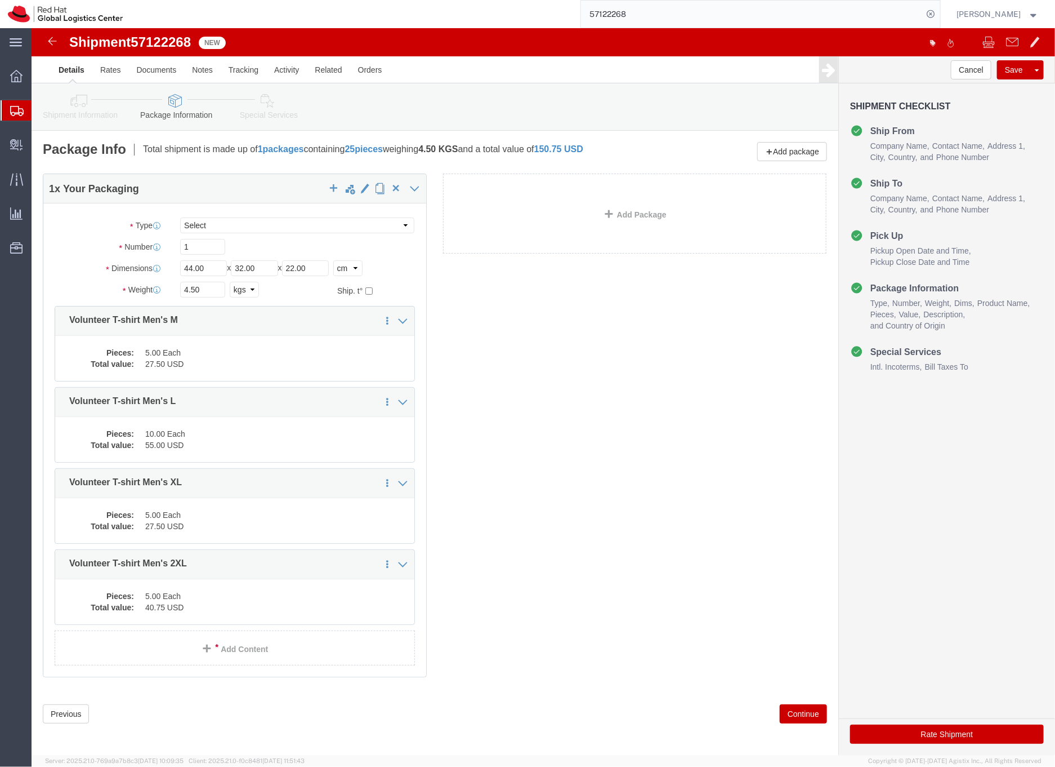
click icon
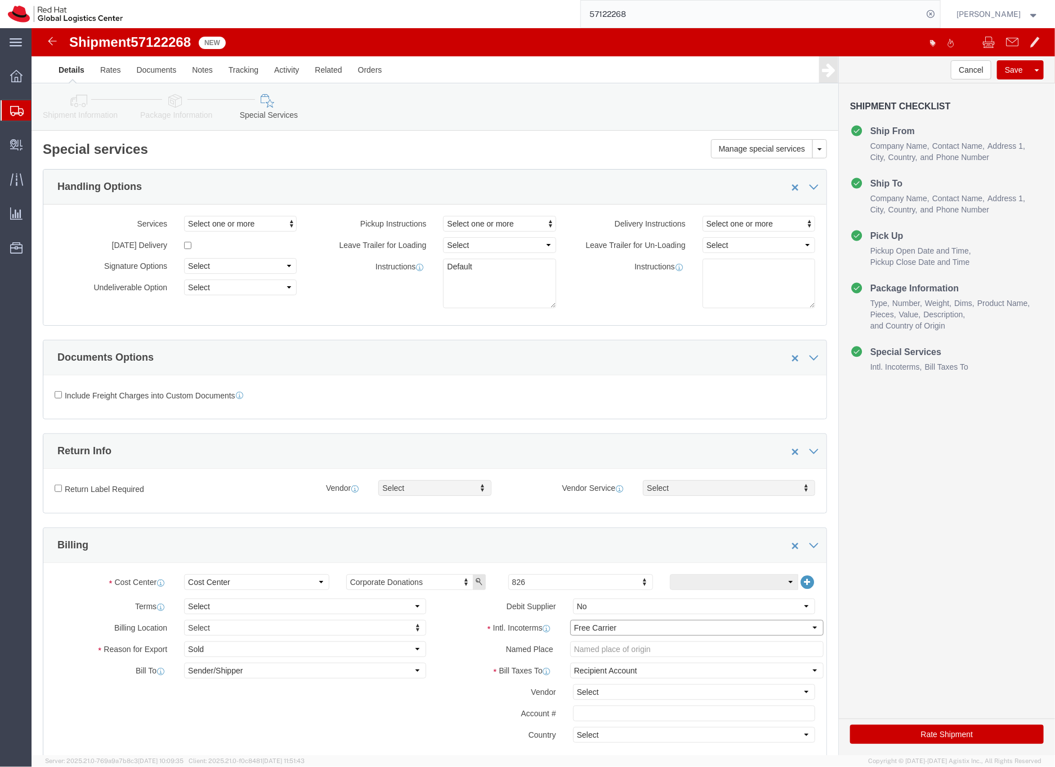
click select "Select Carriage Insurance Paid Carriage Paid To Cost and Freight Cost Insurance…"
select select "DDP"
click select "Select Carriage Insurance Paid Carriage Paid To Cost and Freight Cost Insurance…"
select select "SHIP"
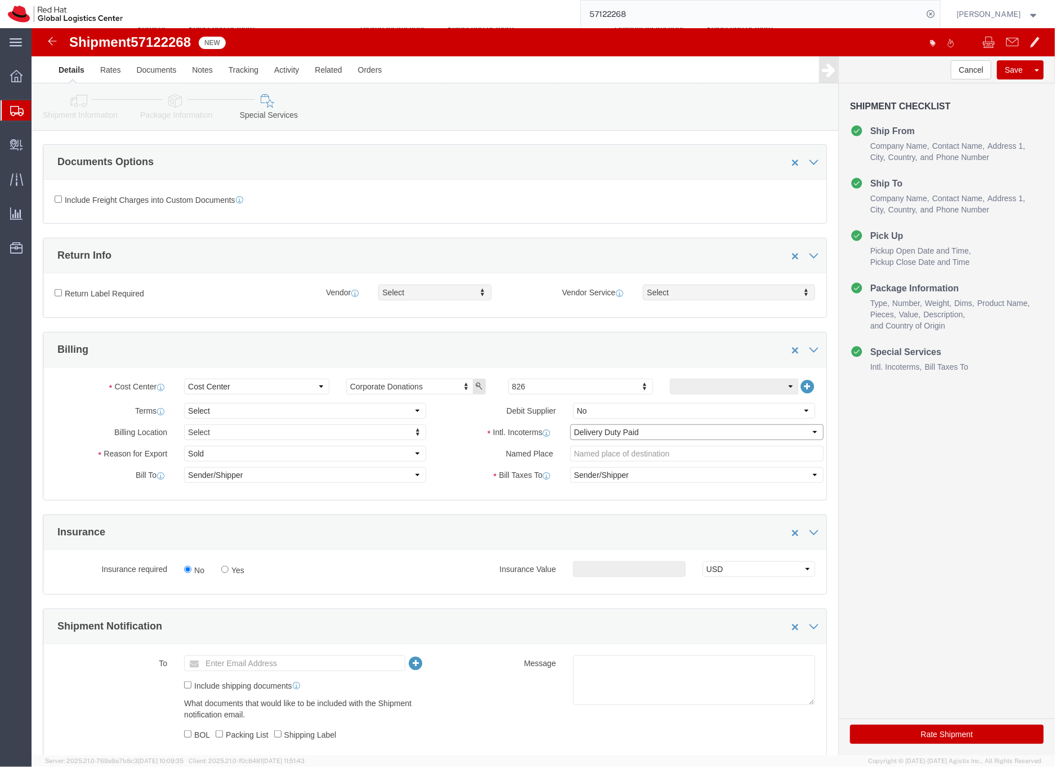
scroll to position [212, 0]
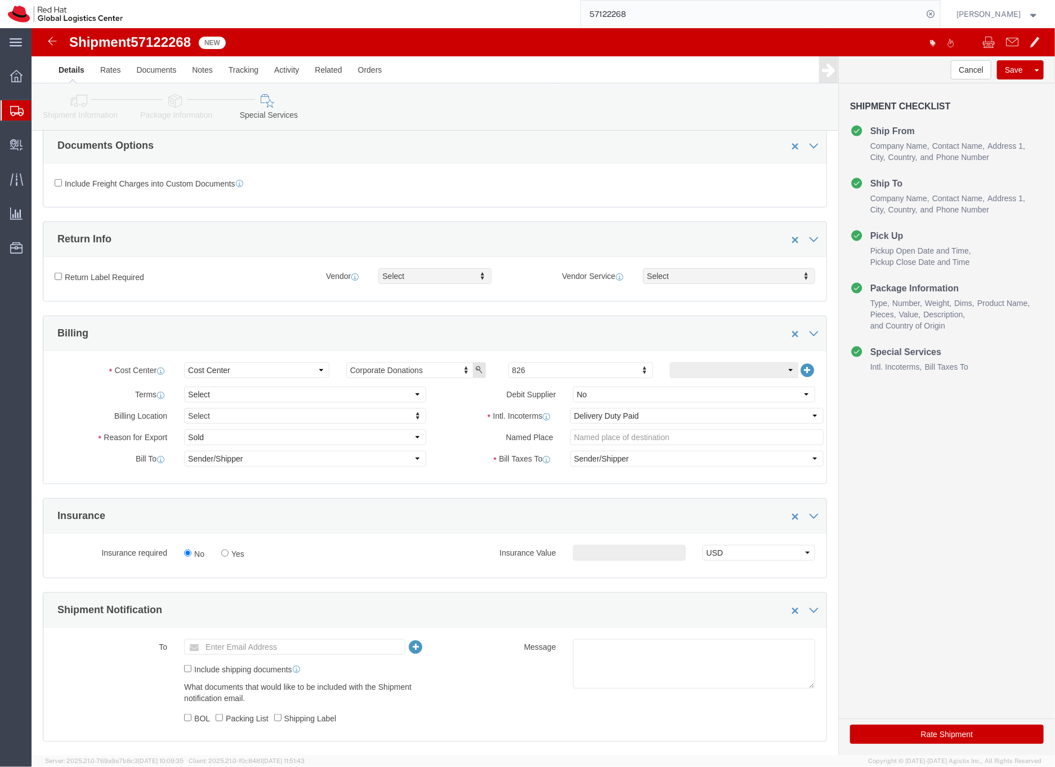
click button "Rate Shipment"
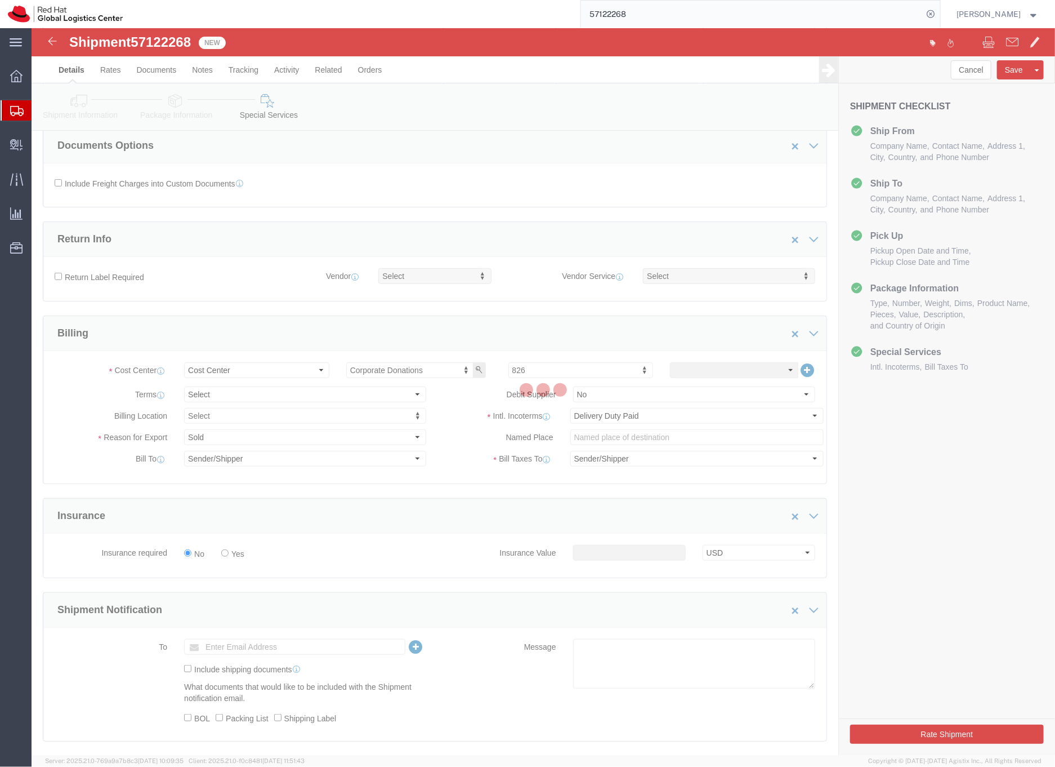
scroll to position [0, 0]
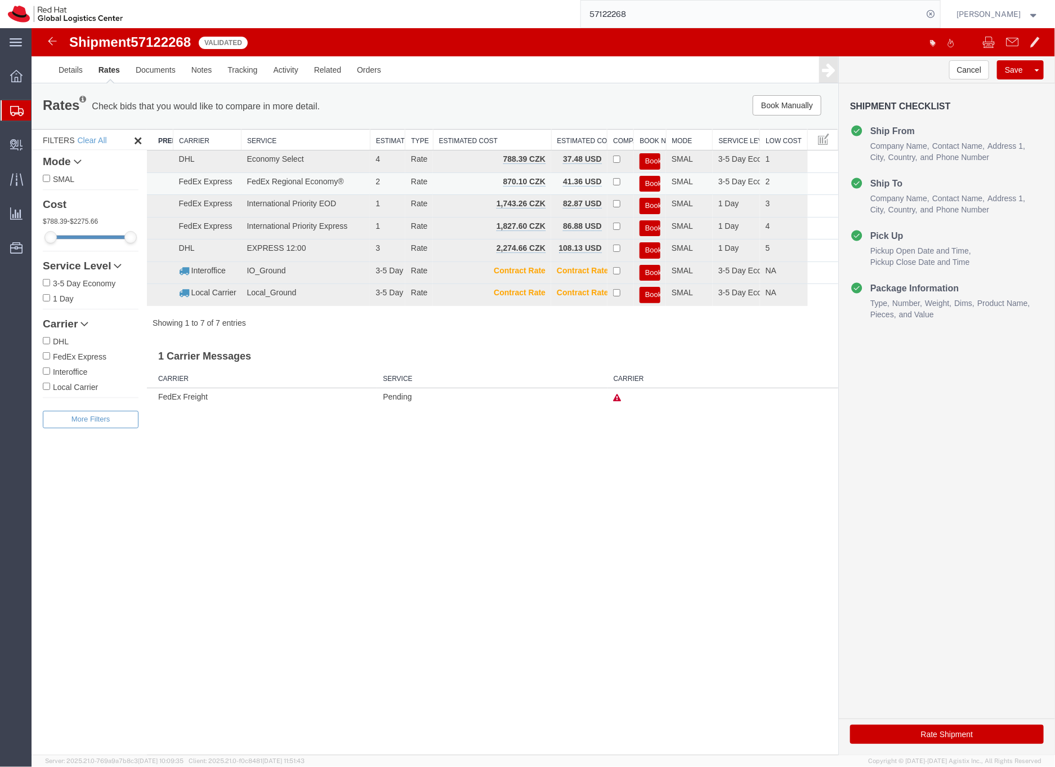
click at [645, 180] on button "Book" at bounding box center [649, 183] width 21 height 16
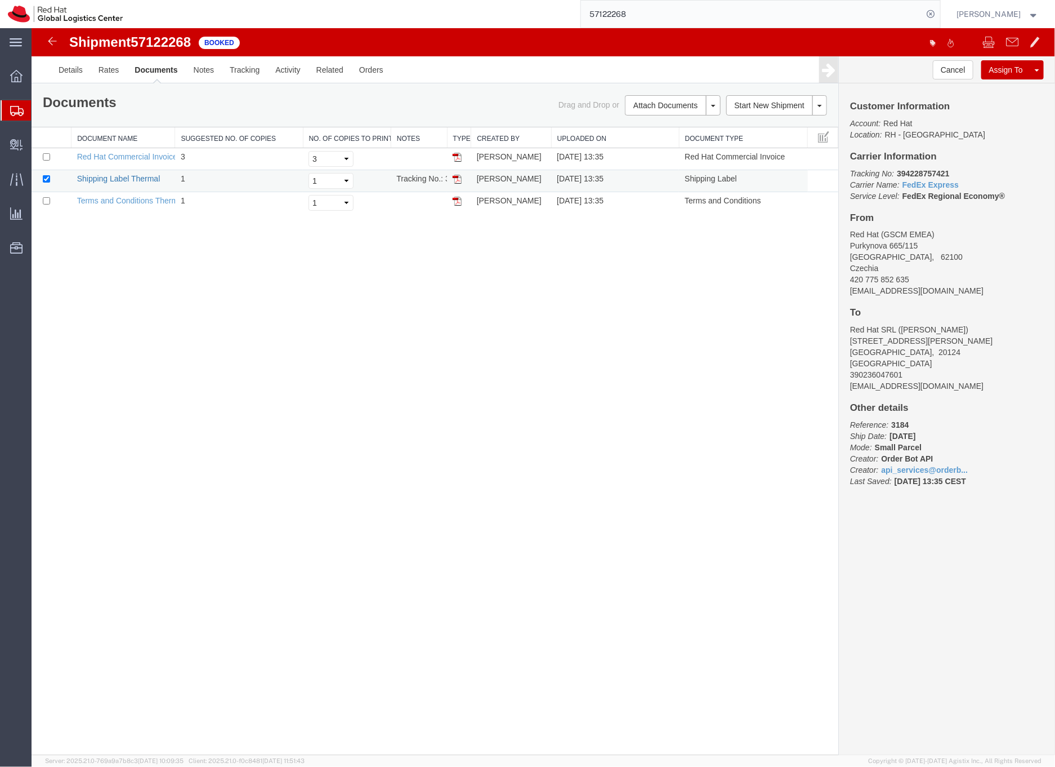
click at [141, 177] on link "Shipping Label Thermal" at bounding box center [118, 177] width 83 height 9
click at [916, 170] on b "394228757421" at bounding box center [923, 172] width 52 height 9
copy b "394228757421"
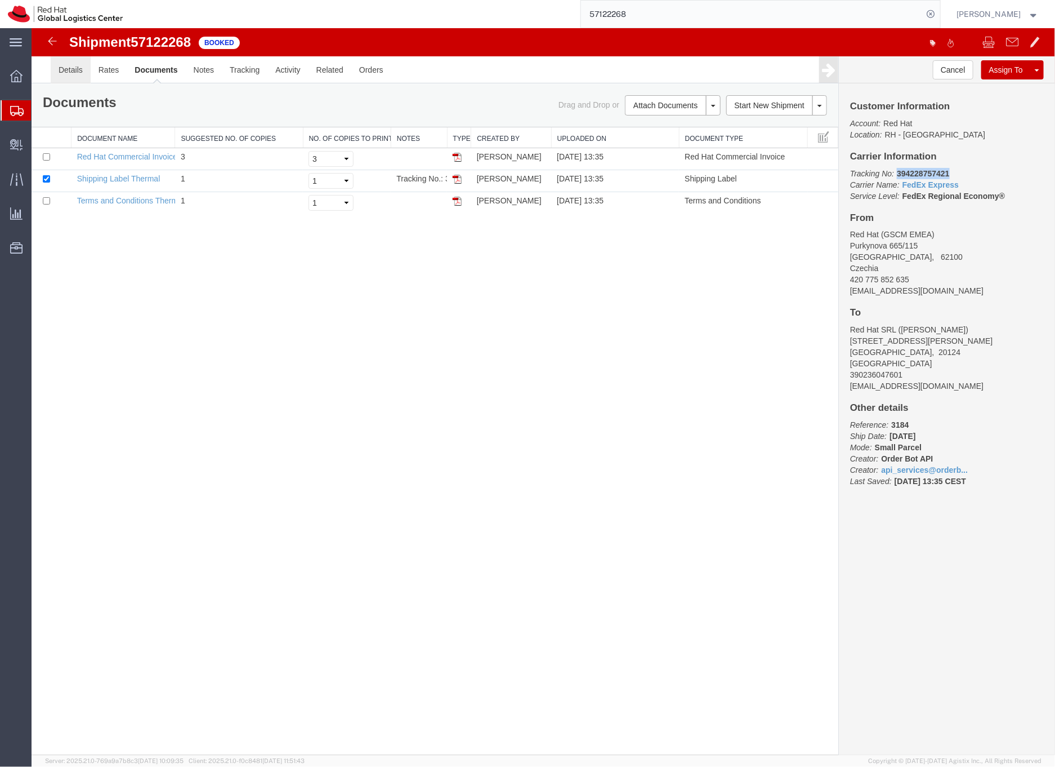
click at [66, 69] on link "Details" at bounding box center [70, 69] width 40 height 27
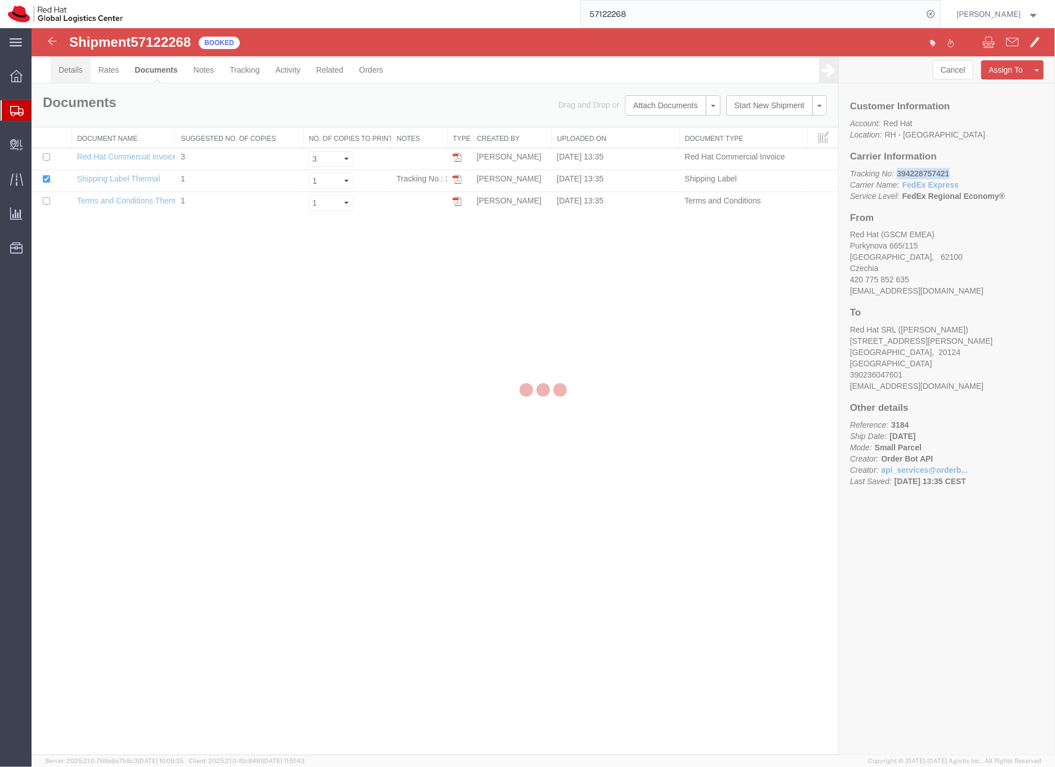
click at [66, 69] on div at bounding box center [543, 391] width 1024 height 727
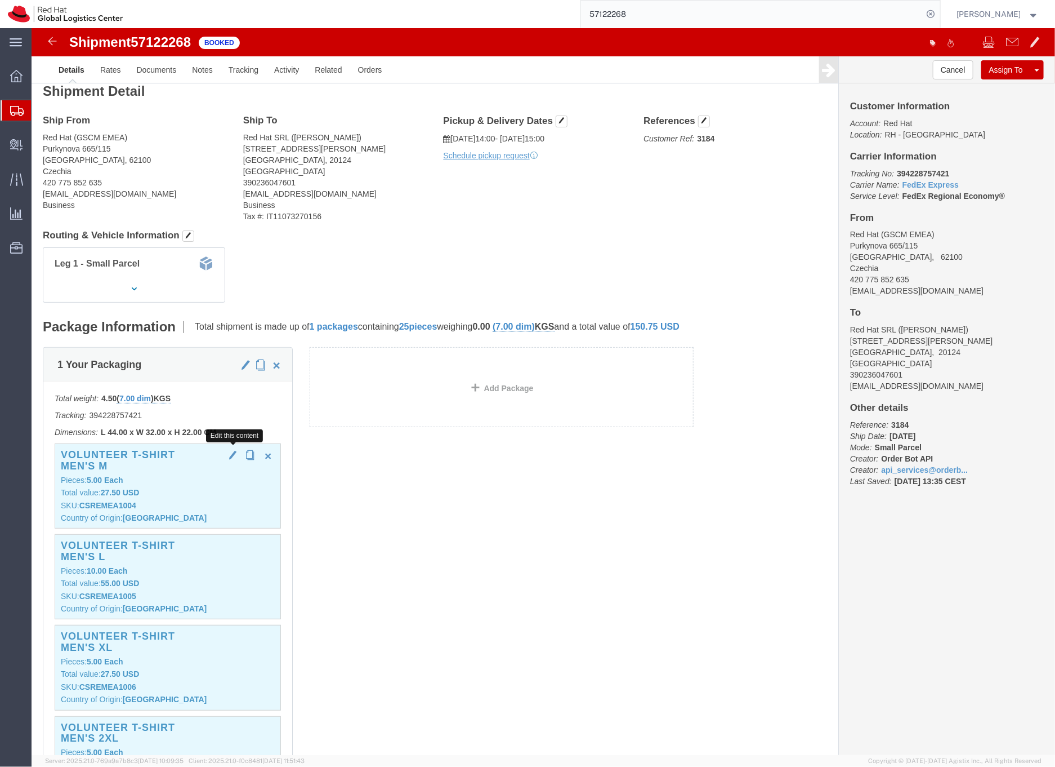
scroll to position [138, 0]
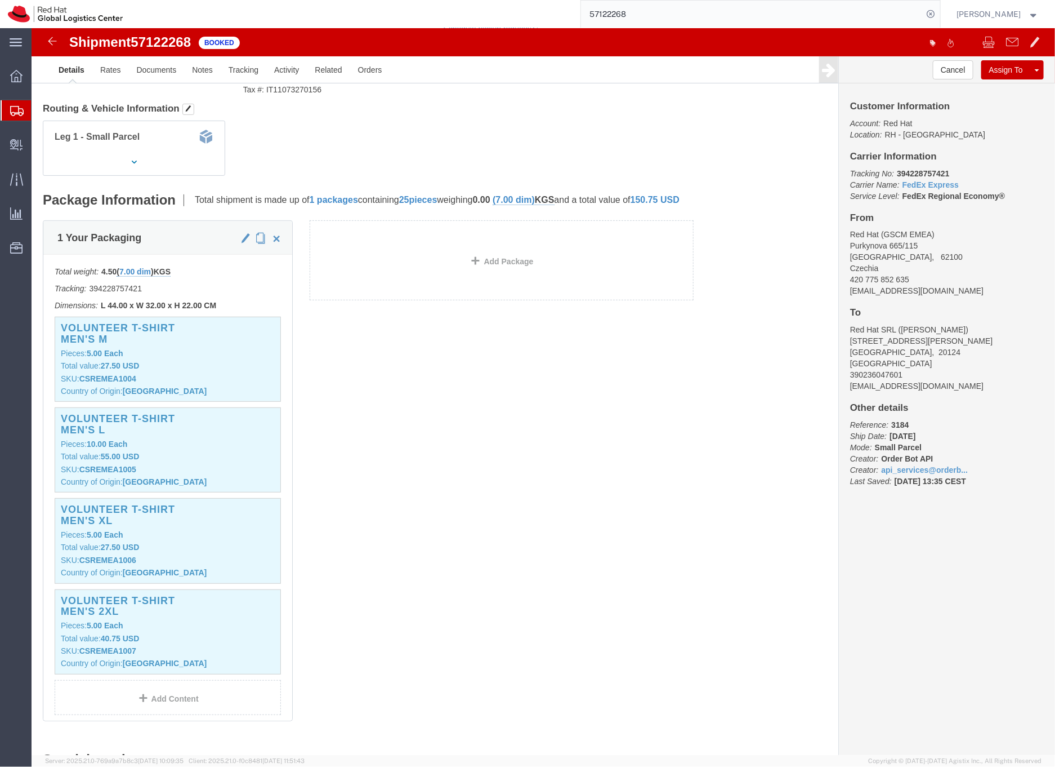
click at [645, 14] on input "57122268" at bounding box center [752, 14] width 342 height 27
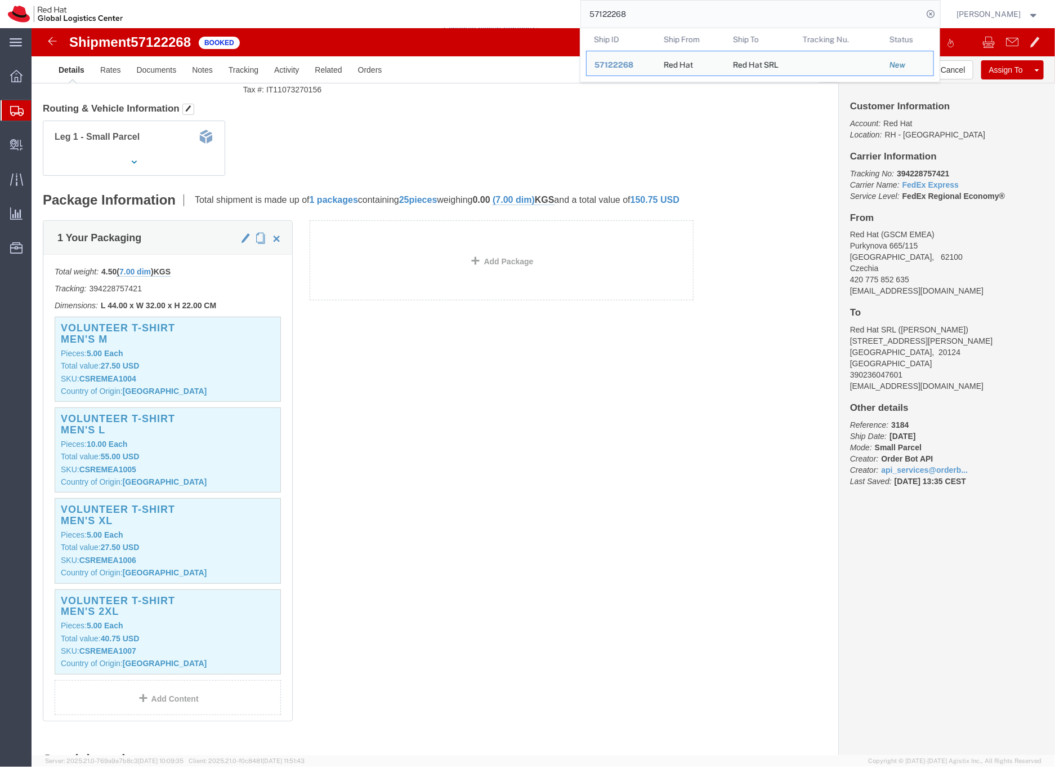
click at [645, 14] on input "57122268" at bounding box center [752, 14] width 342 height 27
paste input "99"
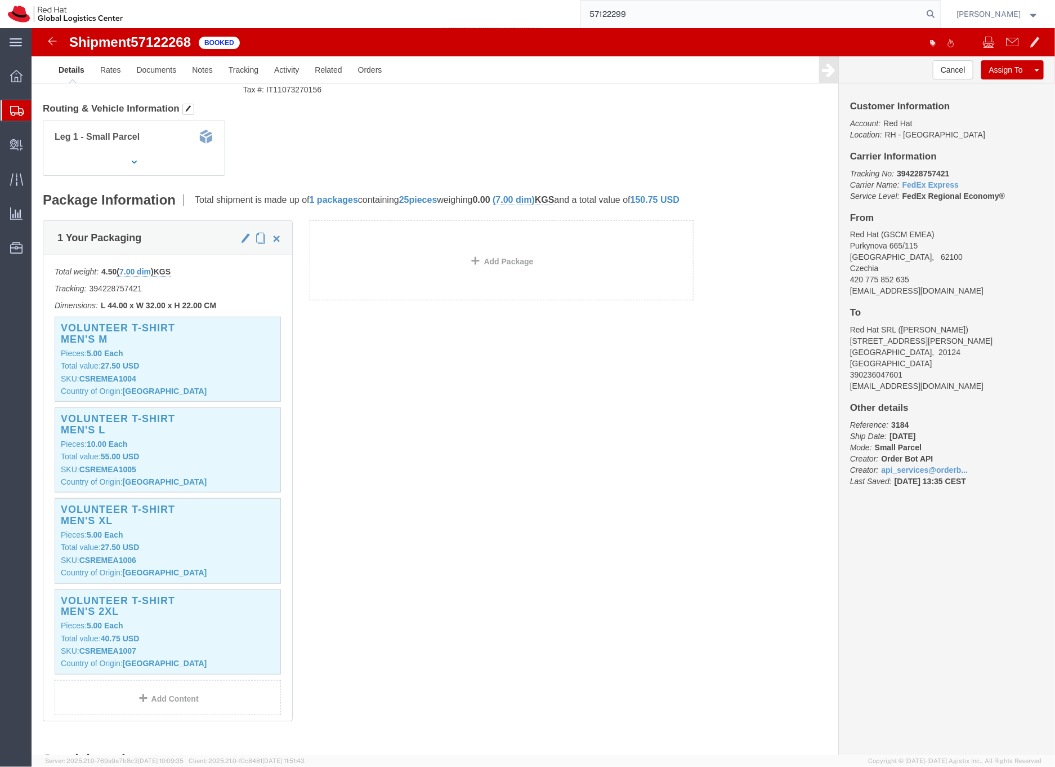
type input "57122299"
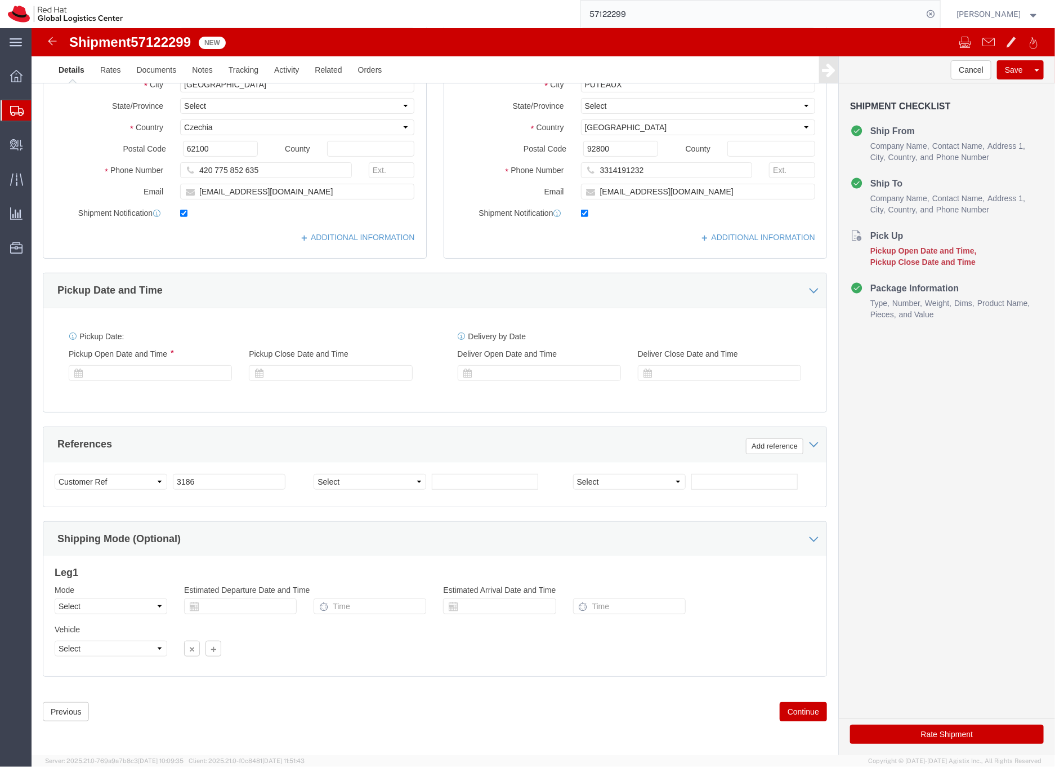
select select "38010"
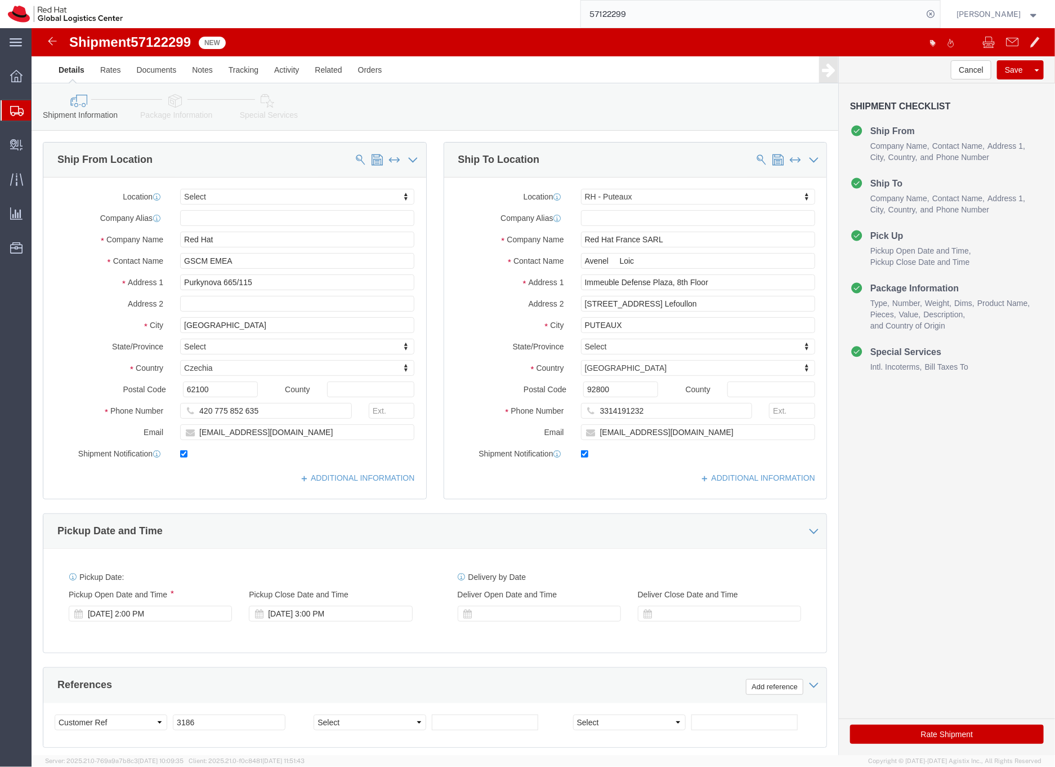
click icon
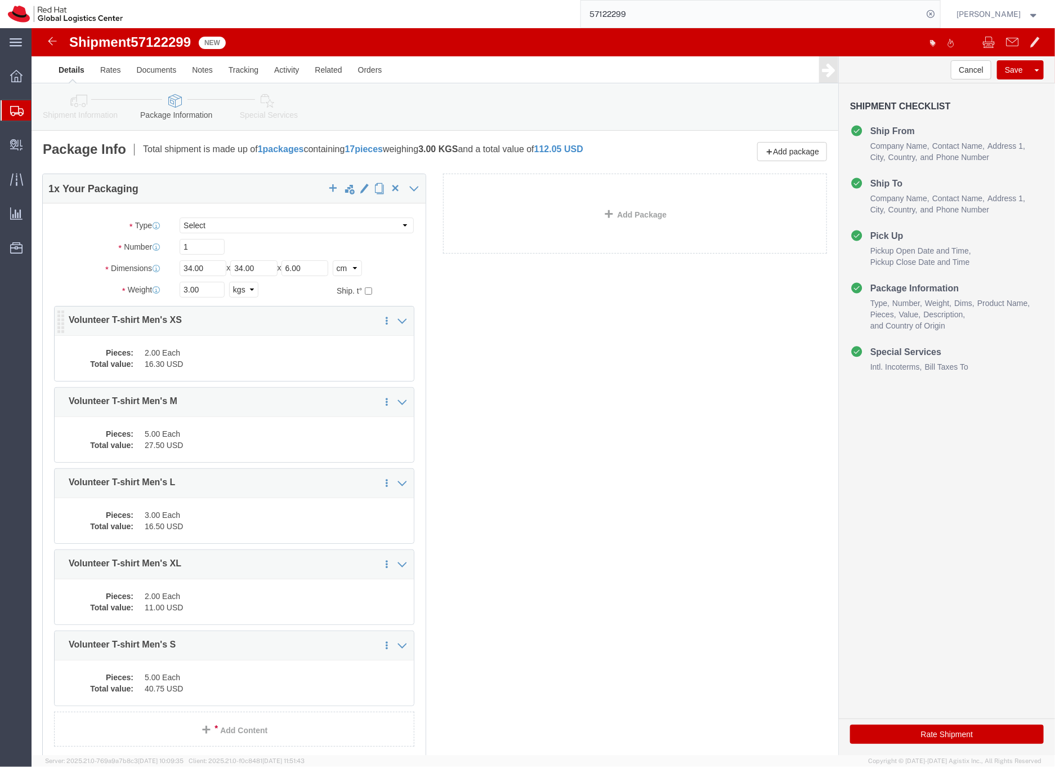
click div "1 x Your Packaging Package Type Select Case(s) Crate(s) Envelope Large Box Medi…"
click dd "16.30 USD"
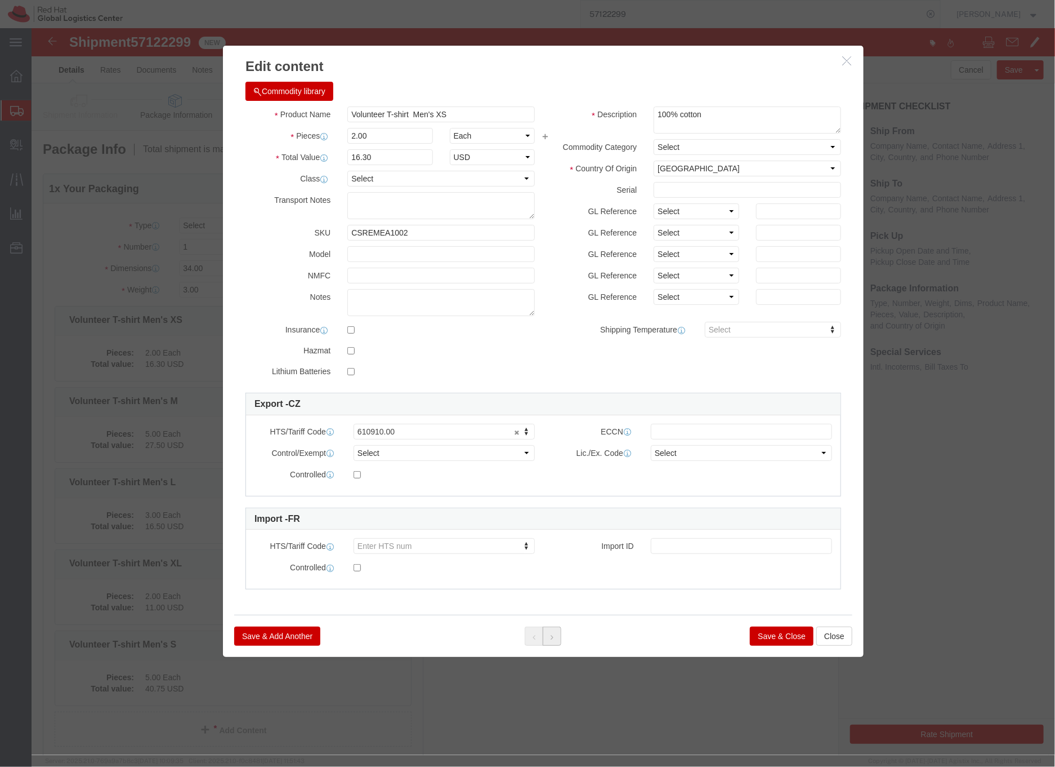
click button
click div
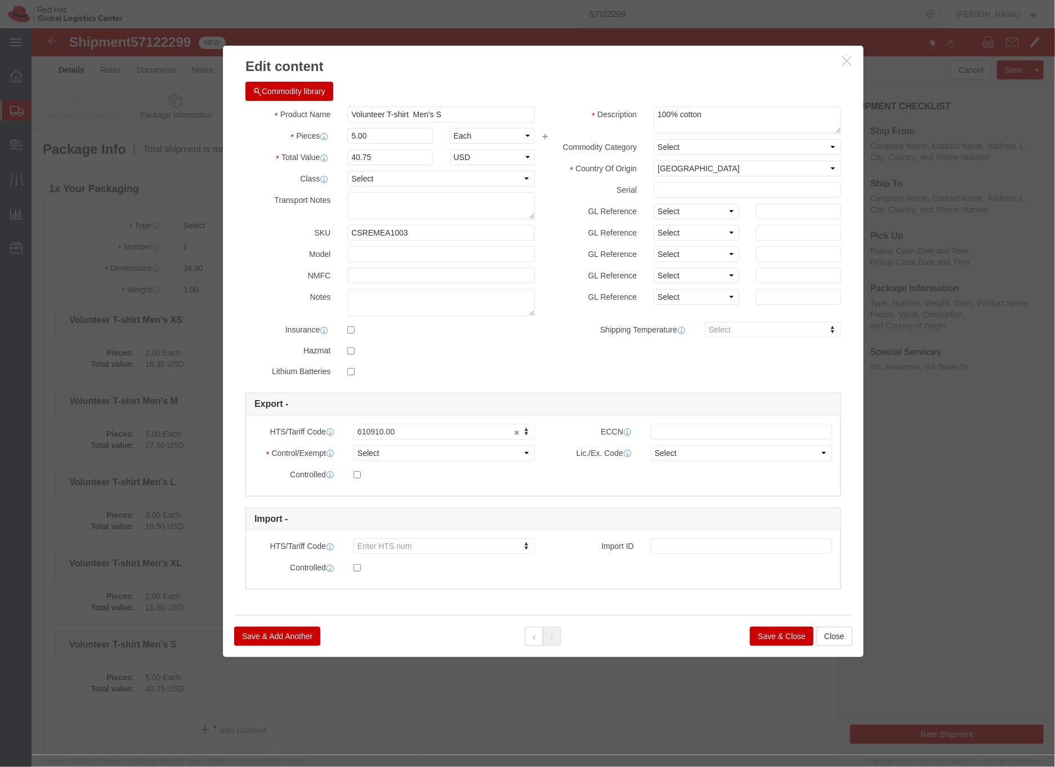
click button "Save & Close"
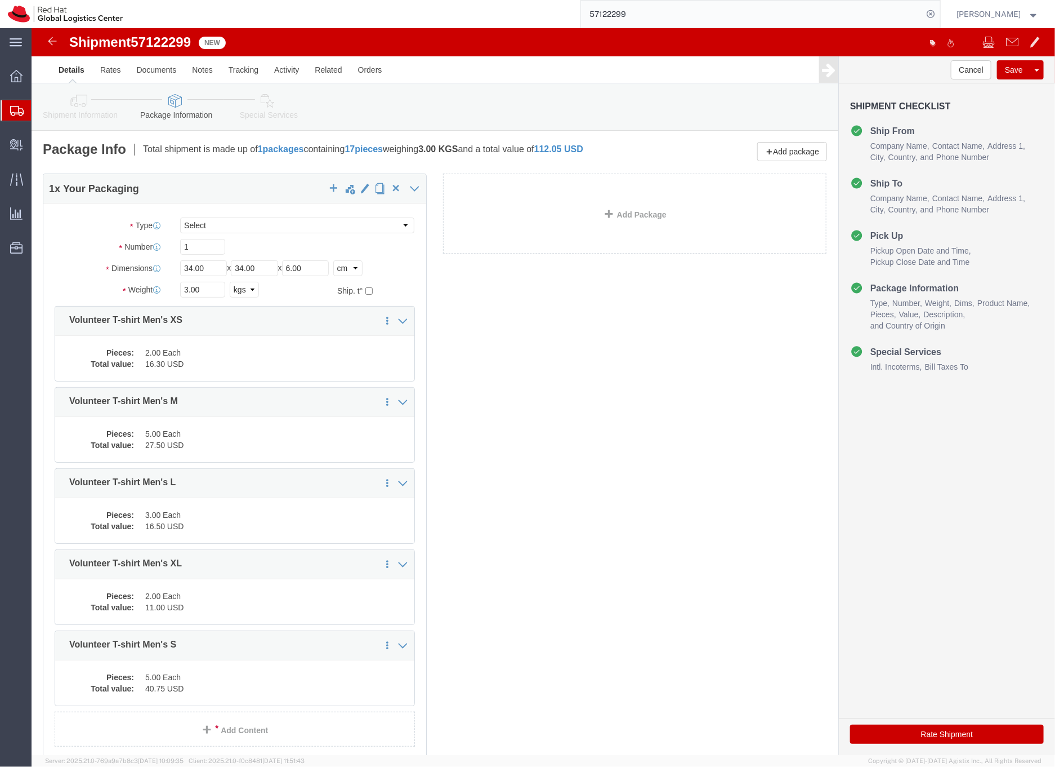
click icon
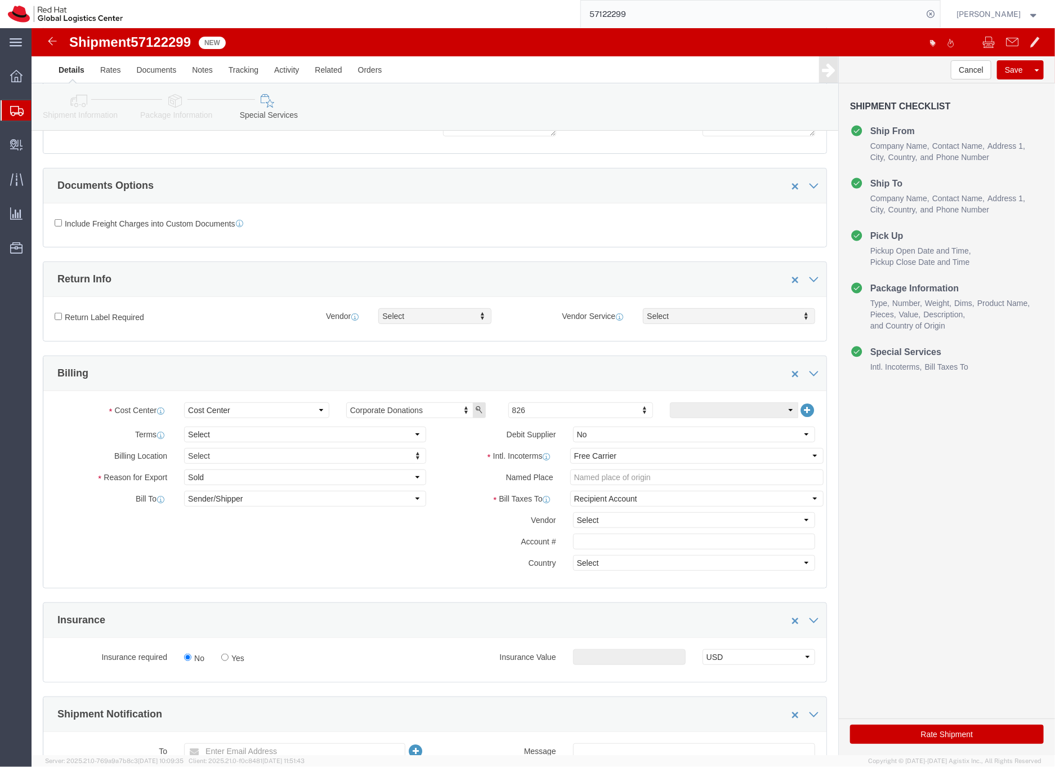
scroll to position [182, 0]
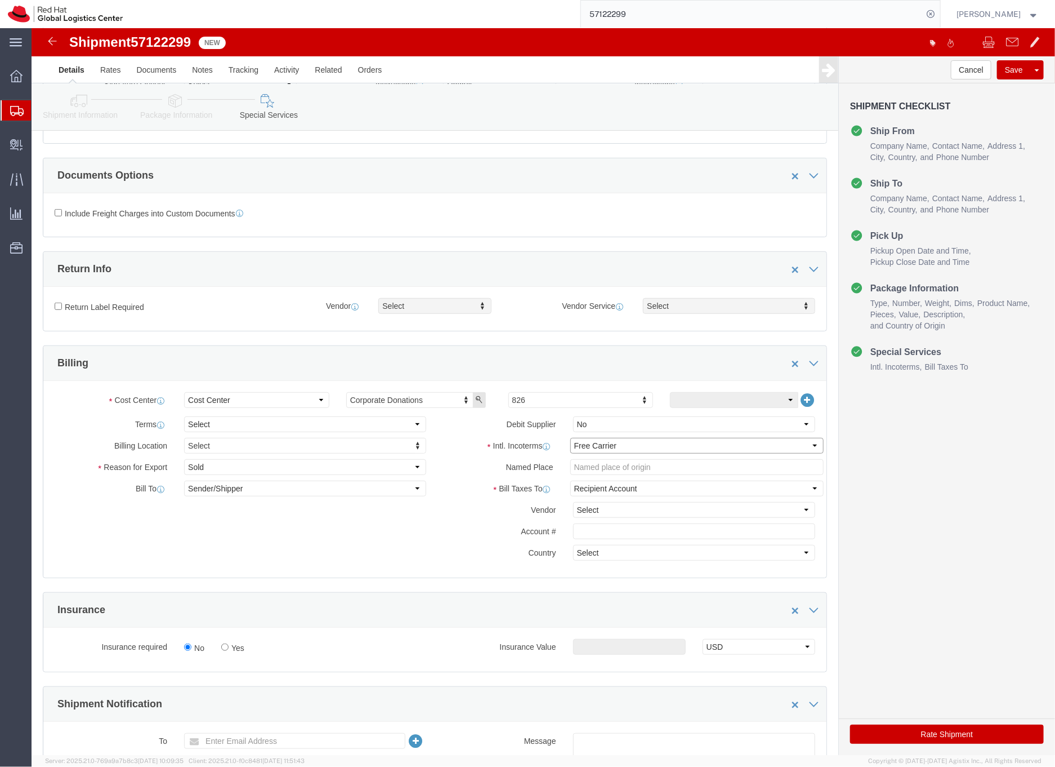
click select "Select Carriage Insurance Paid Carriage Paid To Cost and Freight Cost Insurance…"
select select "DDP"
click select "Select Carriage Insurance Paid Carriage Paid To Cost and Freight Cost Insurance…"
select select "SHIP"
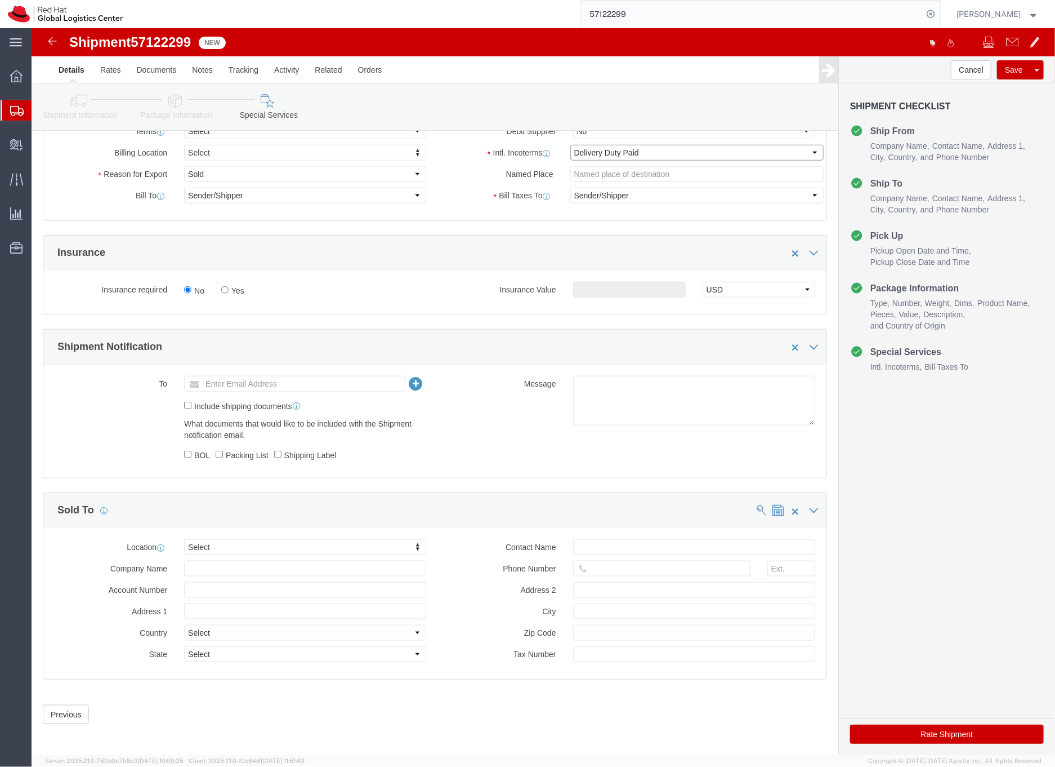
scroll to position [480, 0]
click button "Rate Shipment"
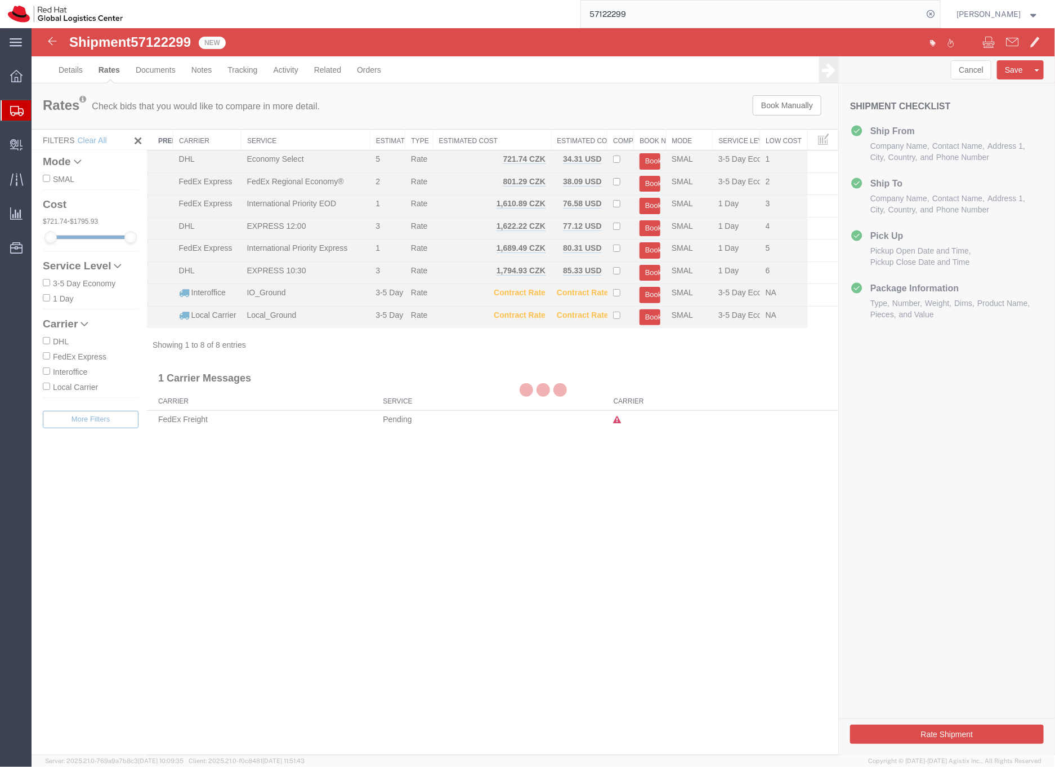
scroll to position [0, 0]
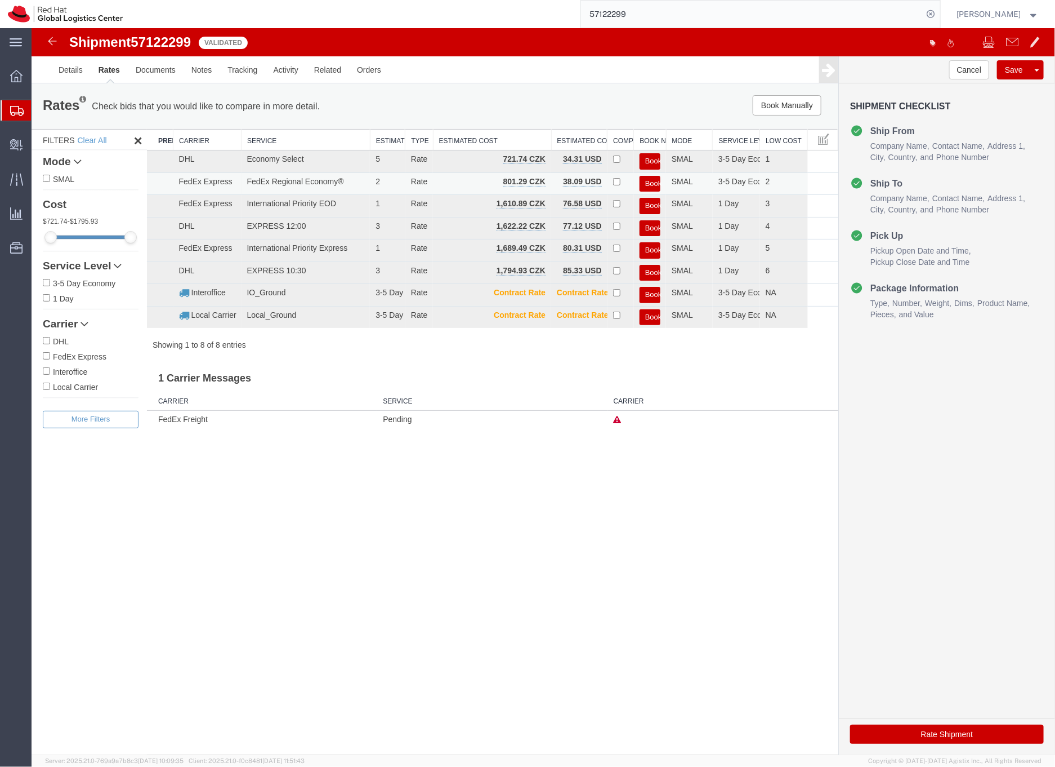
click at [647, 182] on button "Book" at bounding box center [649, 183] width 21 height 16
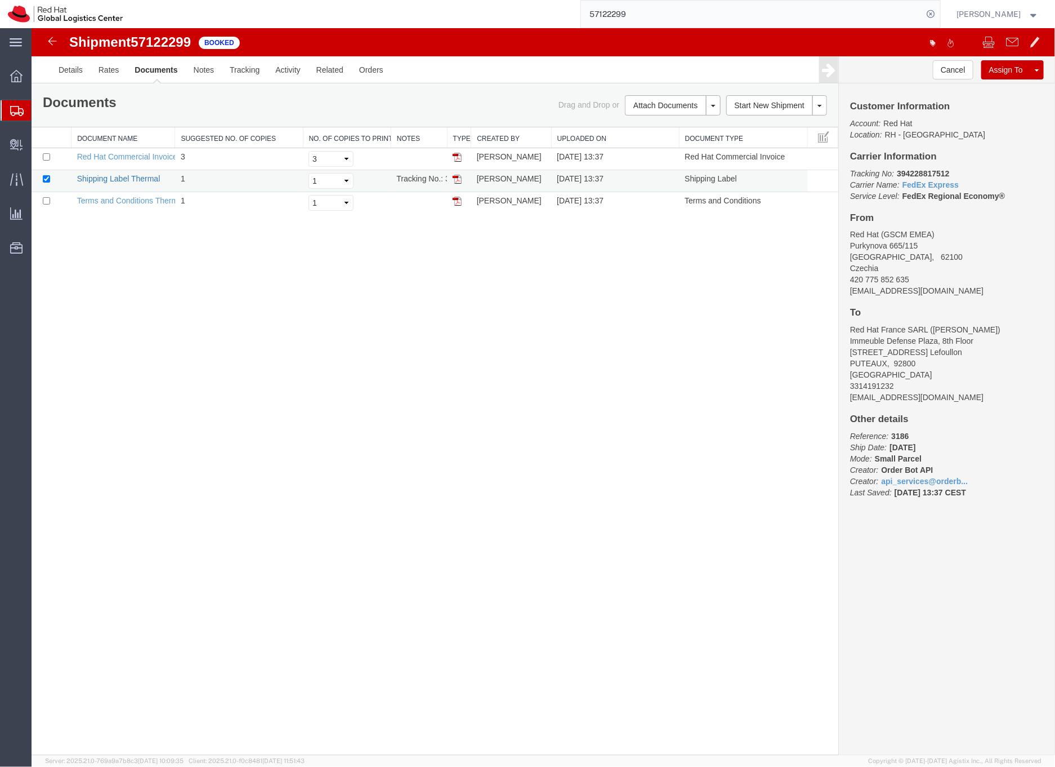
click at [133, 176] on link "Shipping Label Thermal" at bounding box center [118, 177] width 83 height 9
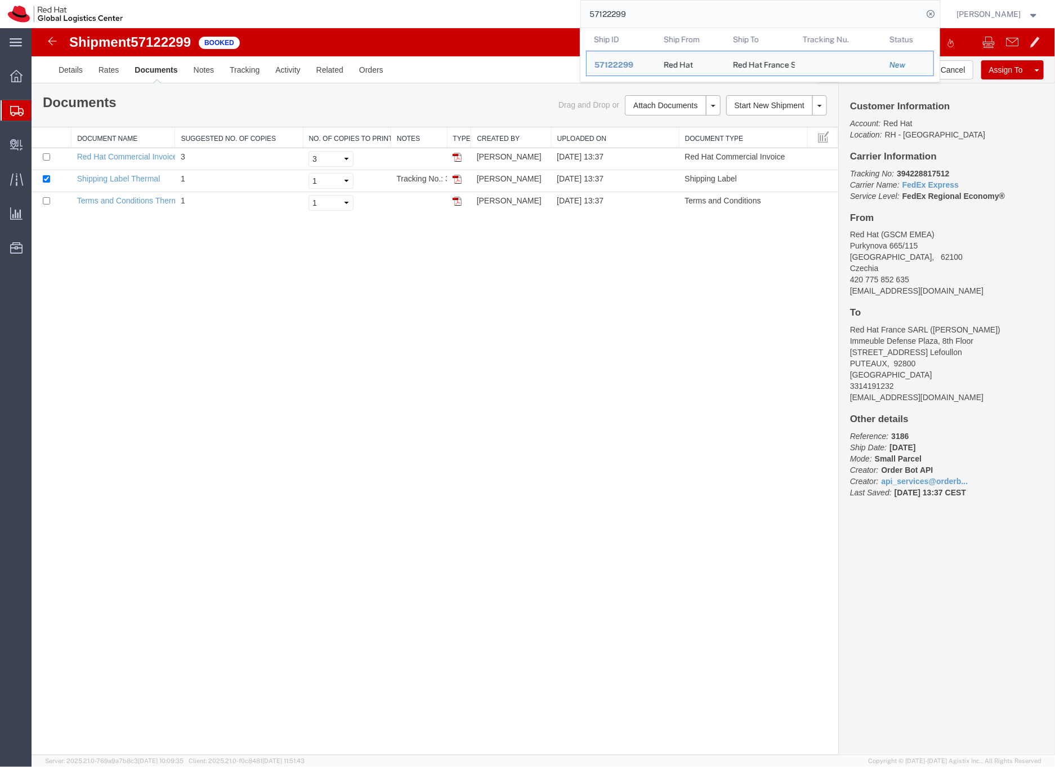
click at [625, 15] on input "57122299" at bounding box center [752, 14] width 342 height 27
paste input "6"
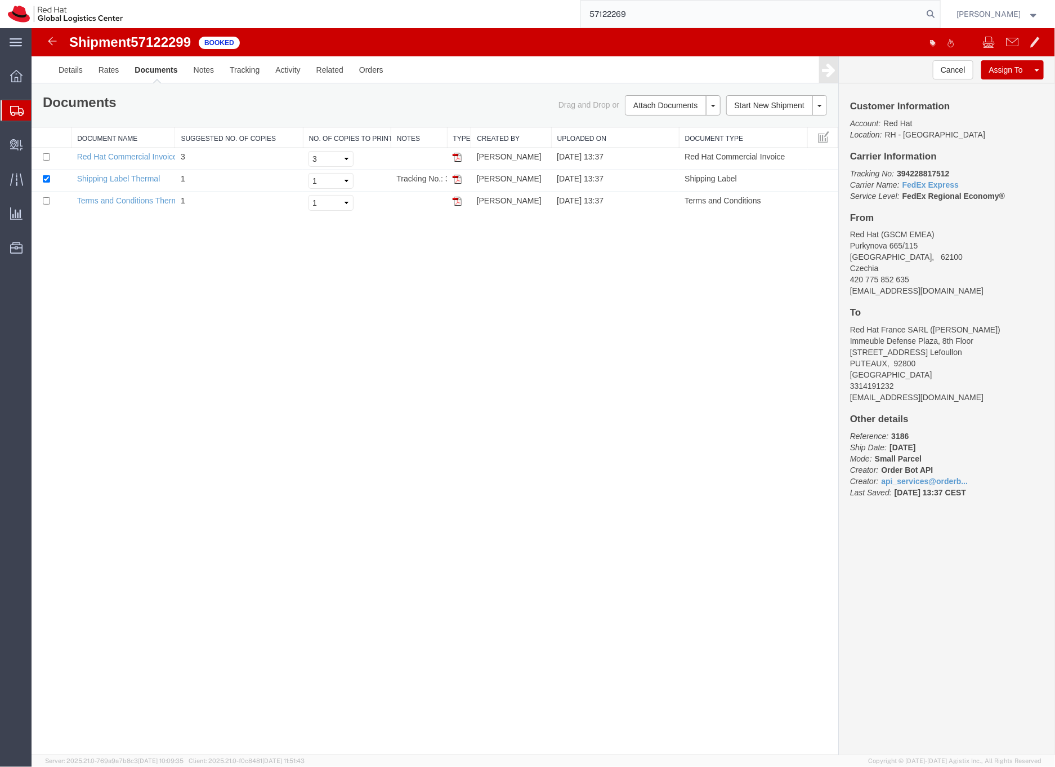
type input "57122269"
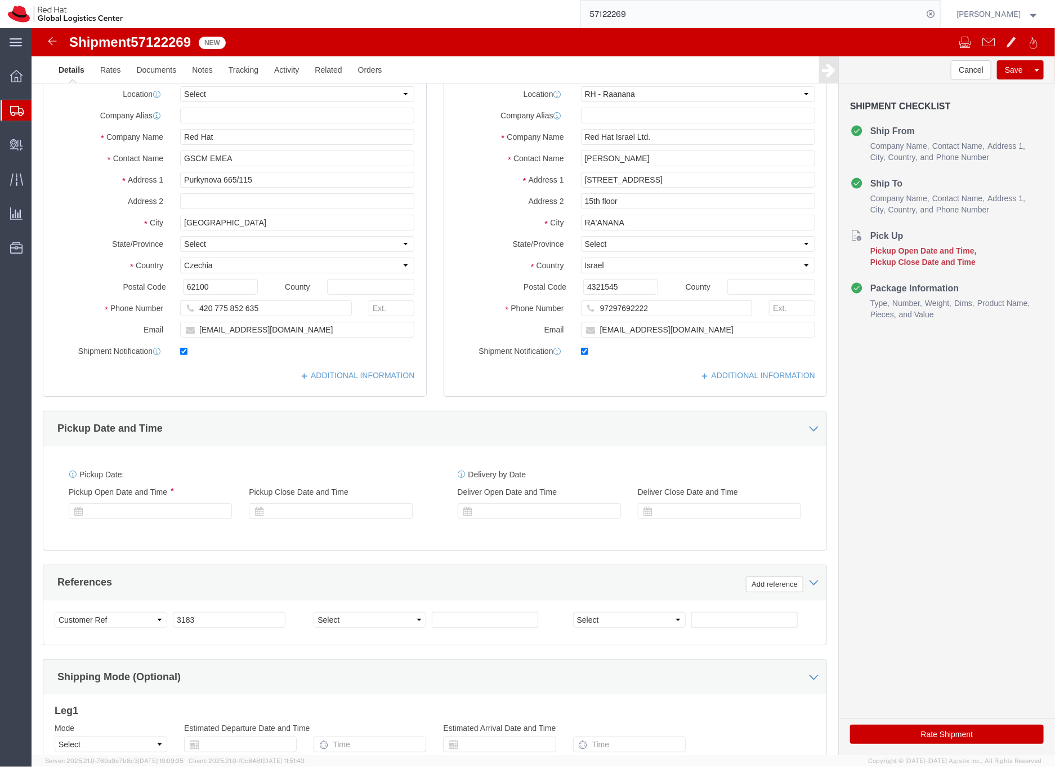
select select "61972"
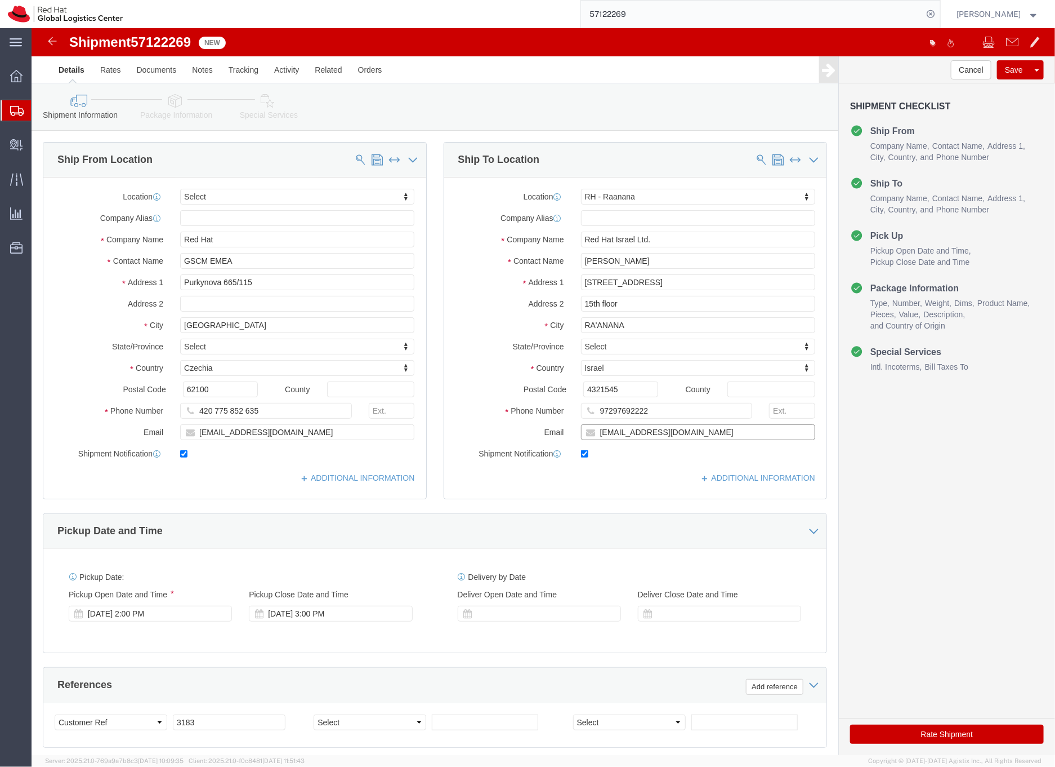
click input "[EMAIL_ADDRESS][DOMAIN_NAME]"
type input "[EMAIL_ADDRESS][DOMAIN_NAME],[EMAIL_ADDRESS][DOMAIN_NAME]"
click div "ADDITIONAL INFORMATION"
click icon
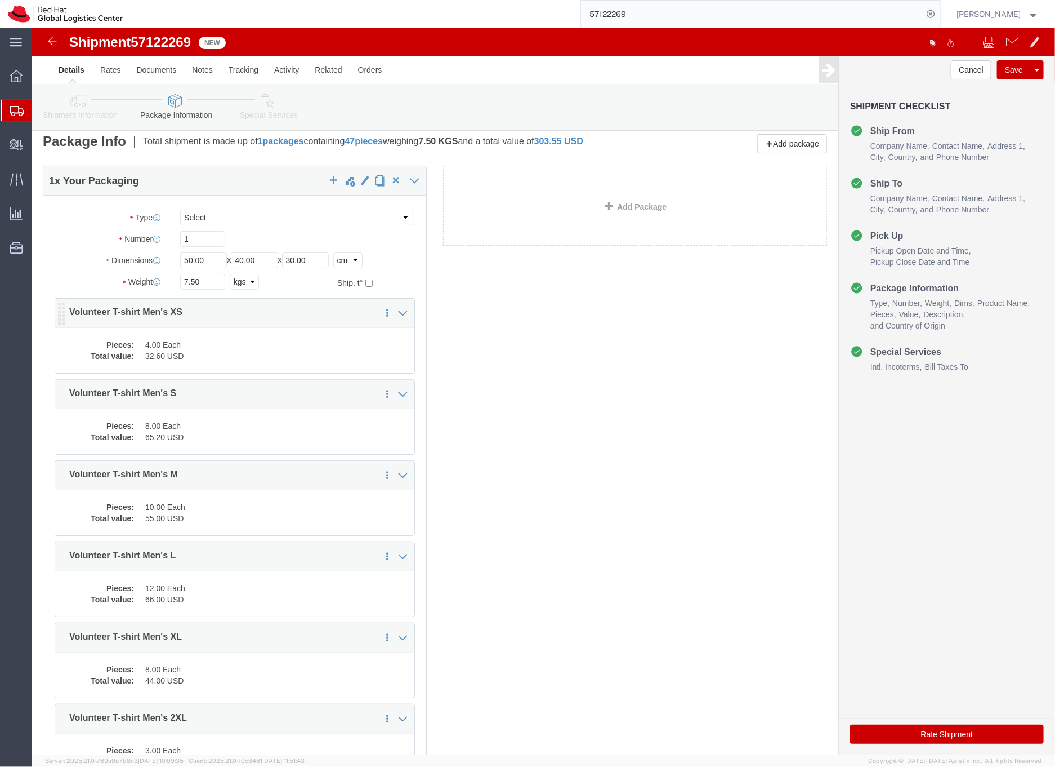
scroll to position [9, 0]
click dd "32.60 USD"
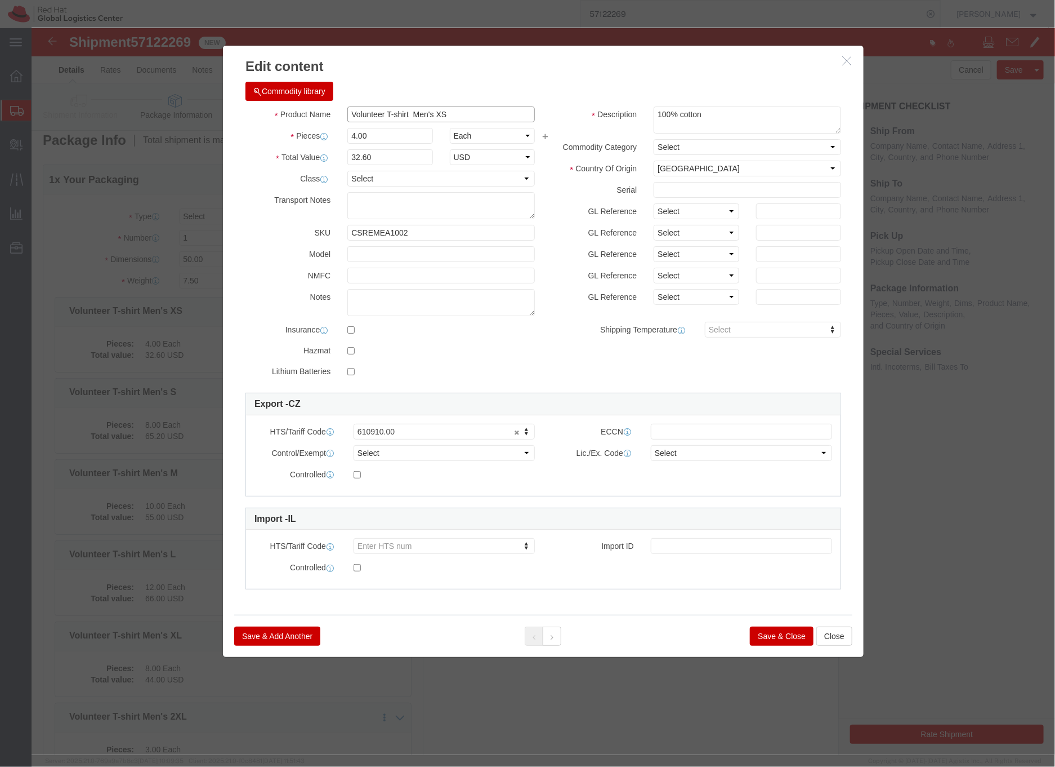
drag, startPoint x: 353, startPoint y: 89, endPoint x: 311, endPoint y: 87, distance: 41.7
click div "Volunteer T-shirt Men's XS"
type input "T-shirt Men's XS"
click textarea "100% cotton"
type textarea "Red Hat branded, 100% cotton"
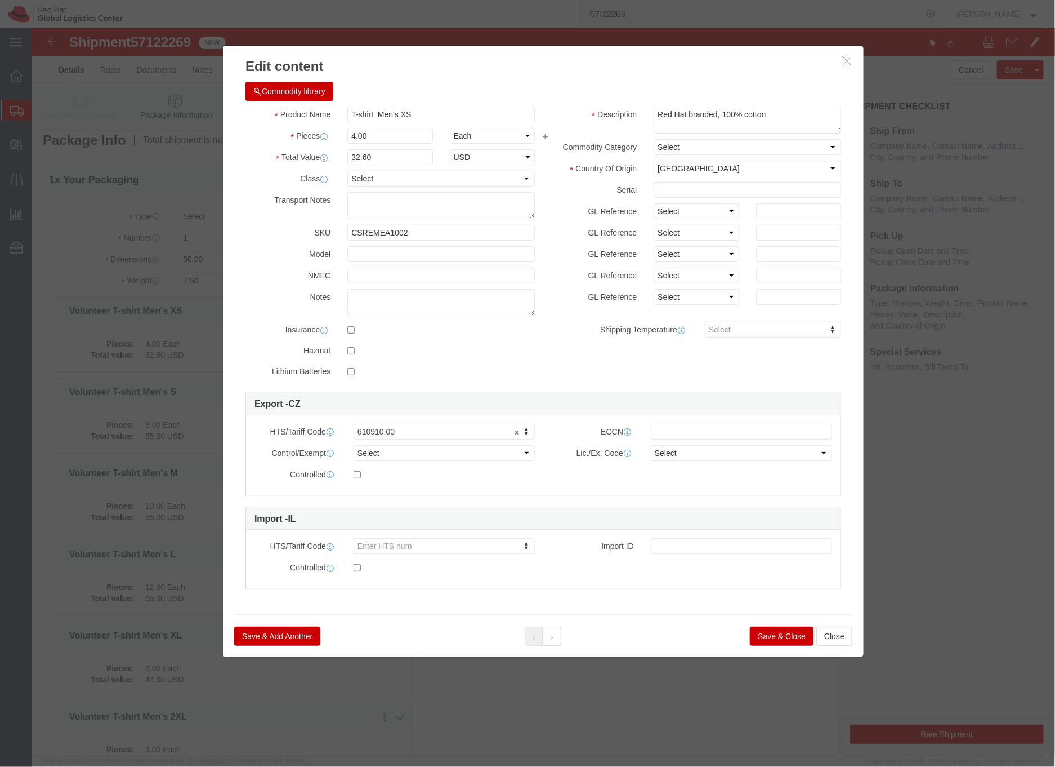
click button "Save & Close"
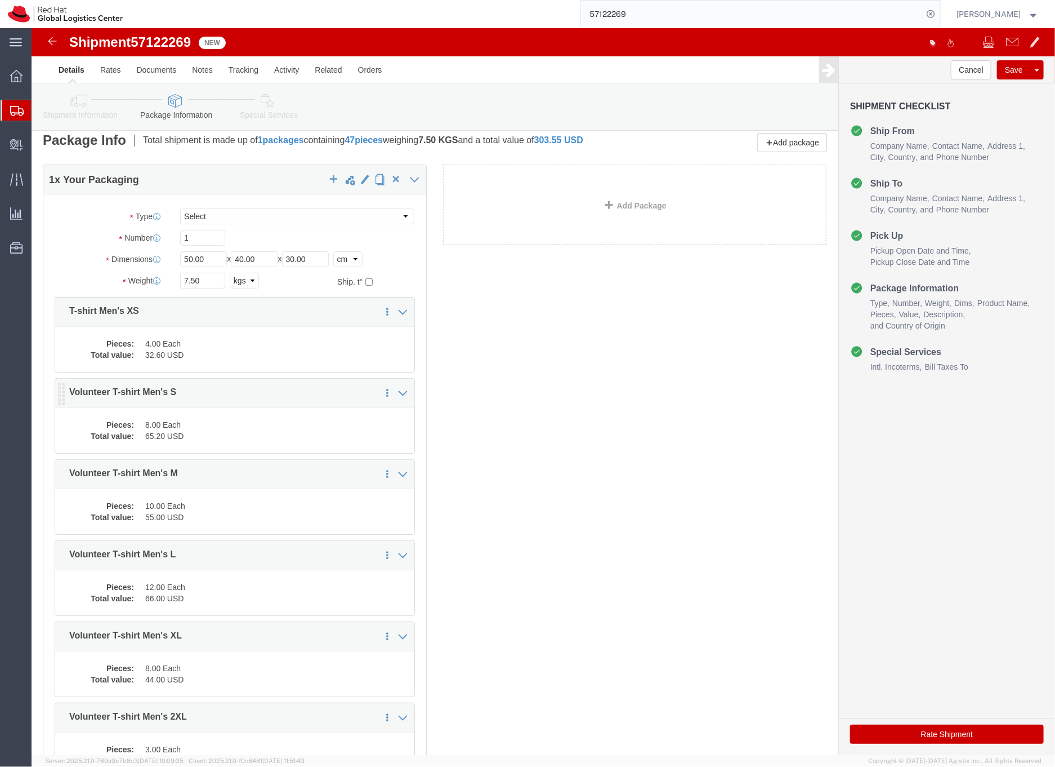
click dd "65.20 USD"
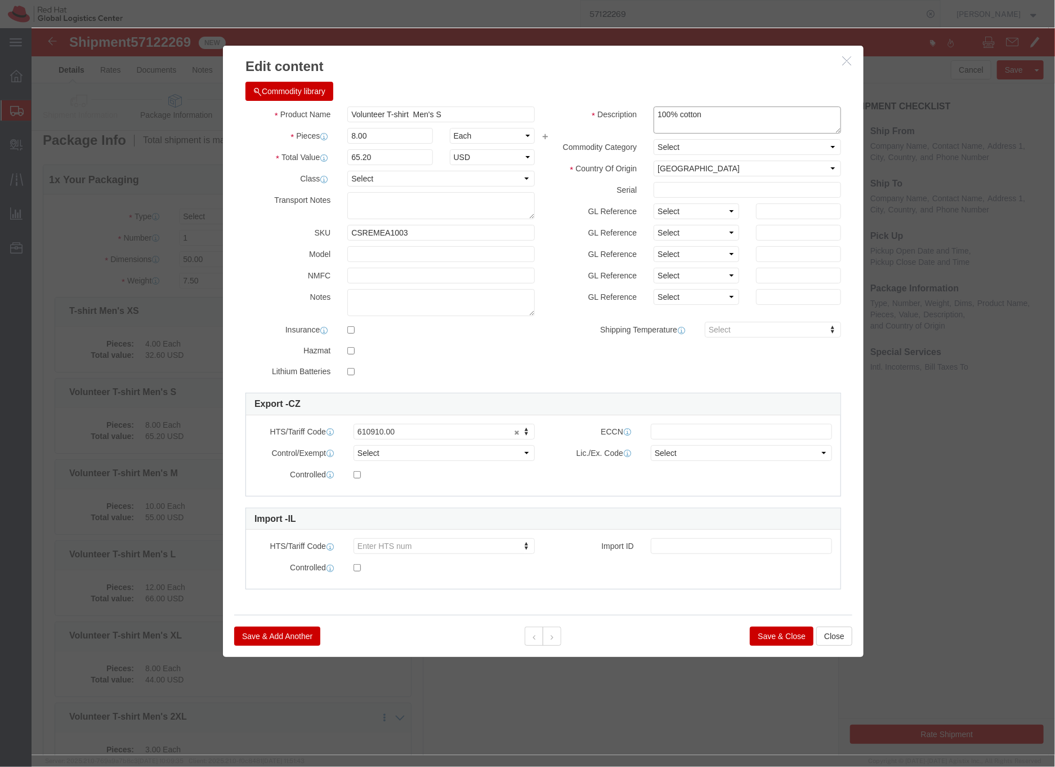
click textarea "100% cotton"
type textarea "Red Hat branded,100% cotton"
drag, startPoint x: 354, startPoint y: 85, endPoint x: 313, endPoint y: 83, distance: 41.1
click input "Volunteer T-shirt Men's S"
type input "T-shirt Men's S"
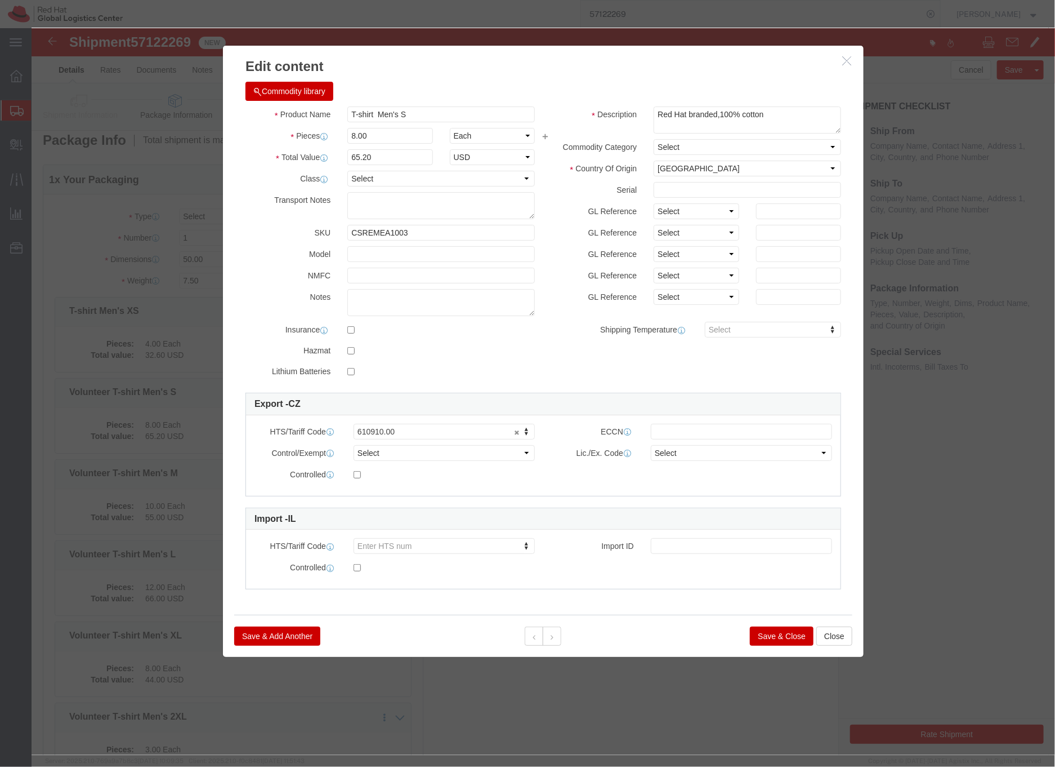
click button "Save & Close"
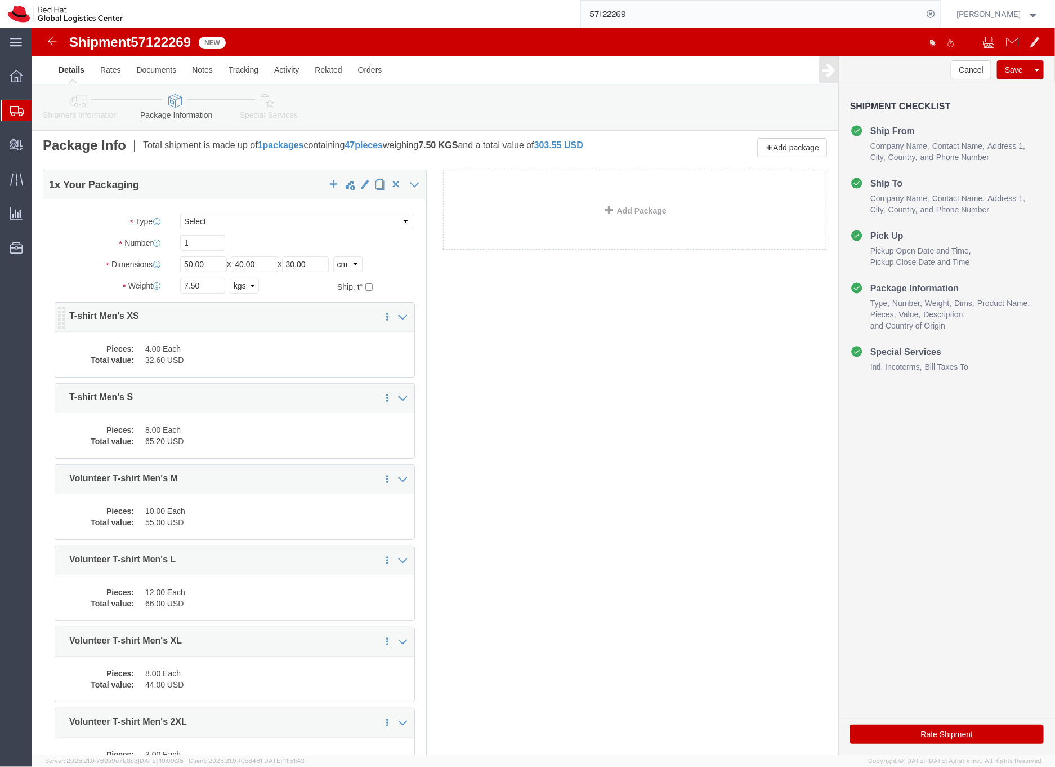
scroll to position [0, 0]
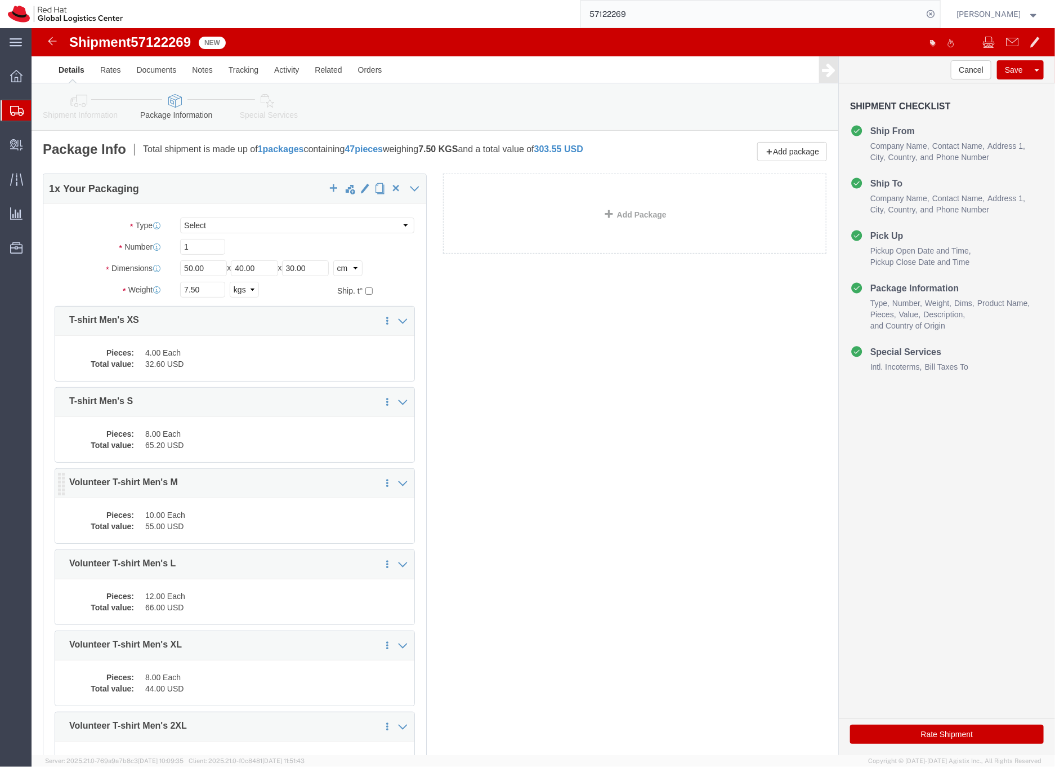
click div "Pieces: 10.00 Each Total value: 55.00 USD"
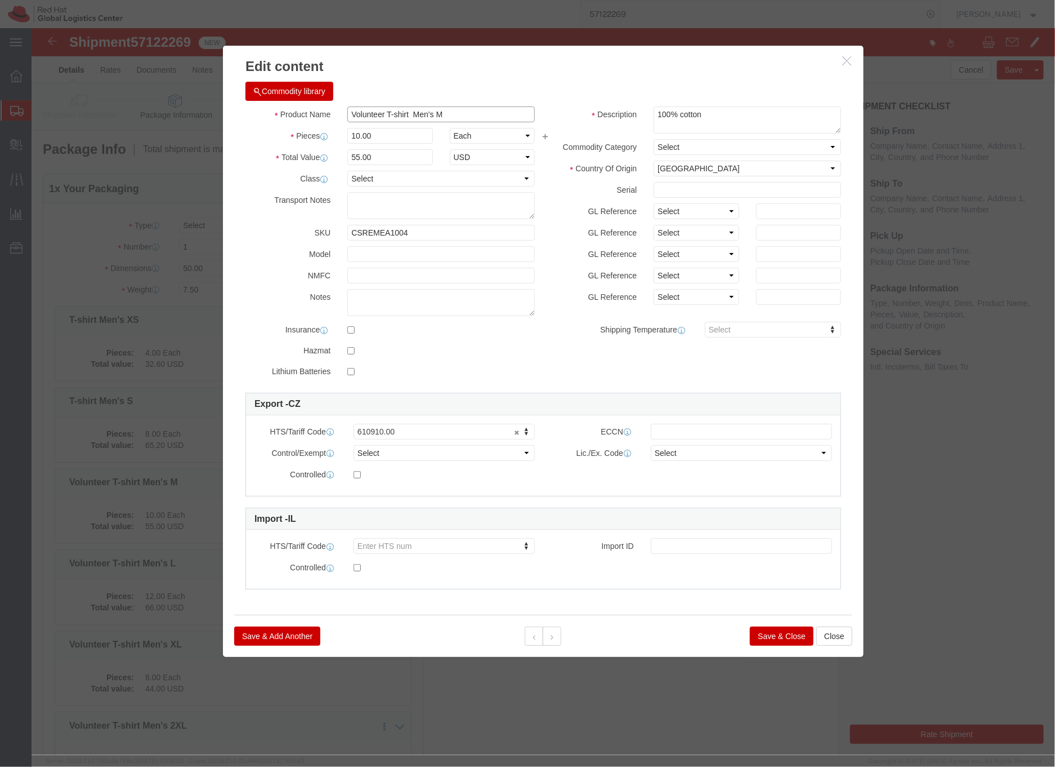
drag, startPoint x: 354, startPoint y: 86, endPoint x: 313, endPoint y: 83, distance: 40.7
click input "Volunteer T-shirt Men's M"
type input "T-shirt Men's M"
click textarea "100% cotton"
type textarea "Red Hat branded,100% cotton"
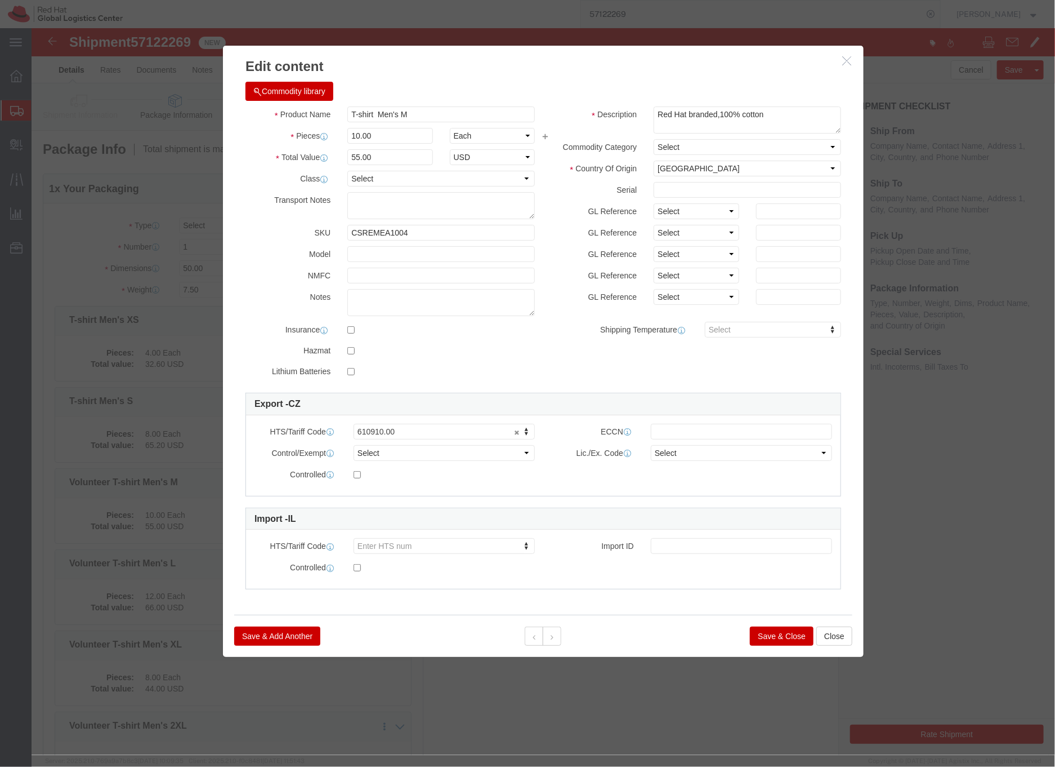
click button "Save & Close"
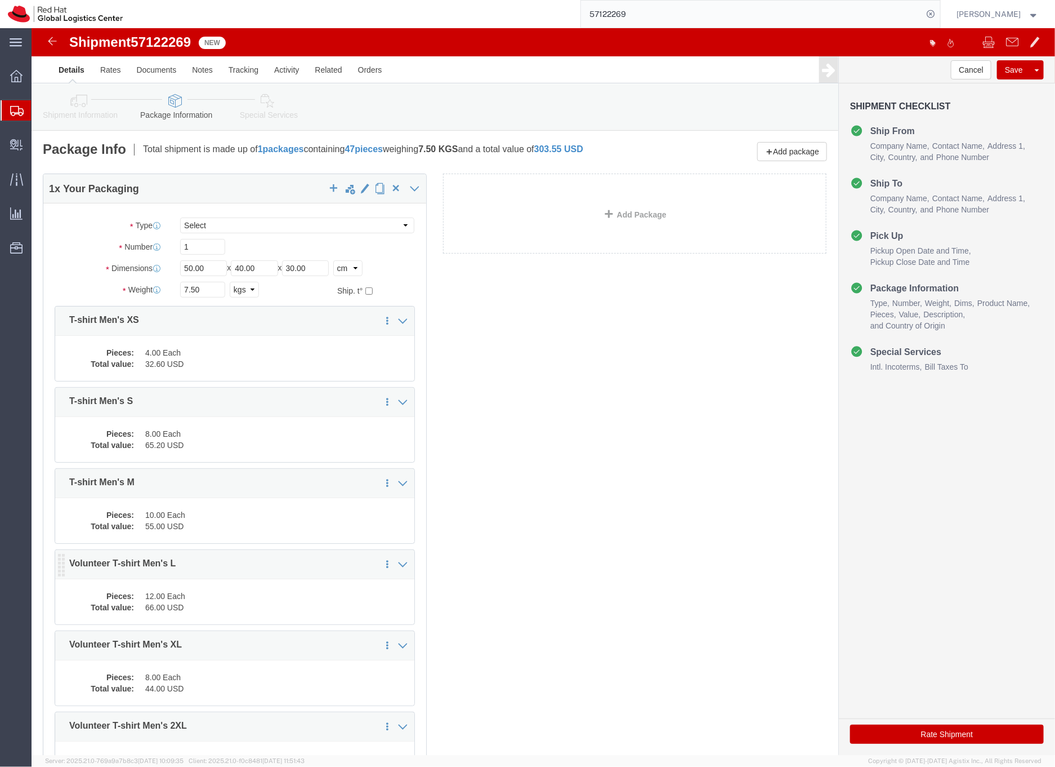
click dd "12.00 Each"
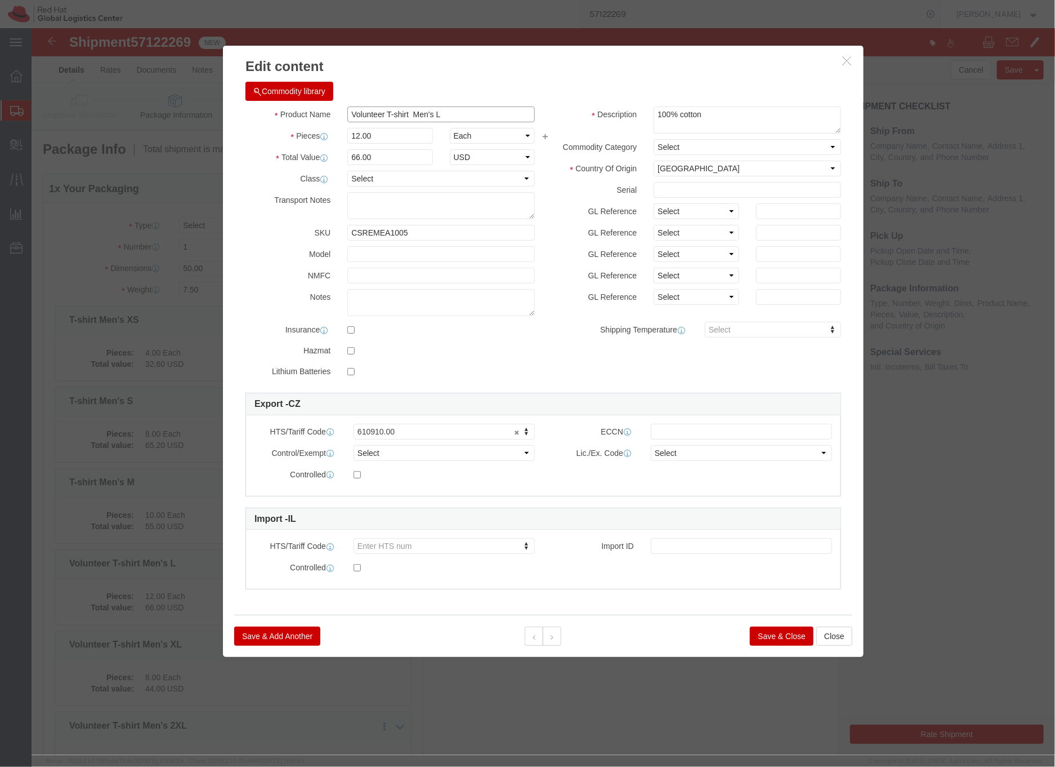
drag, startPoint x: 354, startPoint y: 87, endPoint x: 299, endPoint y: 83, distance: 54.8
click div "Product Name Volunteer T-shirt Men's L"
type input "T-shirt Men's L"
click textarea "100% cotton"
type textarea "Red Hat branded,100% cotton"
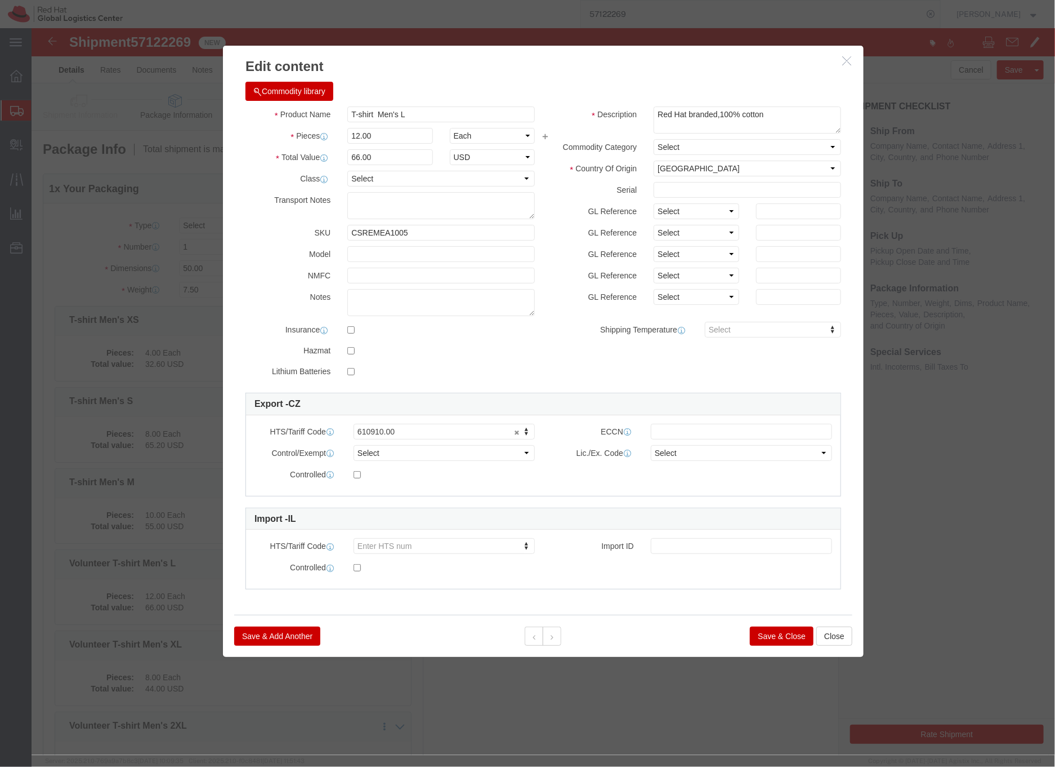
click button "Save & Close"
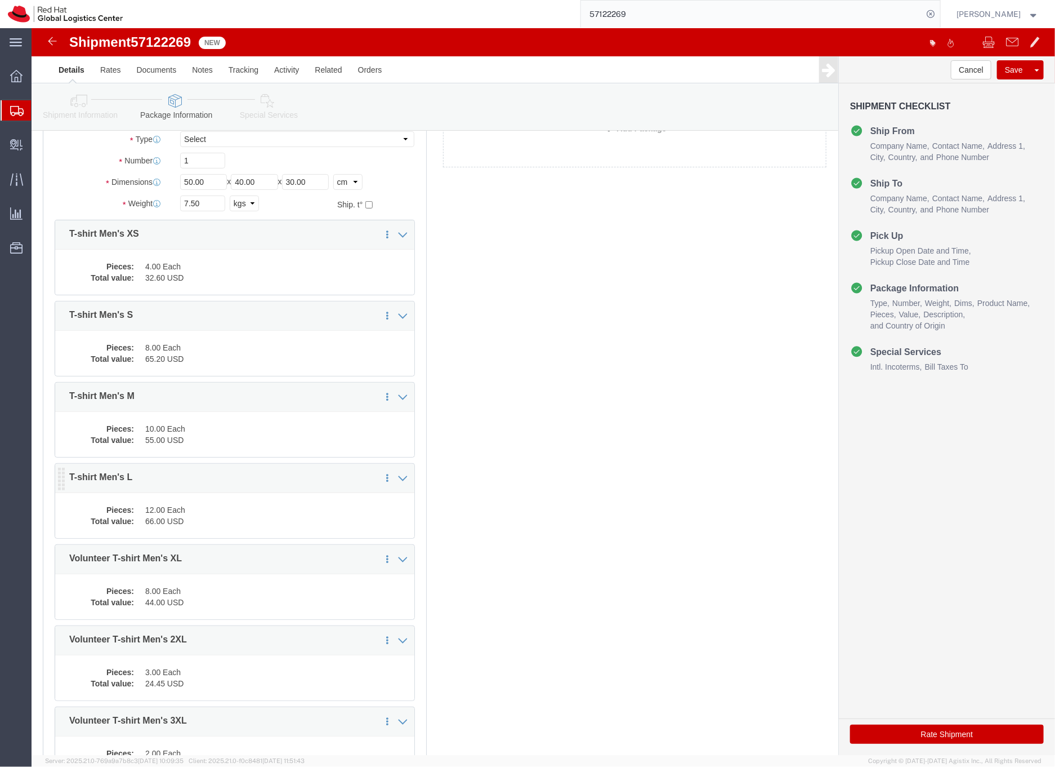
scroll to position [141, 0]
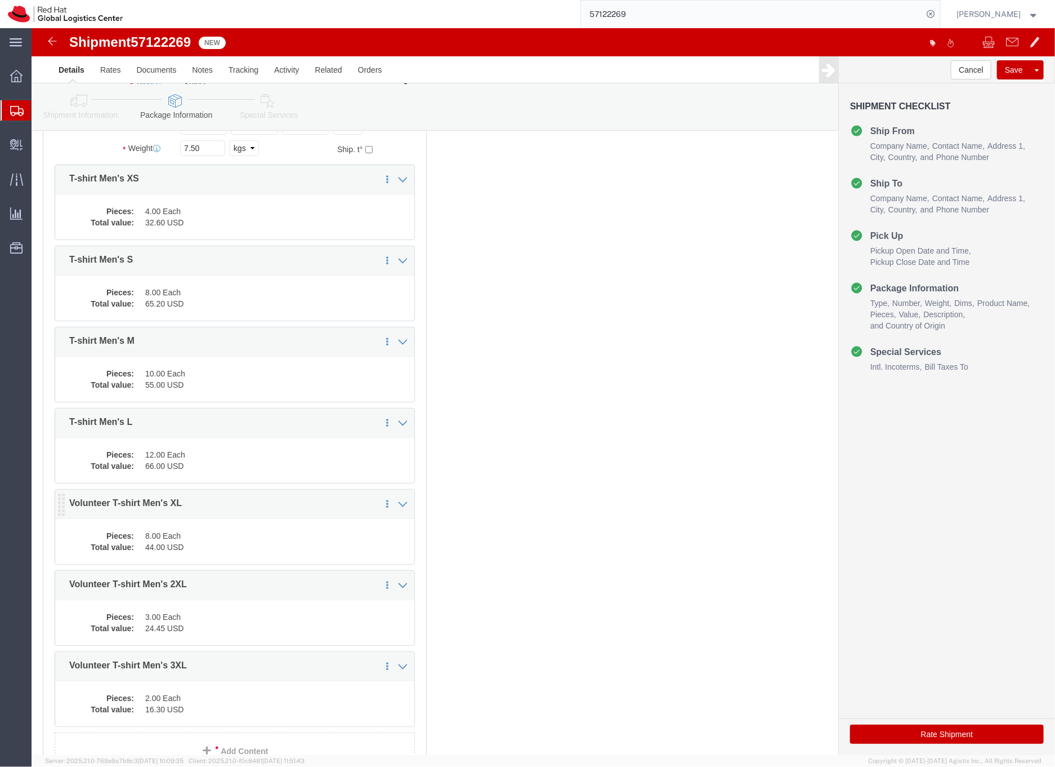
click dd "8.00 Each"
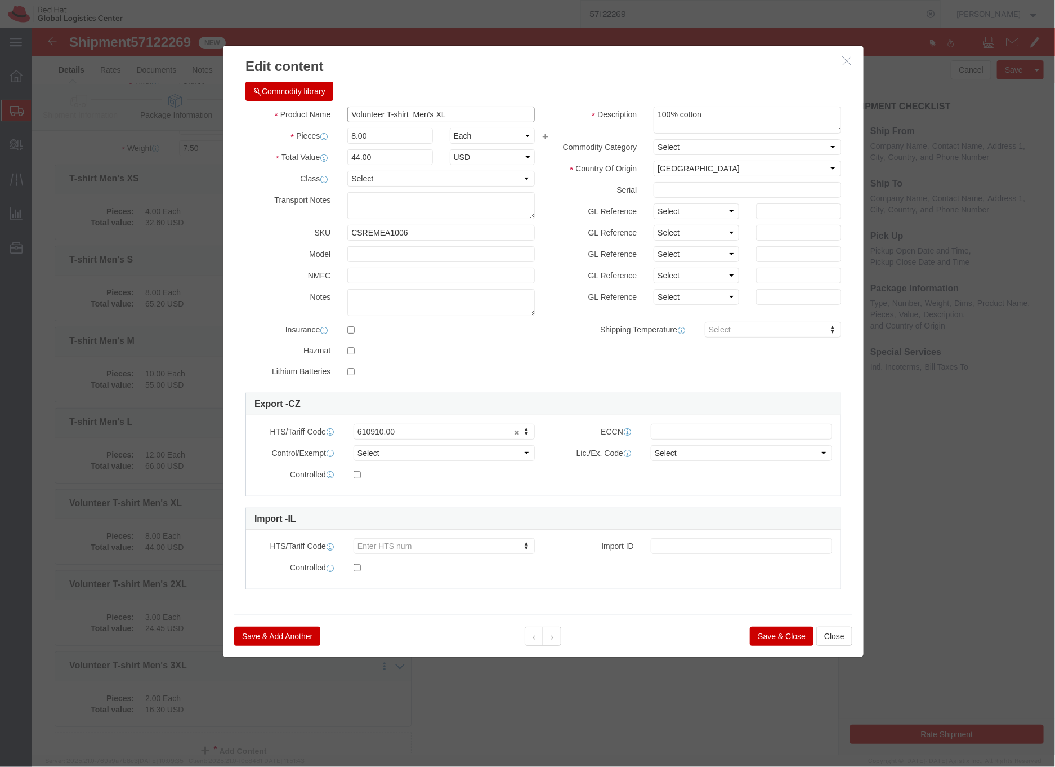
drag, startPoint x: 353, startPoint y: 83, endPoint x: 308, endPoint y: 82, distance: 44.5
click div "Volunteer T-shirt Men's XL"
type input "T-shirt Men's XL"
click textarea "100% cotton"
type textarea "Red Hat branded,100% cotton"
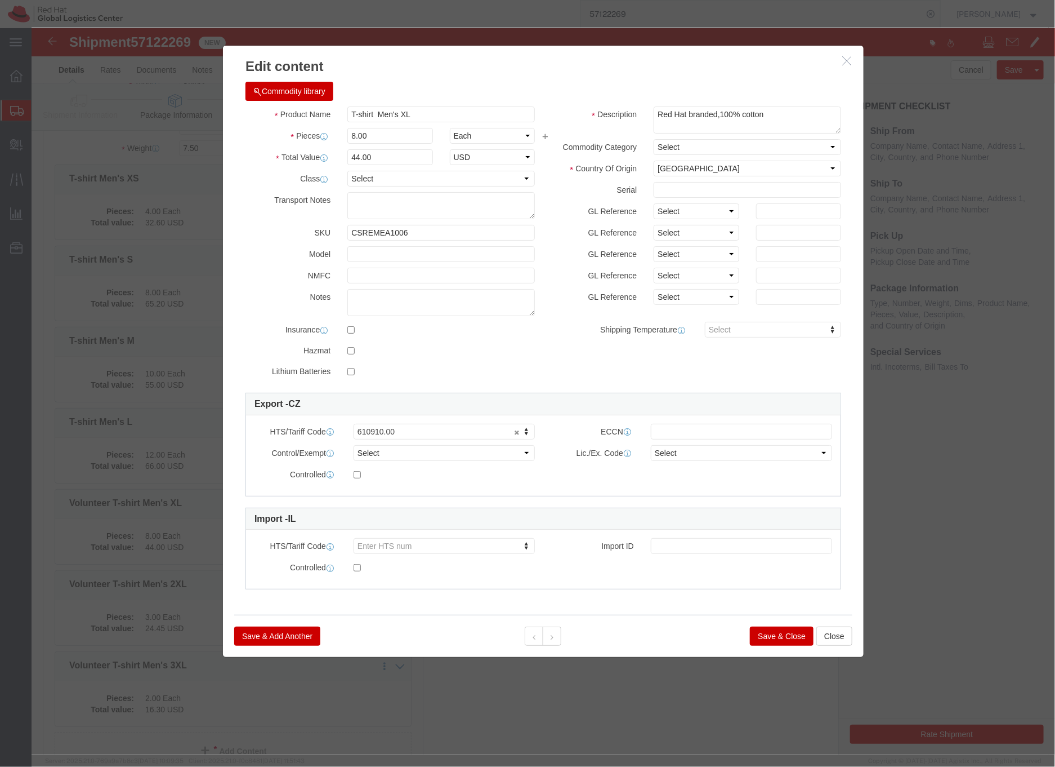
click button "Save & Close"
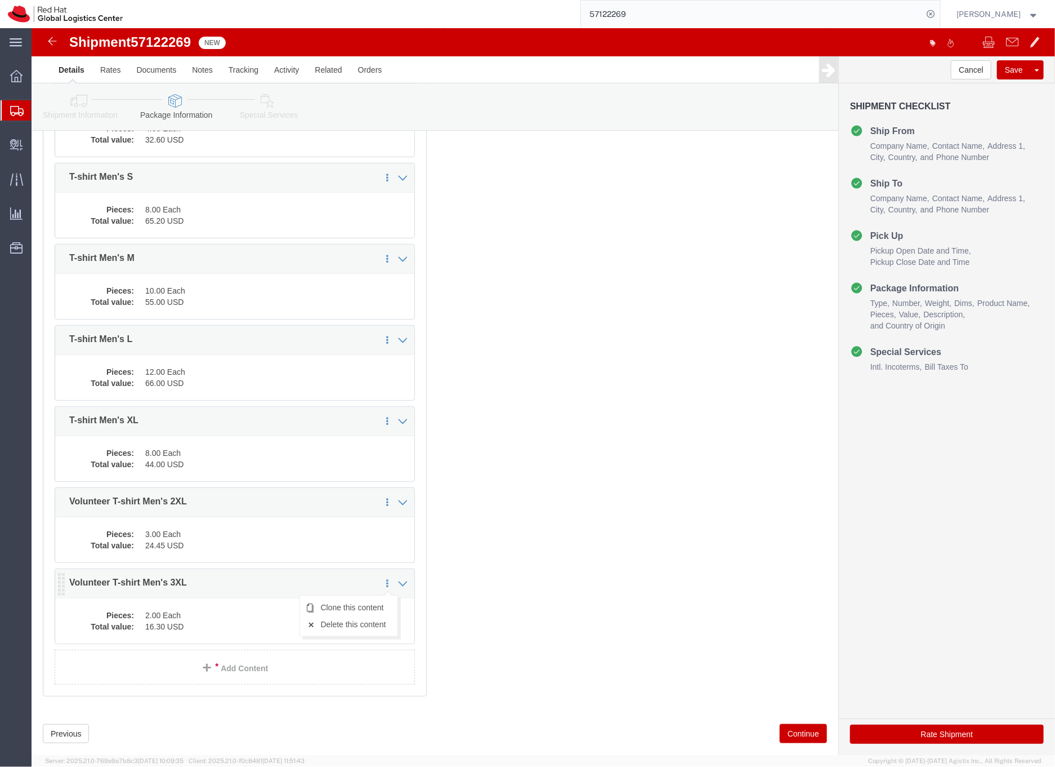
scroll to position [246, 0]
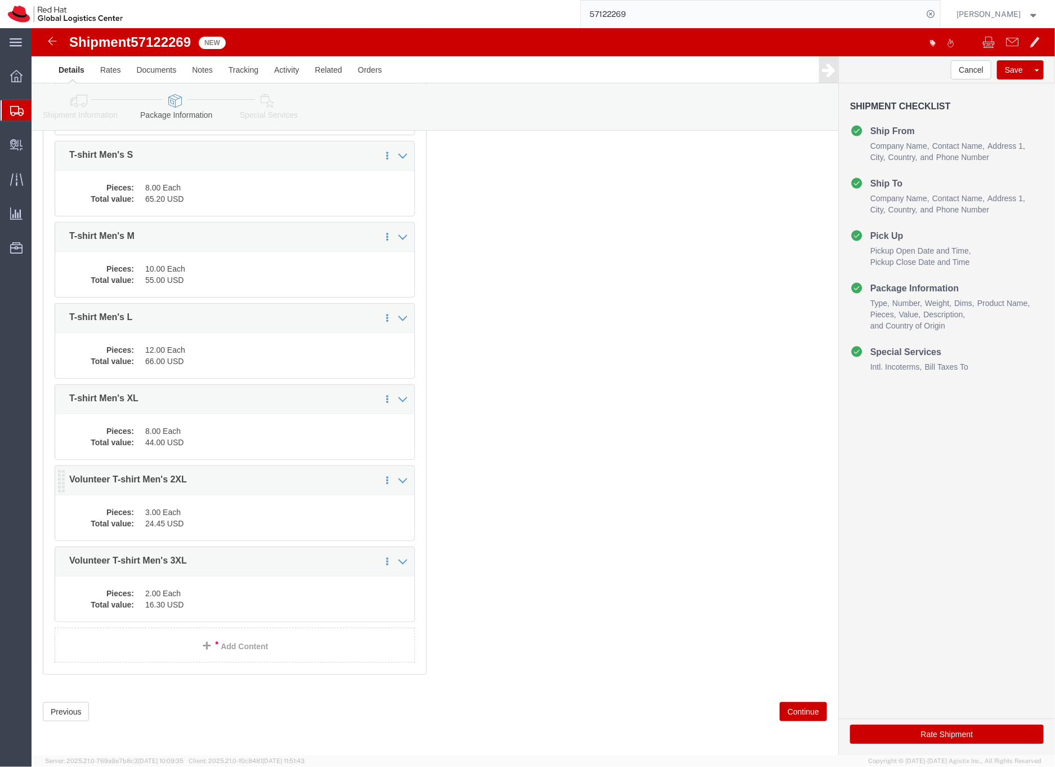
click dd "3.00 Each"
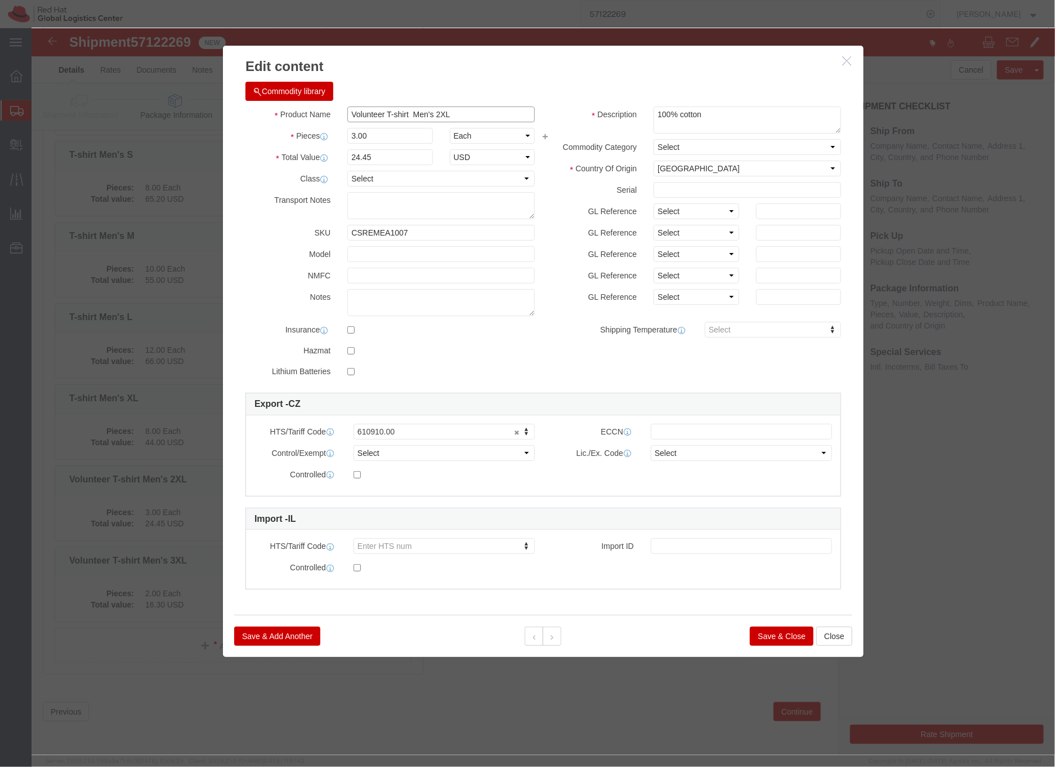
drag, startPoint x: 353, startPoint y: 88, endPoint x: 306, endPoint y: 86, distance: 46.2
click div "Volunteer T-shirt Men's 2XL"
type input "T-shirt Men's 2XL"
click textarea "100% cotton"
type textarea "Red Hat branded, 100% cotton"
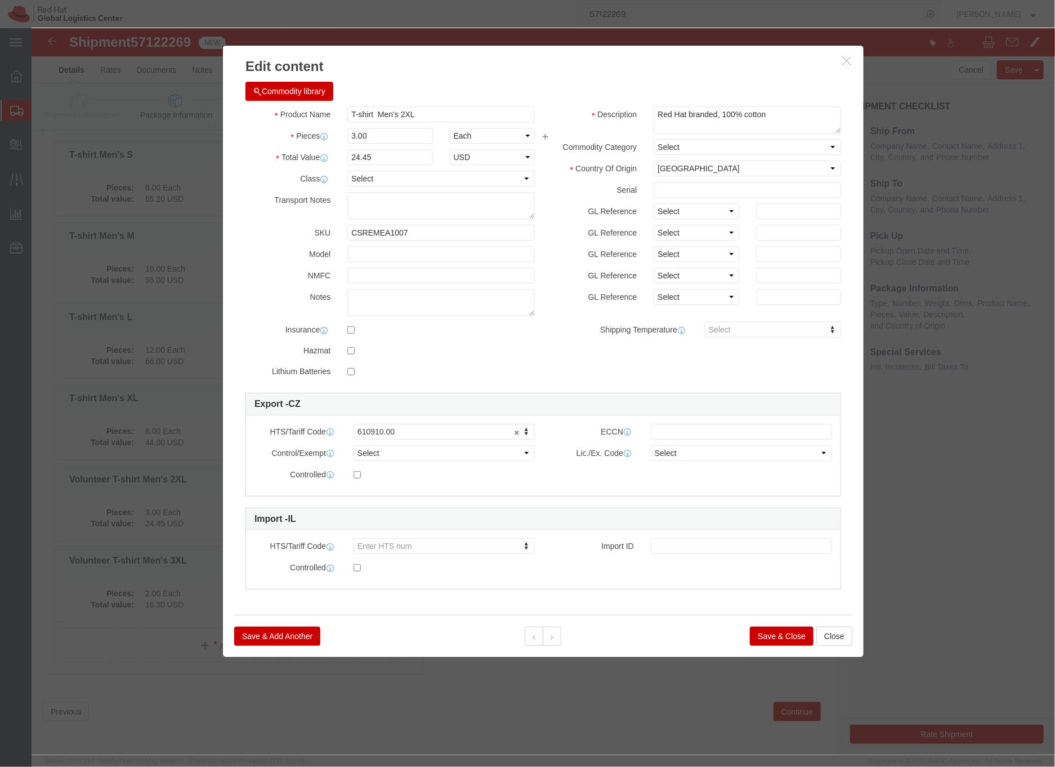
click button "Save & Close"
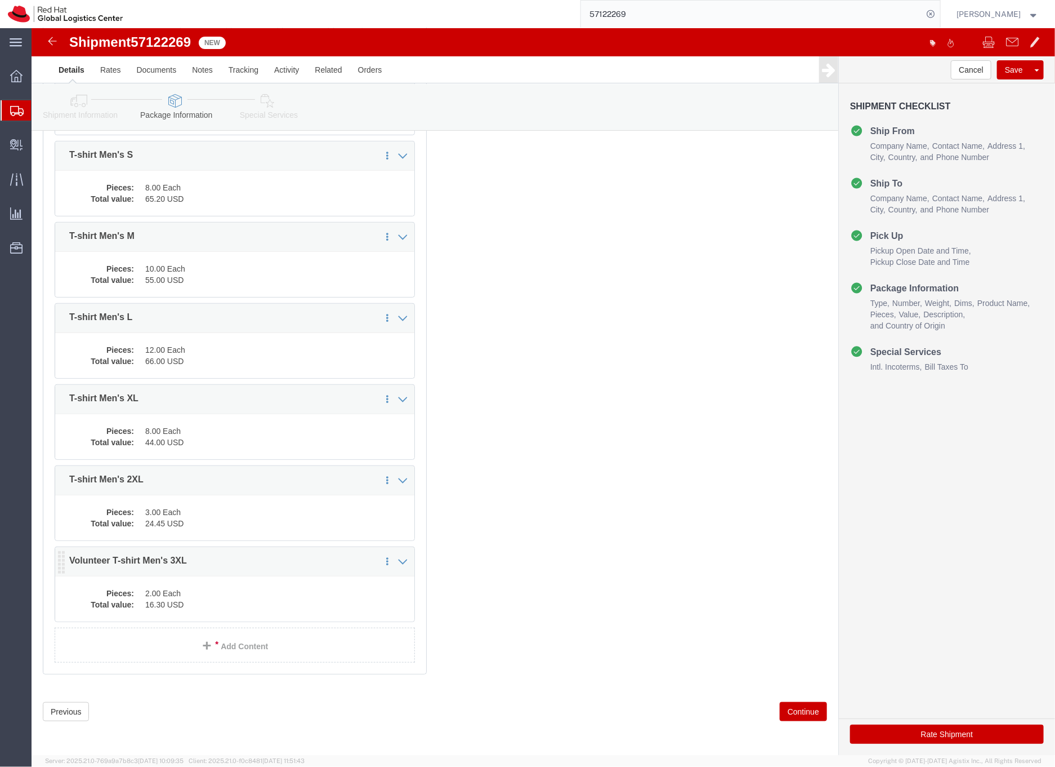
click dd "16.30 USD"
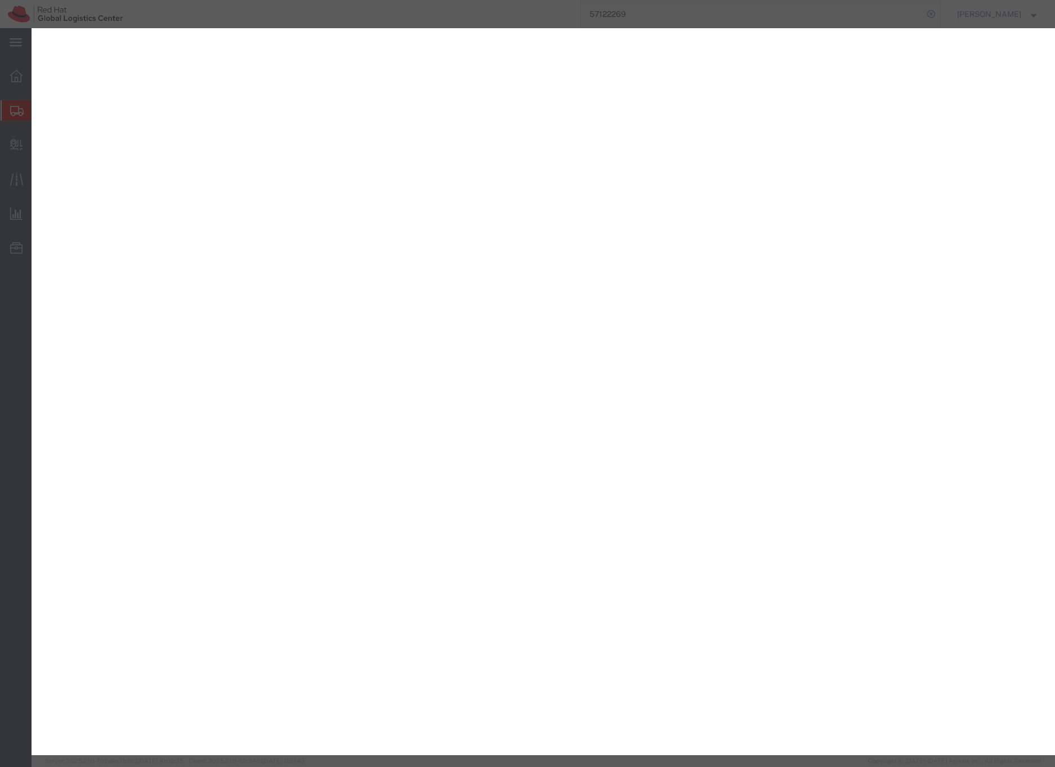
select select "YRPK"
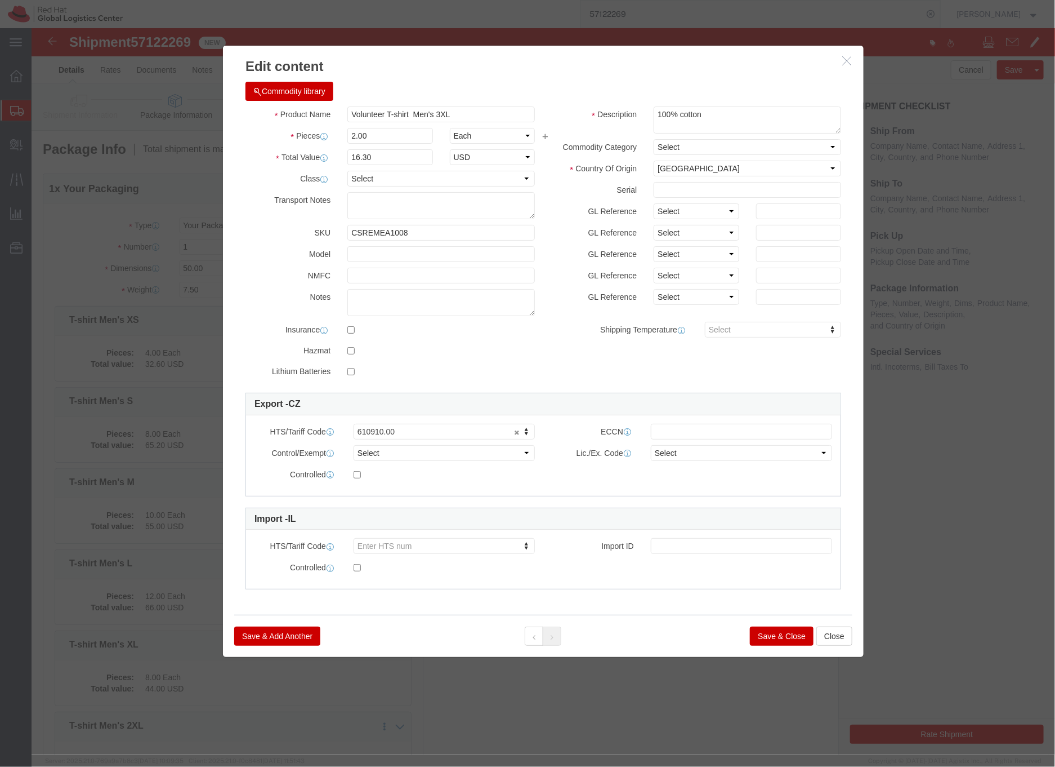
scroll to position [246, 0]
click div "Volunteer T-shirt Men's 3XL"
type input "T-shirt Men's 3XL"
click textarea "100% cotton"
type textarea "Red Hat branded,100% cotton"
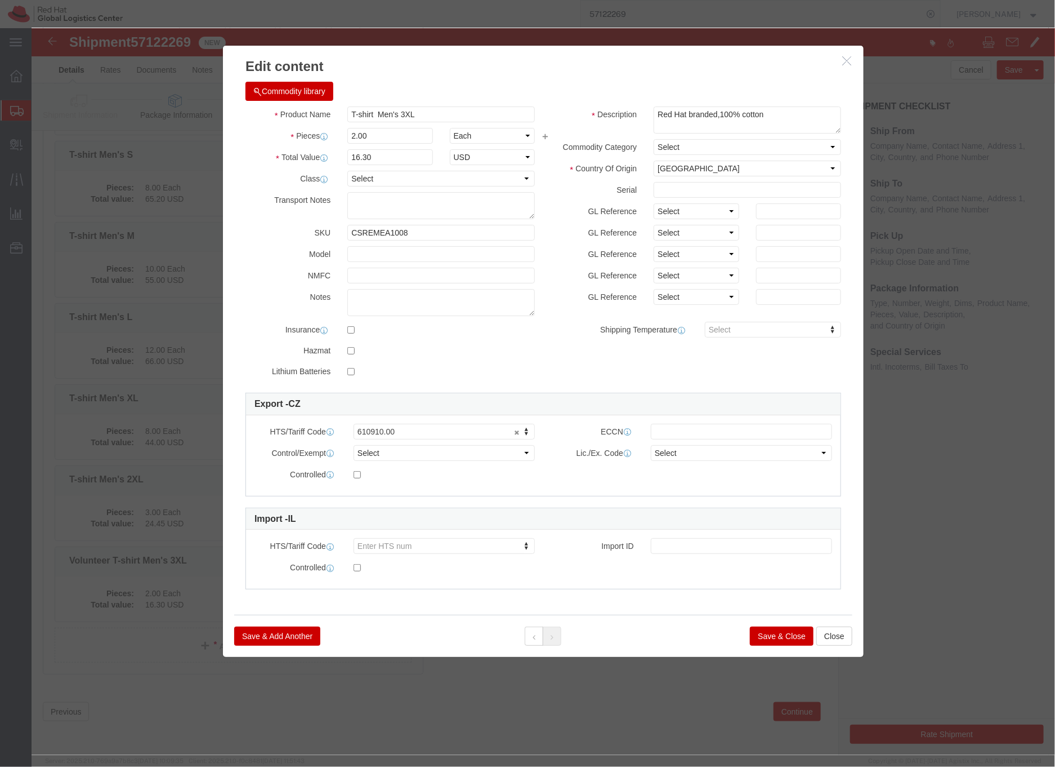
click button "Save & Close"
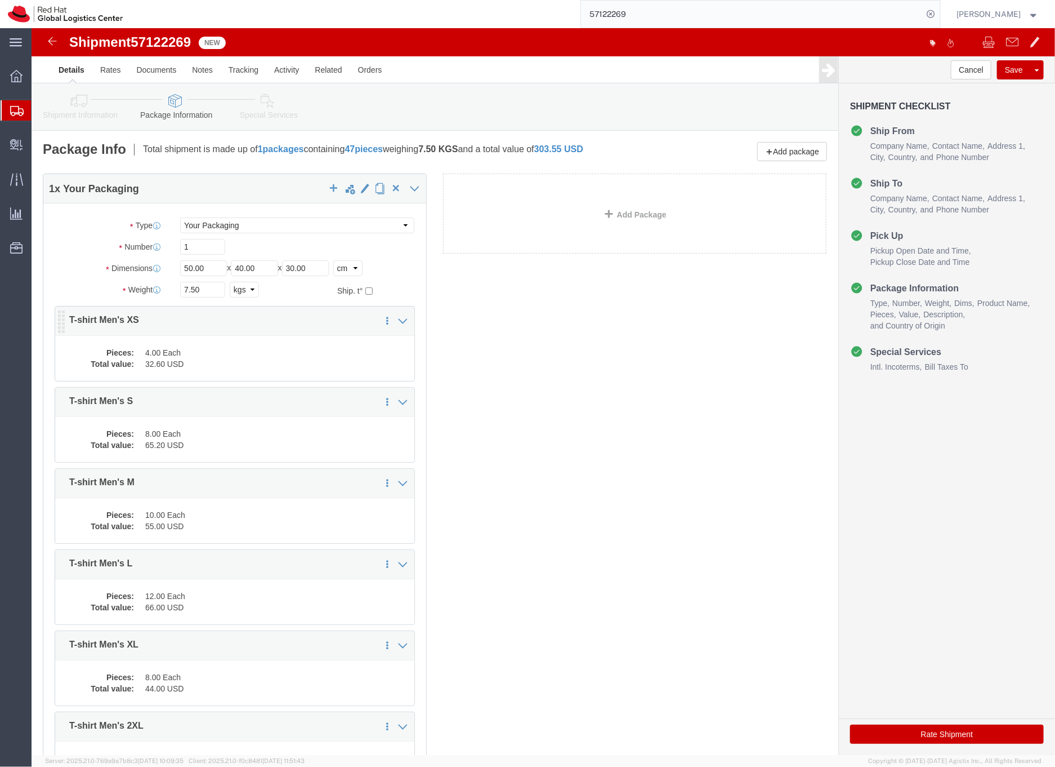
scroll to position [2, 0]
click icon
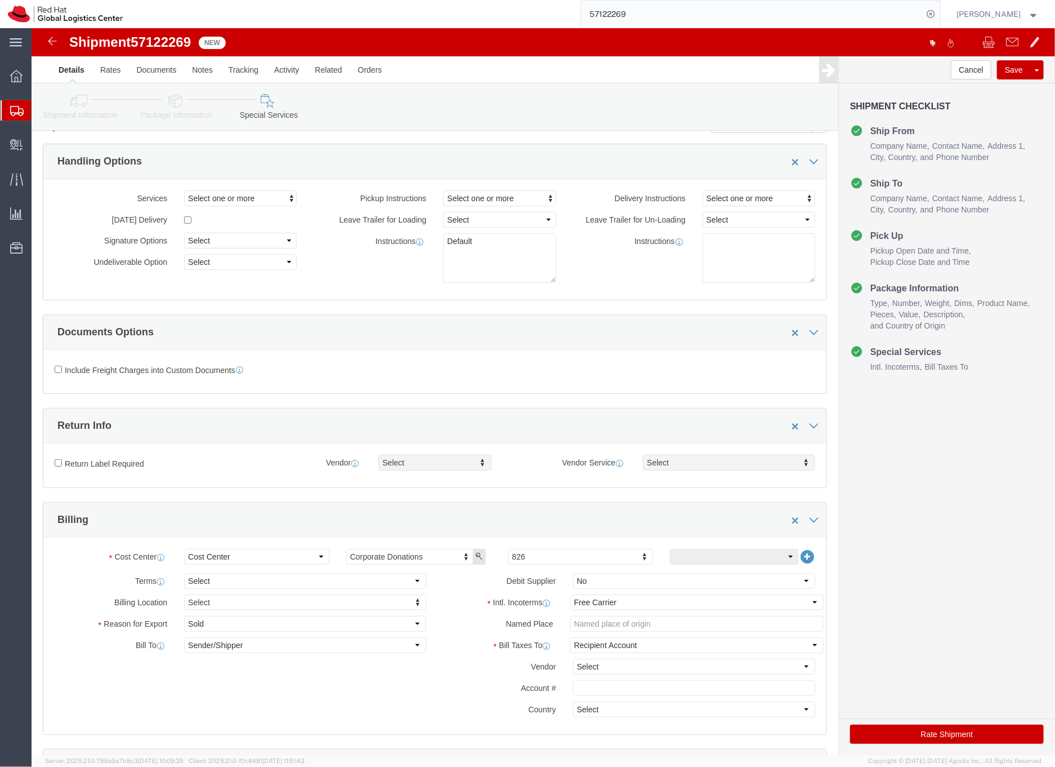
scroll to position [42, 0]
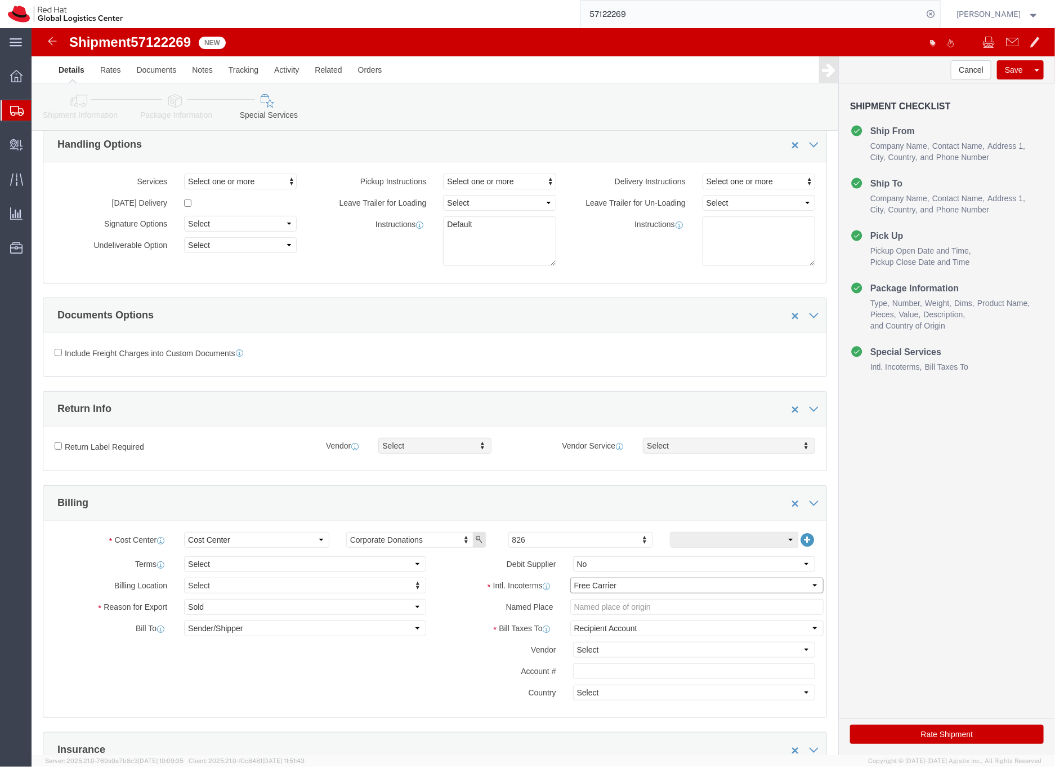
click select "Select Carriage Insurance Paid Carriage Paid To Cost and Freight Cost Insurance…"
select select "DDP"
click select "Select Carriage Insurance Paid Carriage Paid To Cost and Freight Cost Insurance…"
select select "SHIP"
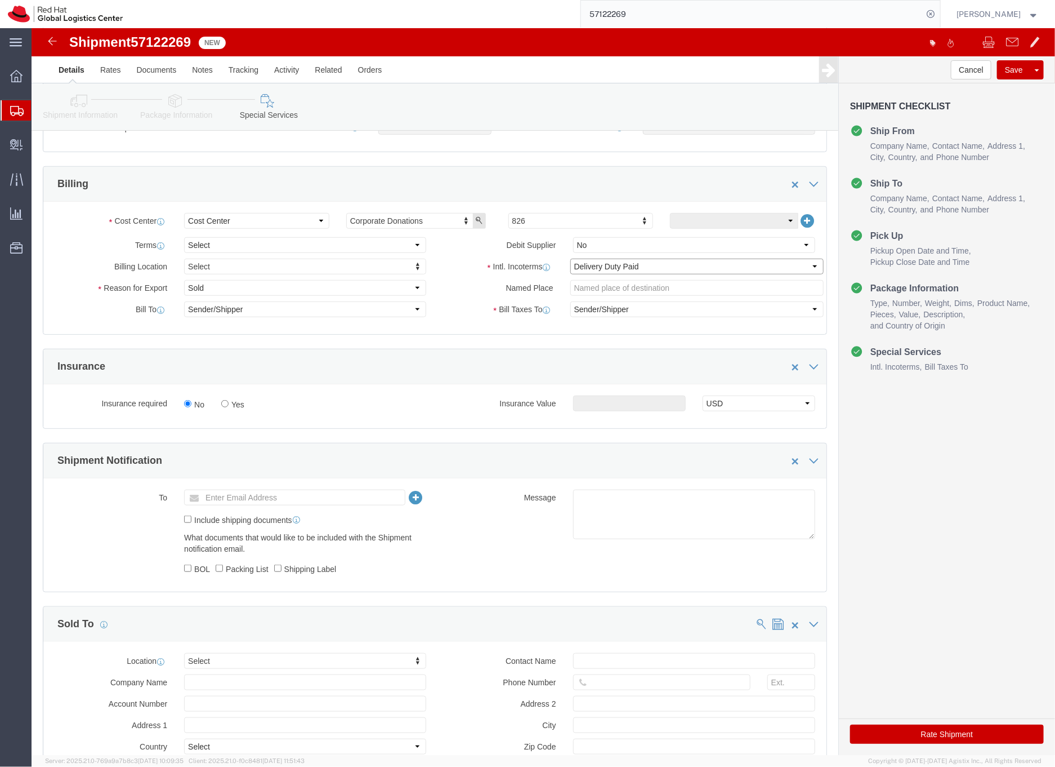
scroll to position [391, 0]
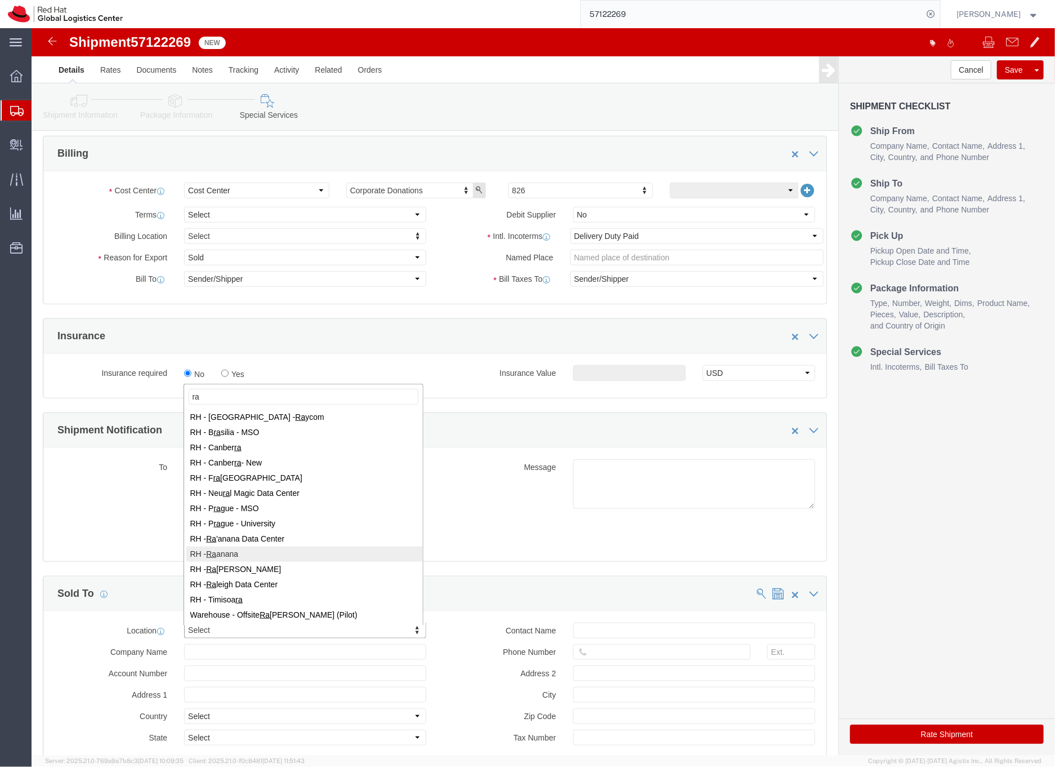
type input "ra"
select select "61972"
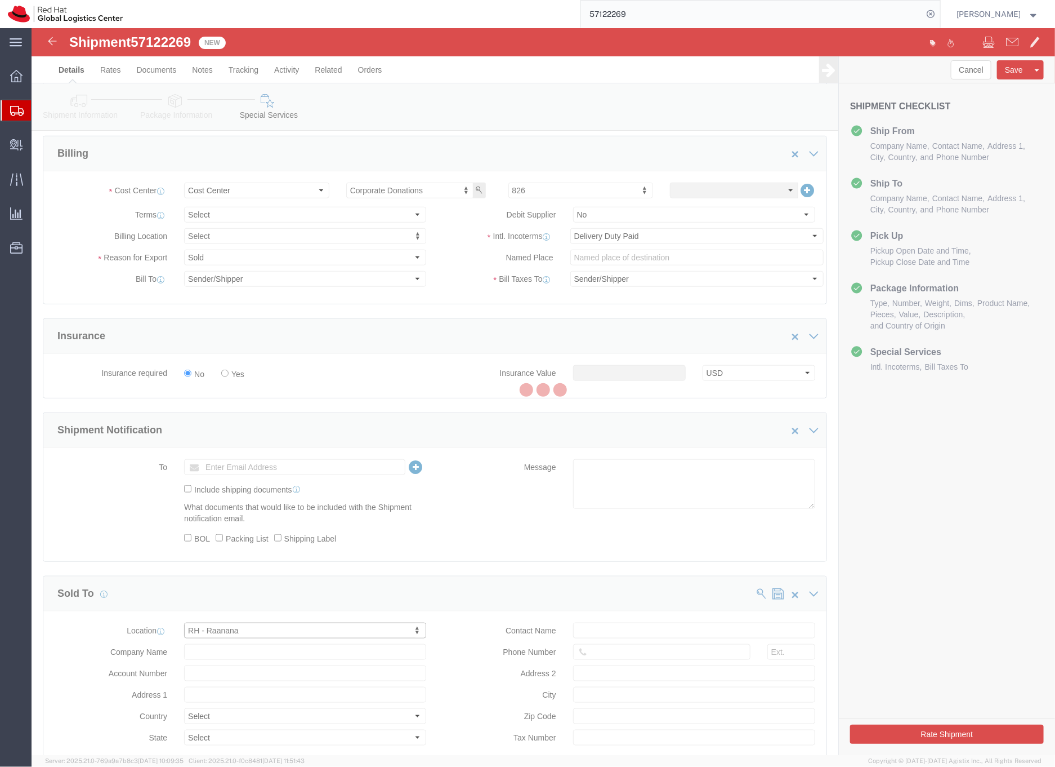
type input "Red Hat Israel Ltd."
type input "[STREET_ADDRESS]"
select select "IL"
type input "15th floor"
type input "RA'ANANA"
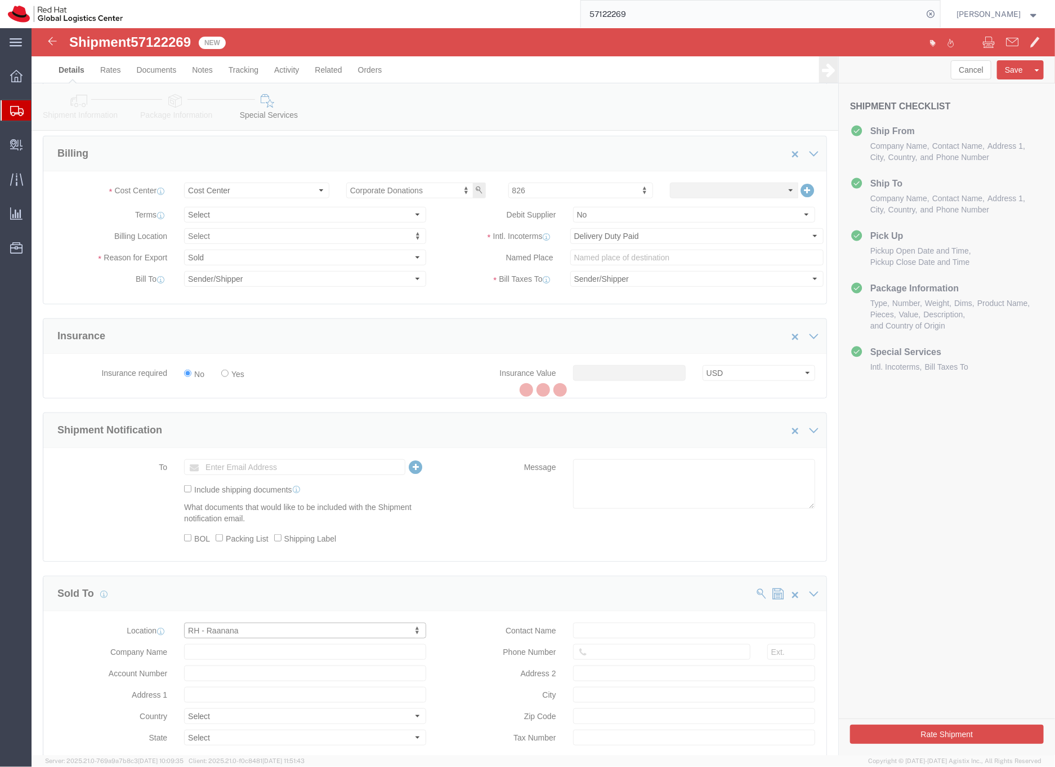
type input "4321545"
type input "513658070"
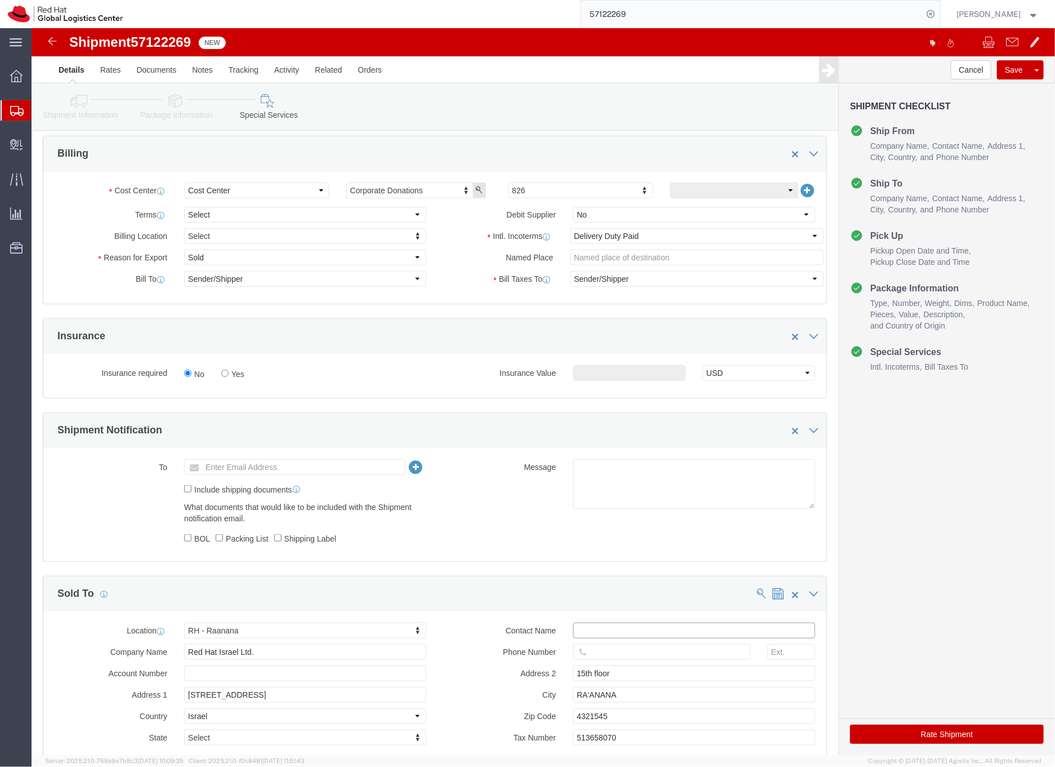
click input "text"
type input "[EMAIL_ADDRESS][DOMAIN_NAME]"
click link "Shipment Information"
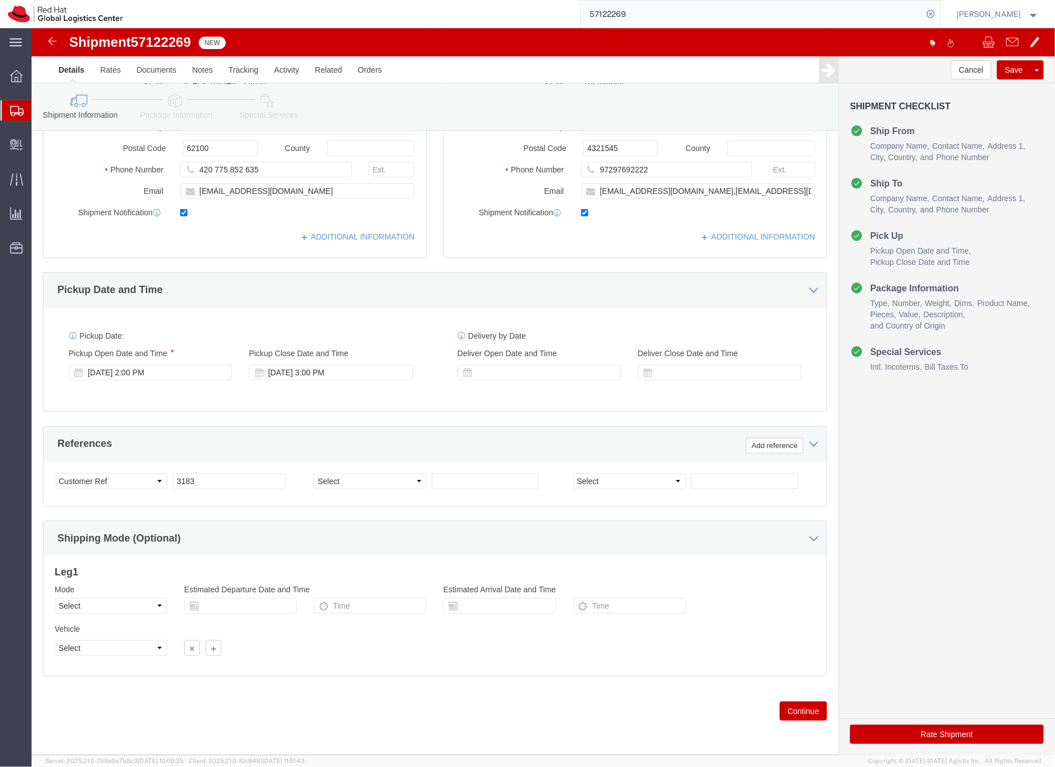
scroll to position [242, 0]
drag, startPoint x: 615, startPoint y: 140, endPoint x: 558, endPoint y: 137, distance: 57.5
click div "97297692222"
click icon
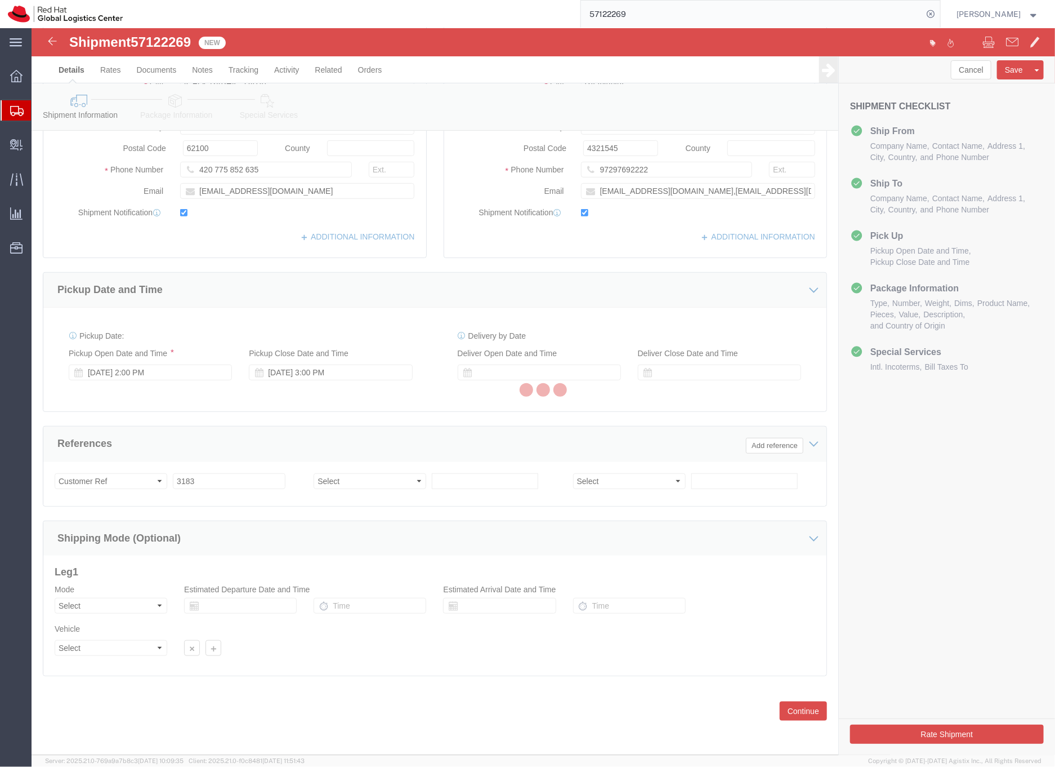
select select
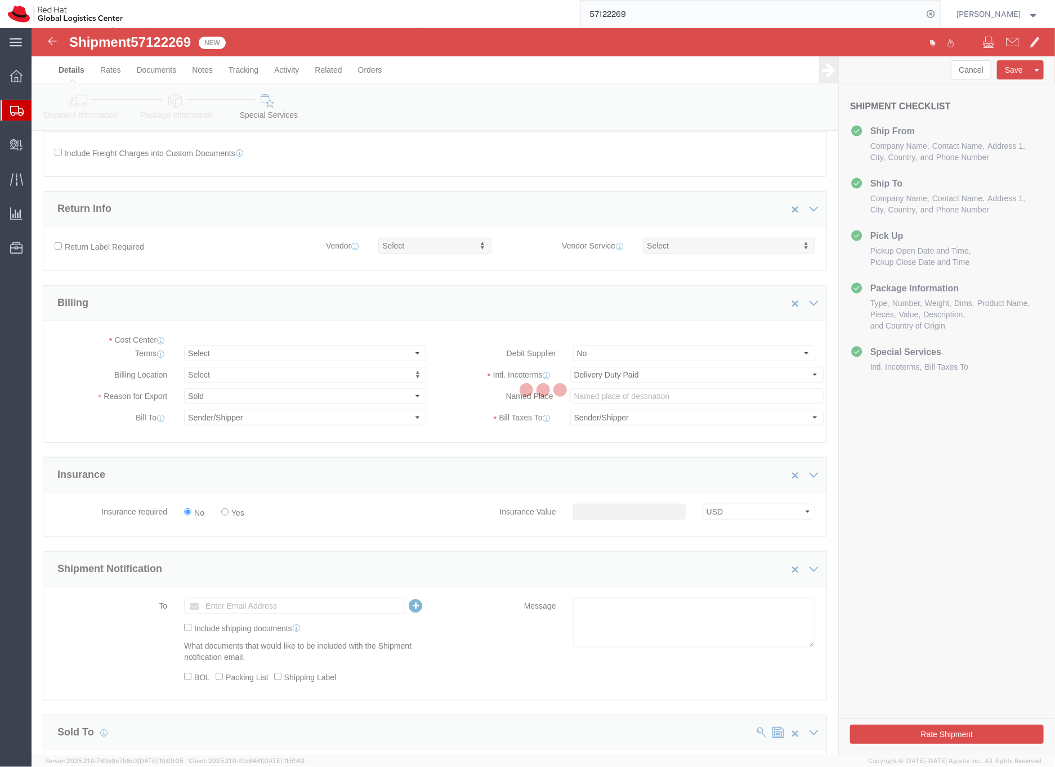
scroll to position [466, 0]
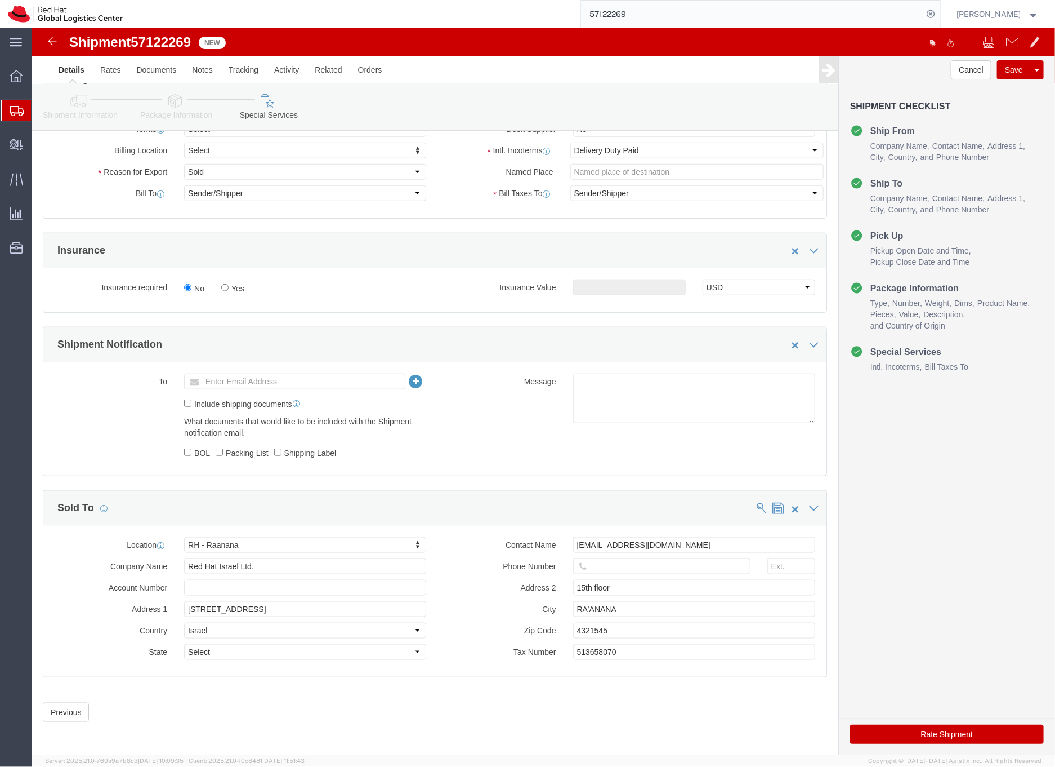
select select "COSTCENTER"
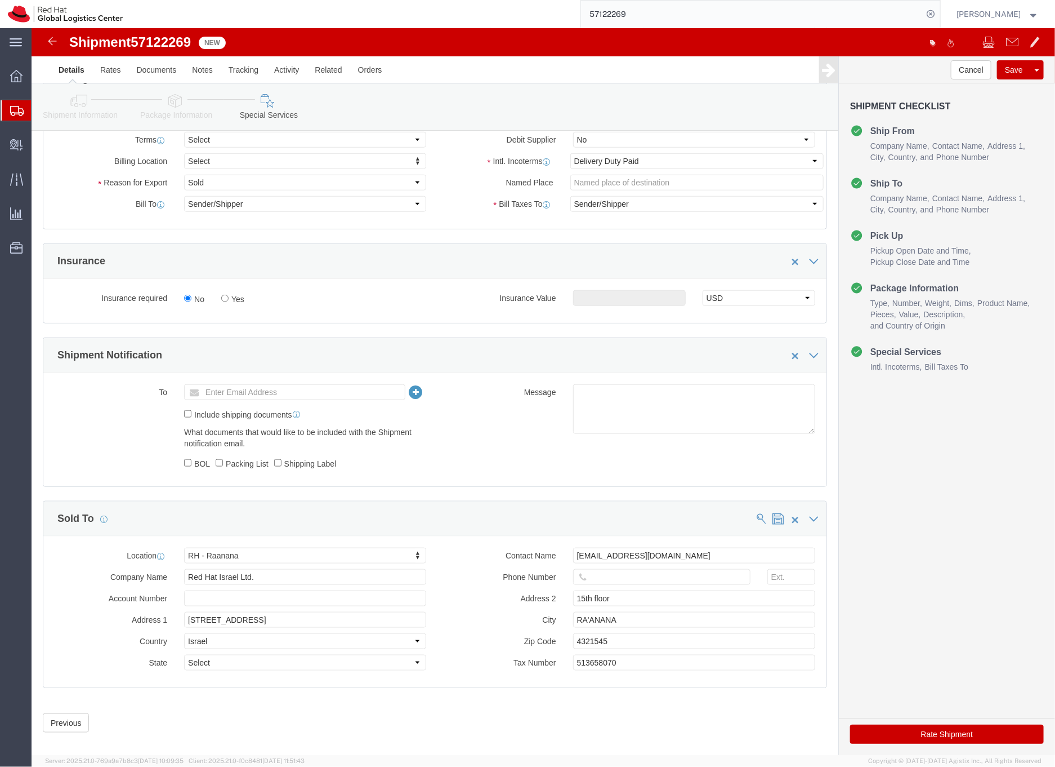
click div
click input "text"
paste input "97297692222"
type input "97297692222"
click button "Rate Shipment"
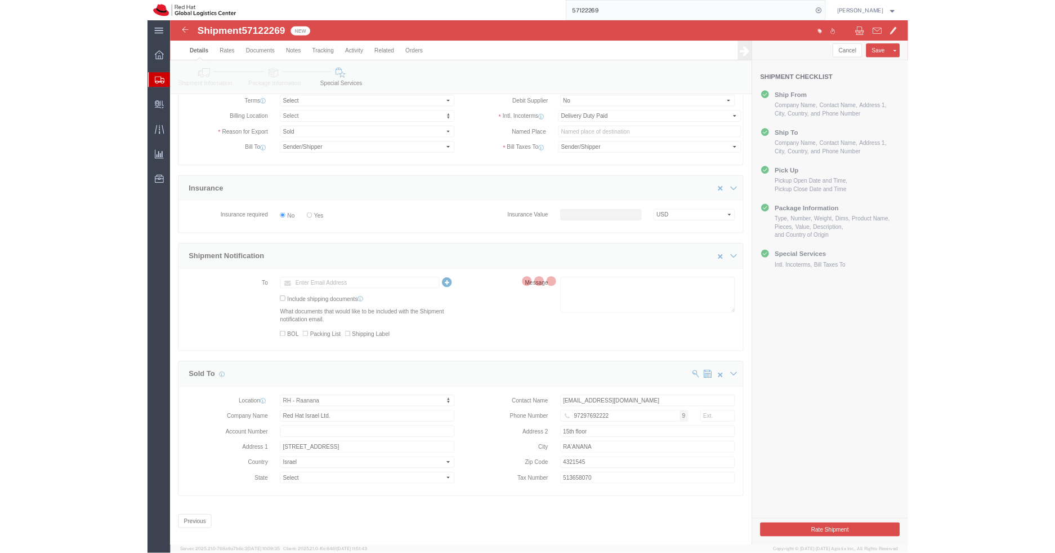
scroll to position [0, 0]
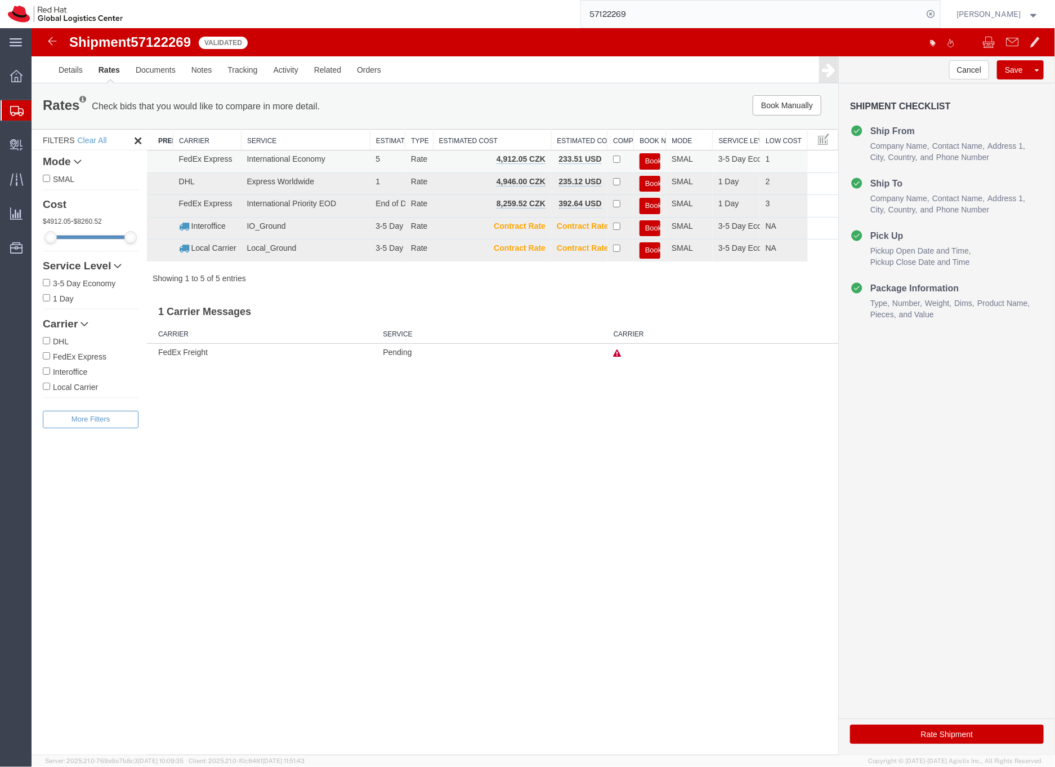
click at [647, 158] on button "Book" at bounding box center [649, 161] width 21 height 16
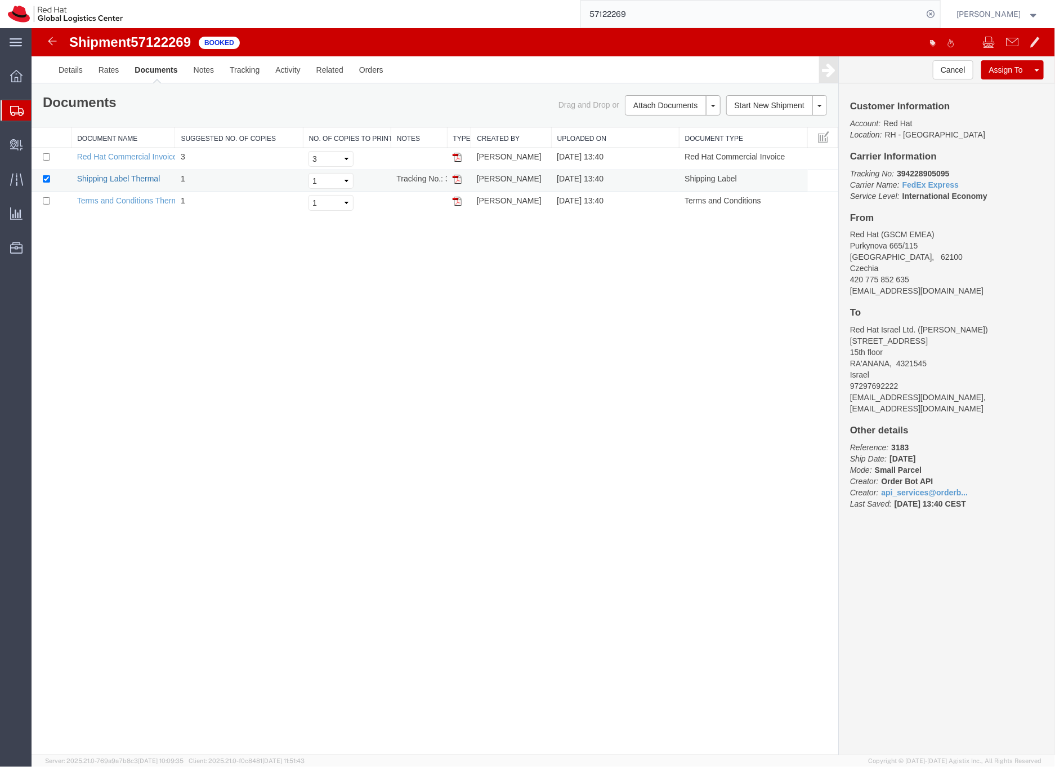
click at [144, 177] on link "Shipping Label Thermal" at bounding box center [118, 177] width 83 height 9
click at [907, 173] on b "394228905095" at bounding box center [923, 172] width 52 height 9
copy b "394228905095"
